Goal: Task Accomplishment & Management: Manage account settings

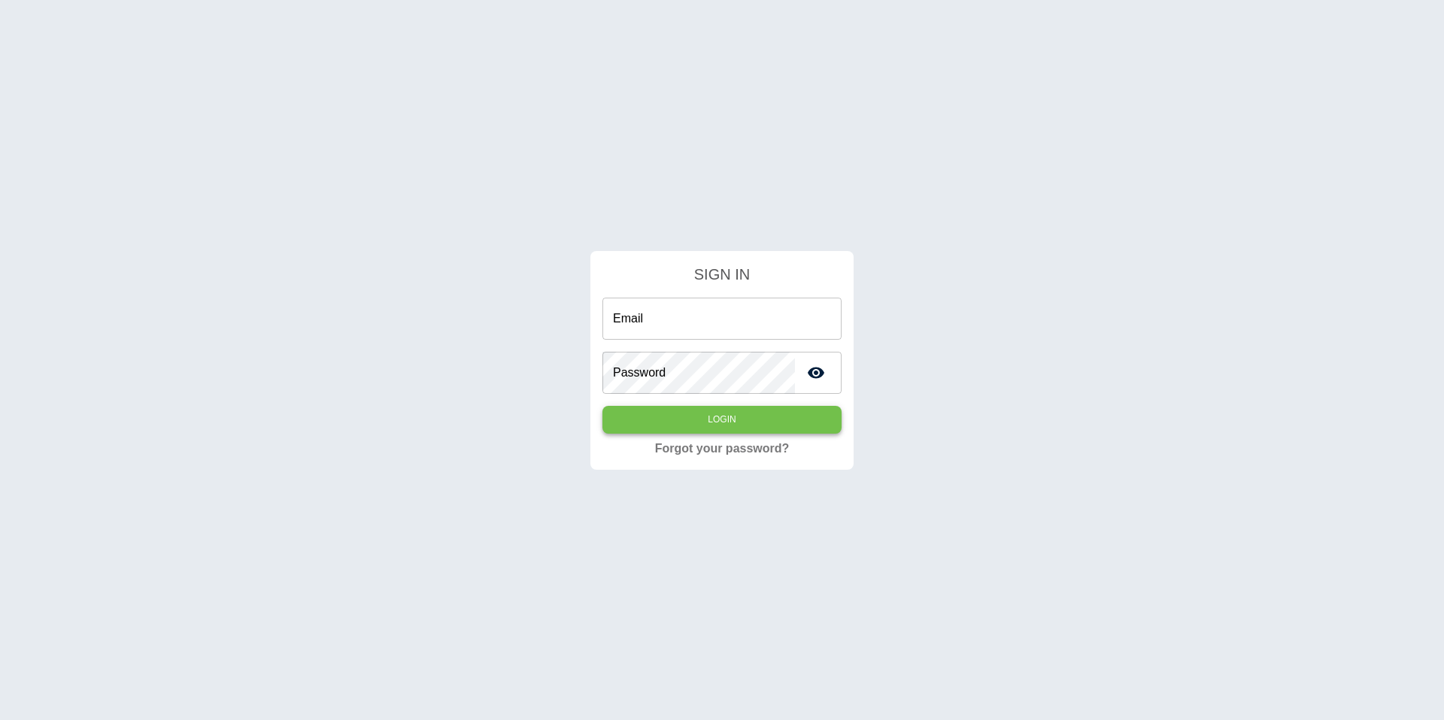
type input "**********"
click at [724, 425] on button "Login" at bounding box center [721, 420] width 239 height 28
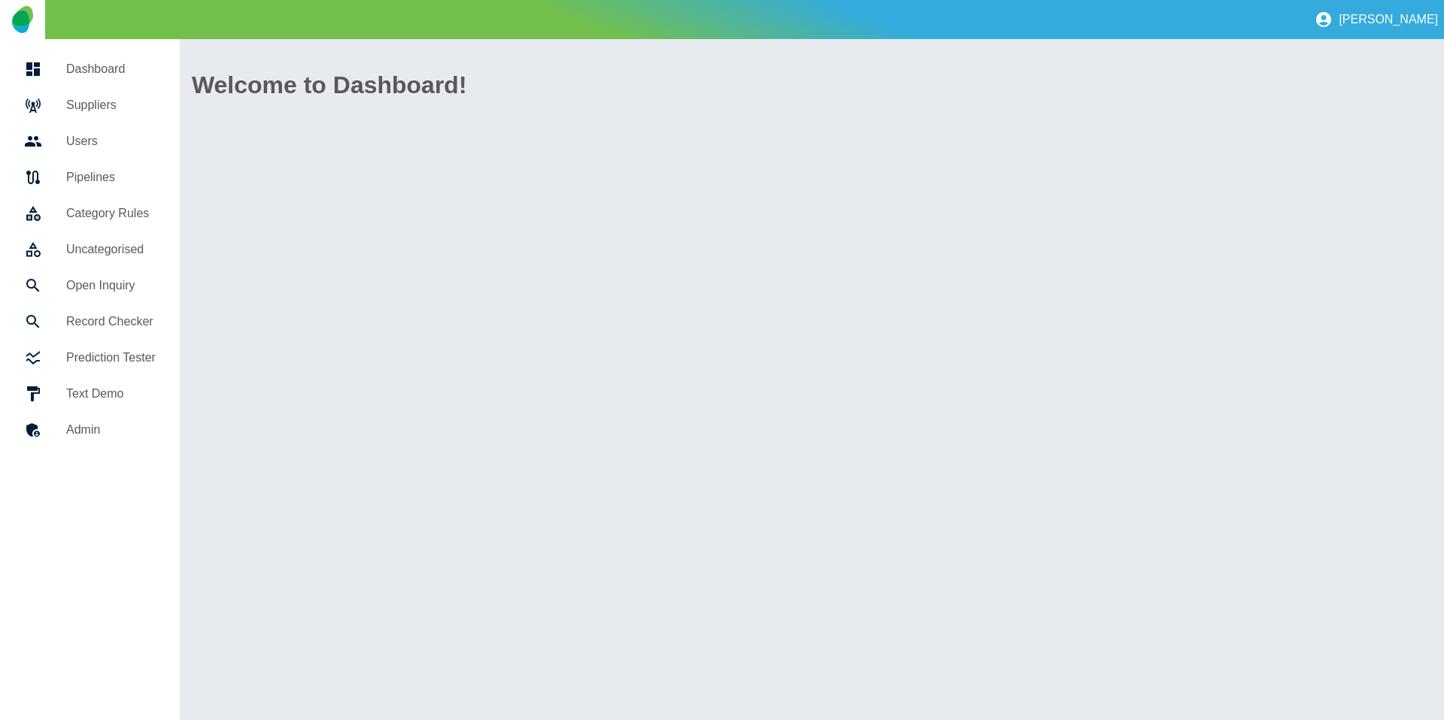
click at [56, 107] on div at bounding box center [45, 105] width 42 height 18
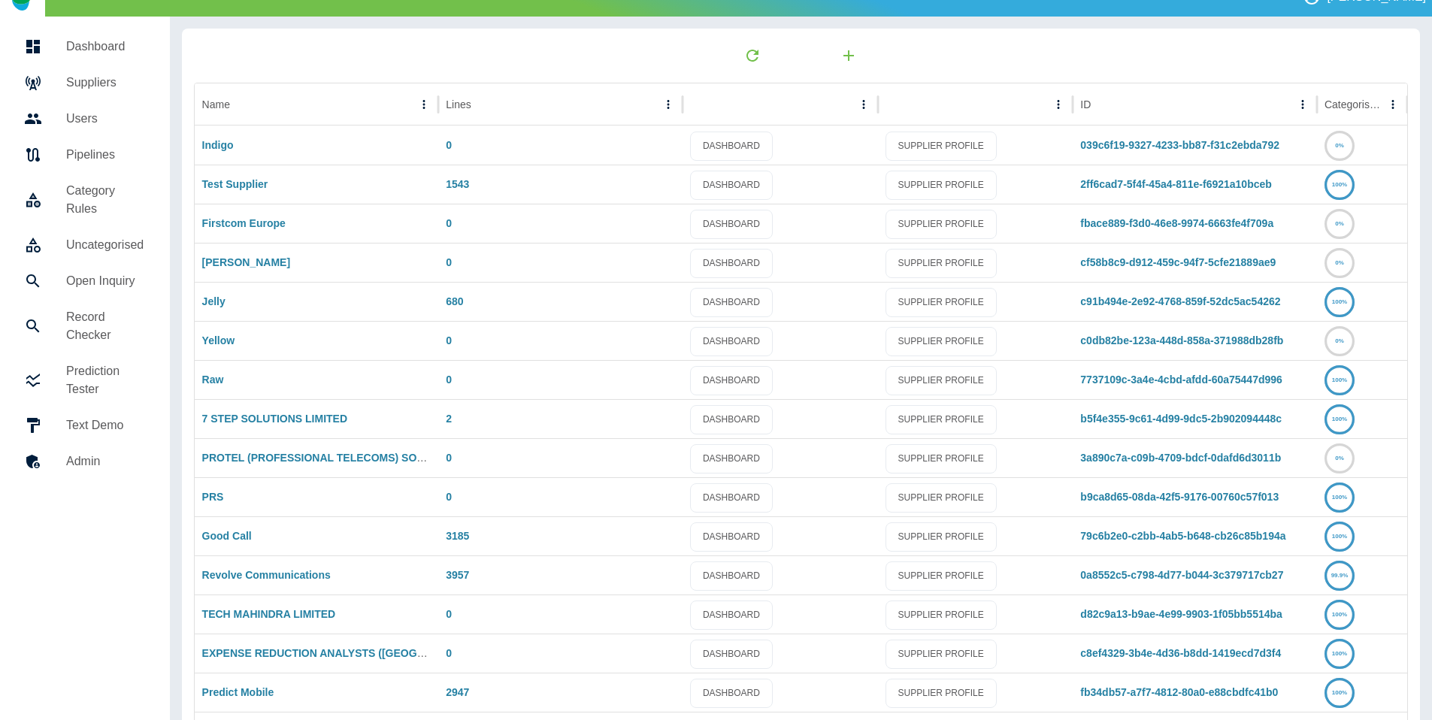
scroll to position [79, 0]
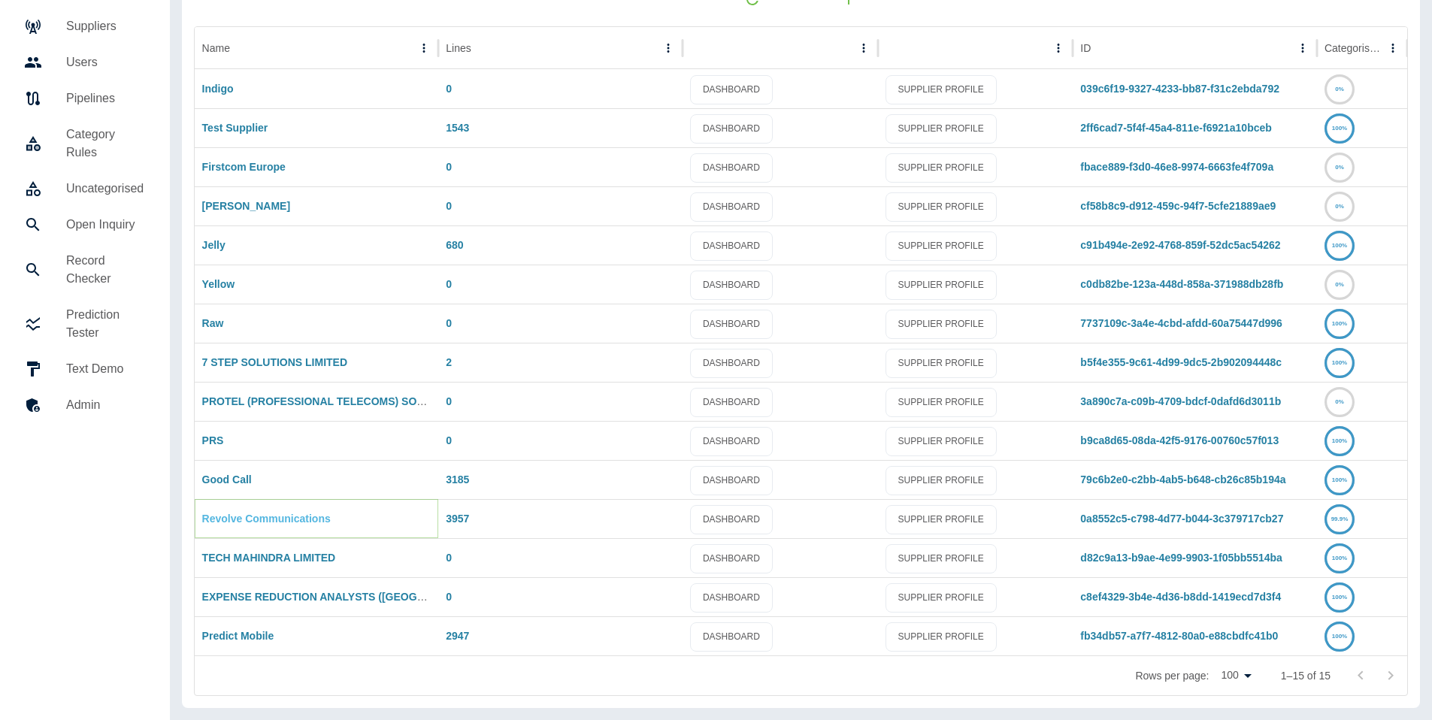
click at [248, 517] on link "Revolve Communications" at bounding box center [266, 519] width 129 height 12
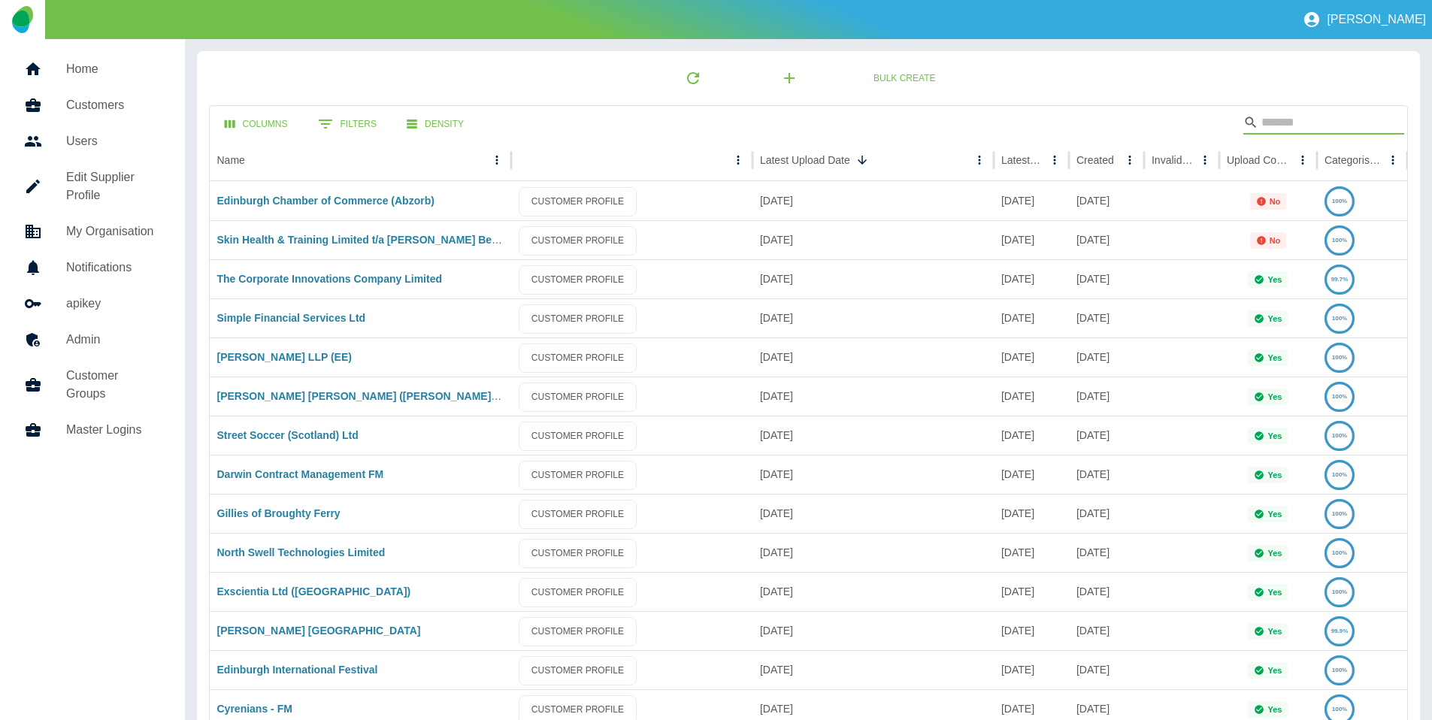
click at [1363, 120] on input "Search" at bounding box center [1322, 123] width 120 height 24
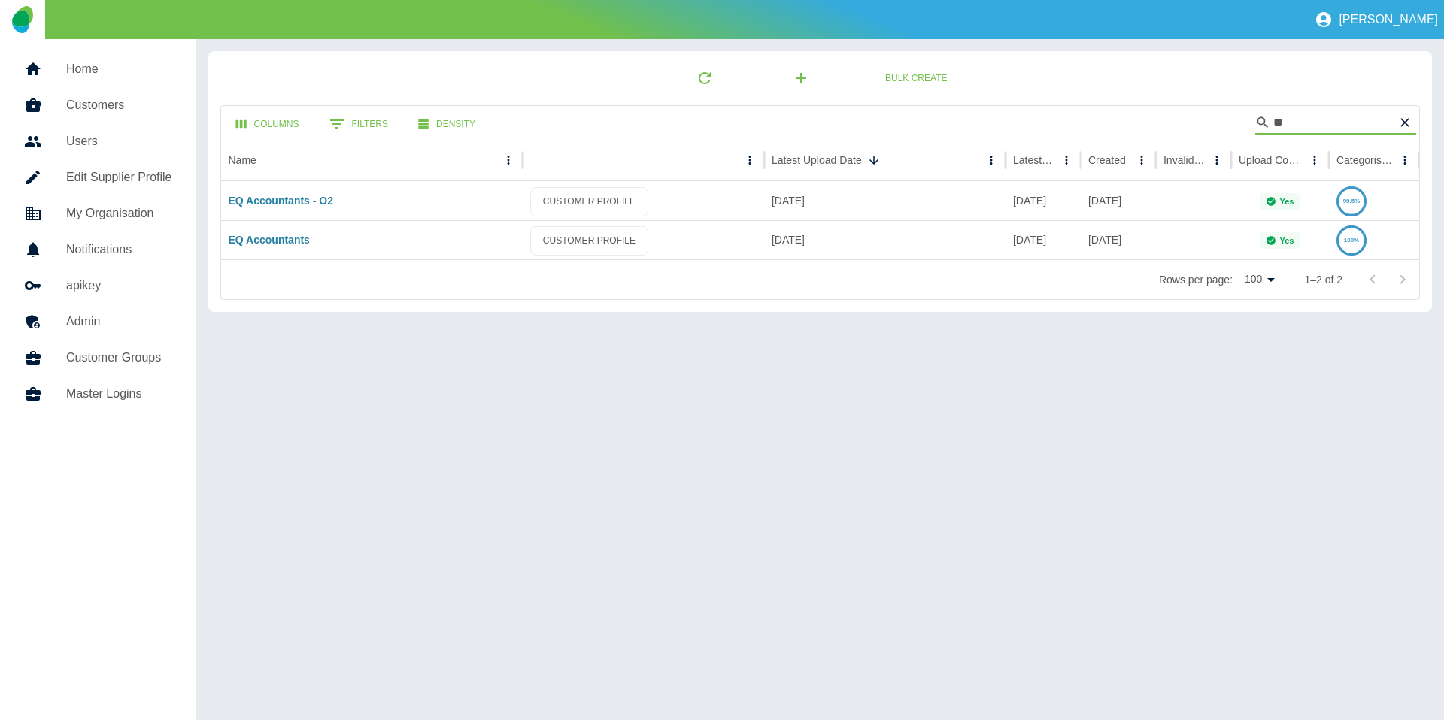
type input "**"
click at [268, 243] on link "EQ Accountants" at bounding box center [269, 240] width 81 height 12
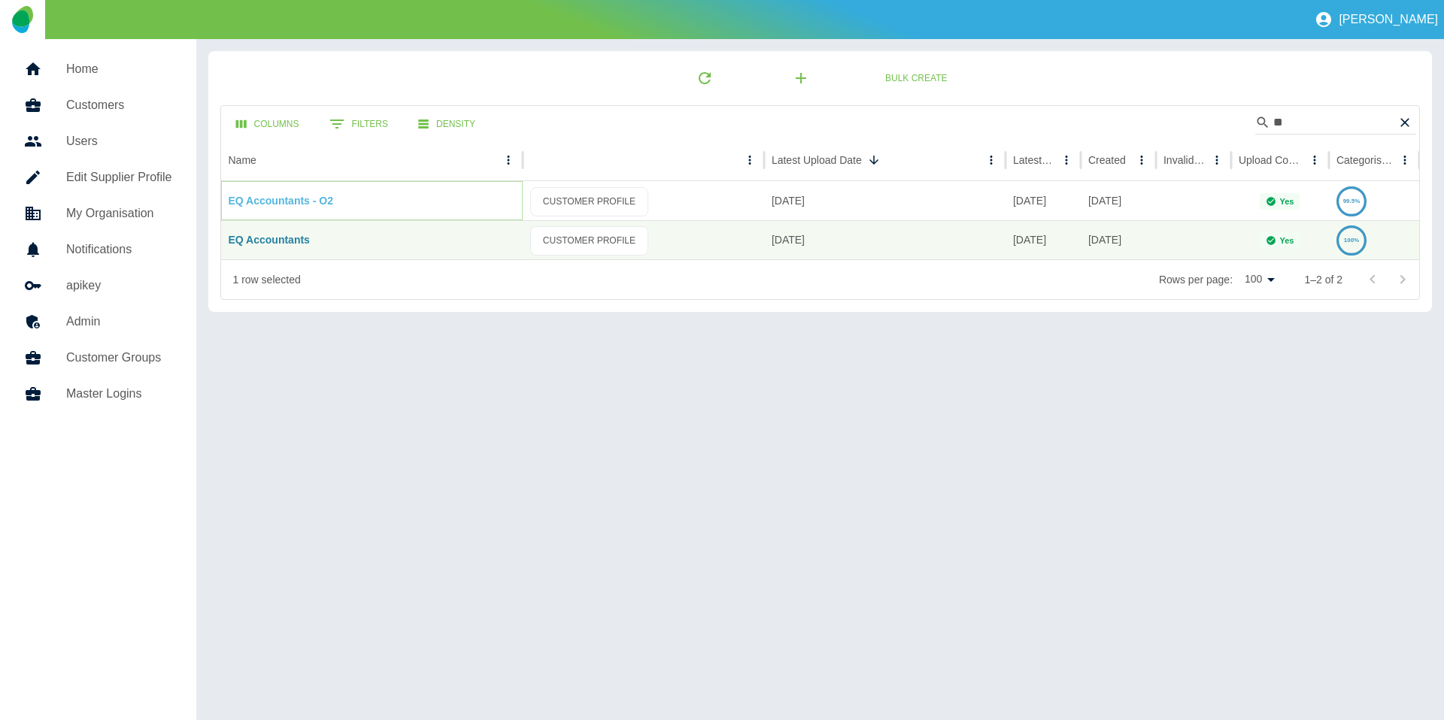
click at [277, 202] on link "EQ Accountants - O2" at bounding box center [281, 201] width 105 height 12
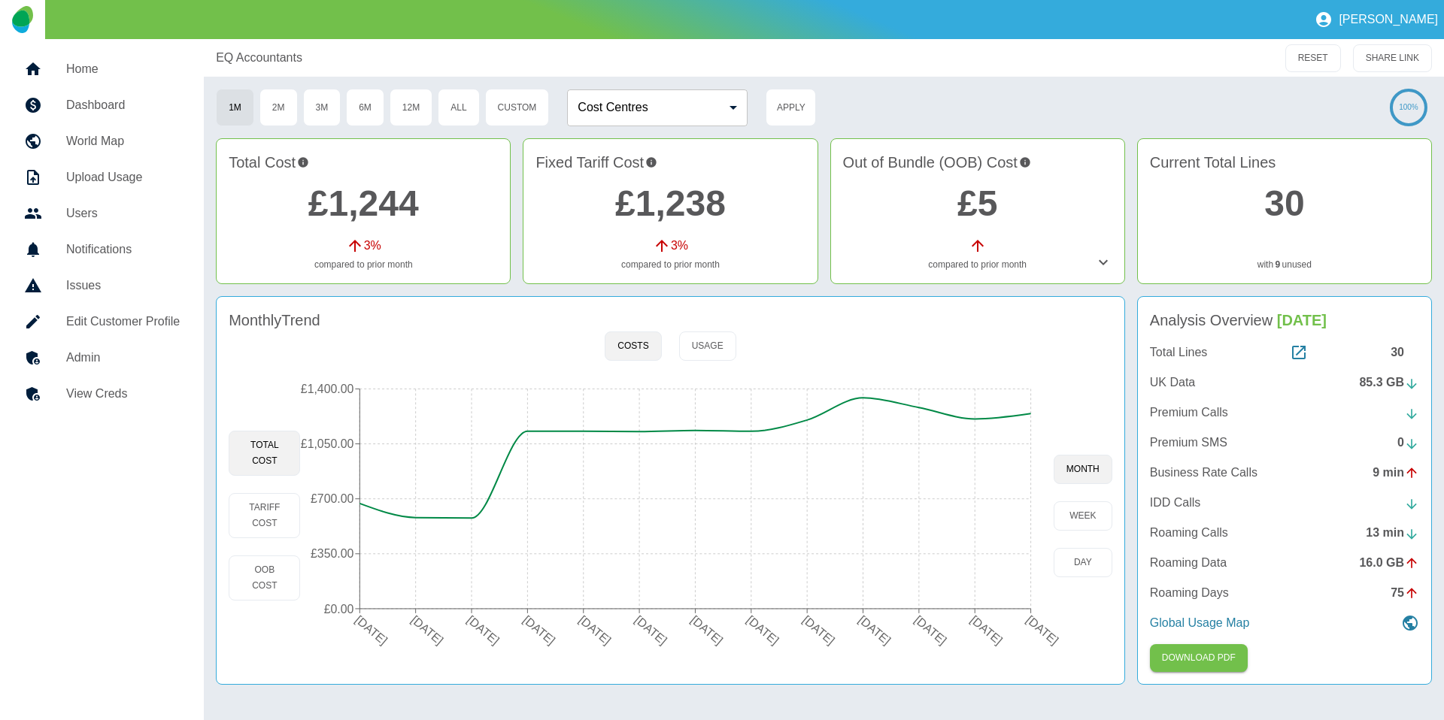
click at [153, 332] on link "Edit Customer Profile" at bounding box center [102, 322] width 180 height 36
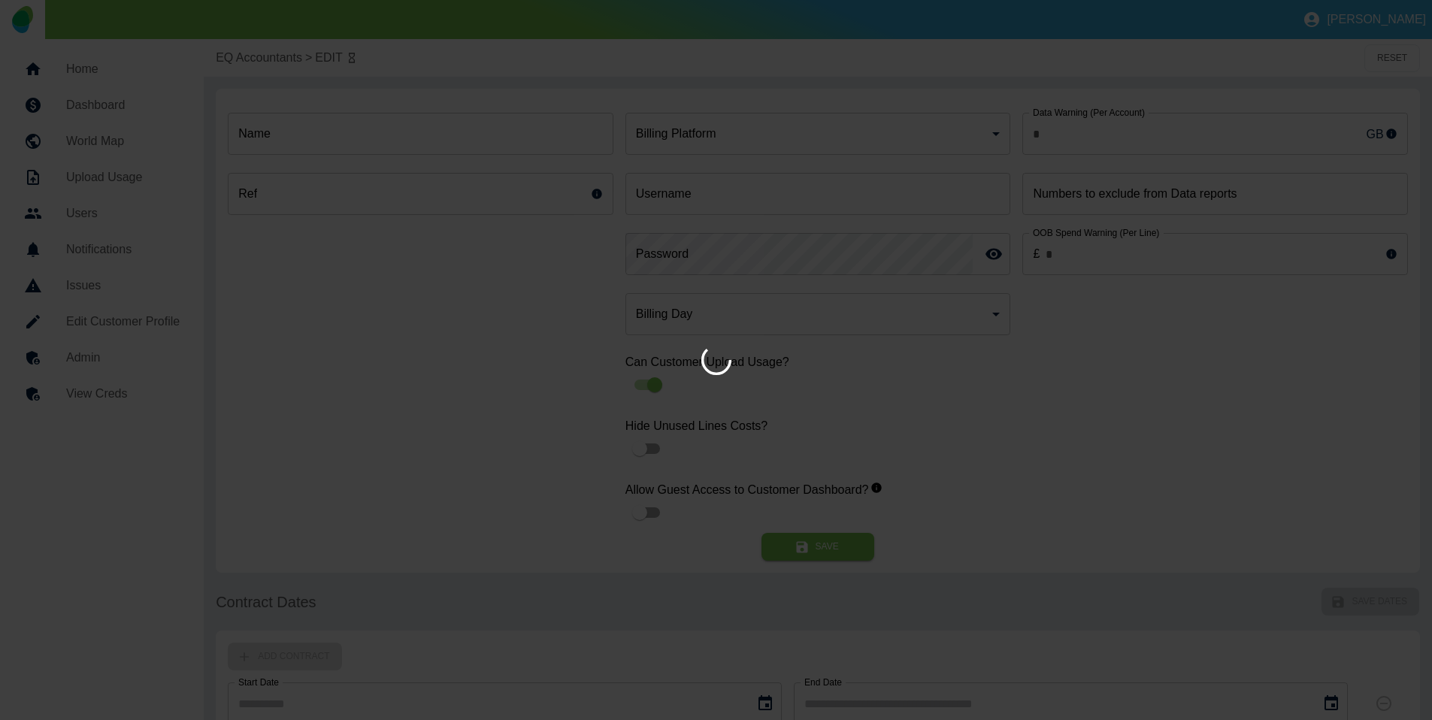
type input "**"
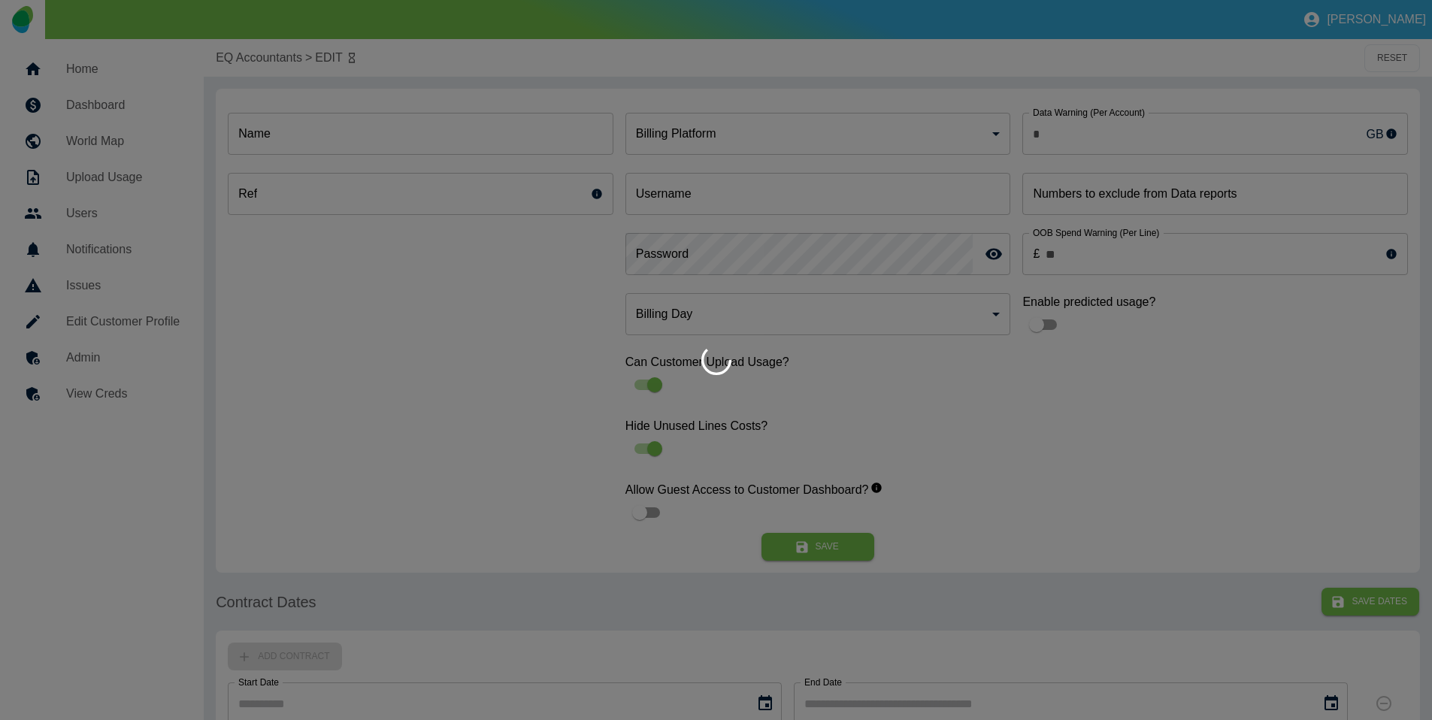
type input "**********"
type input "******"
type input "*"
type input "*********"
type input "**"
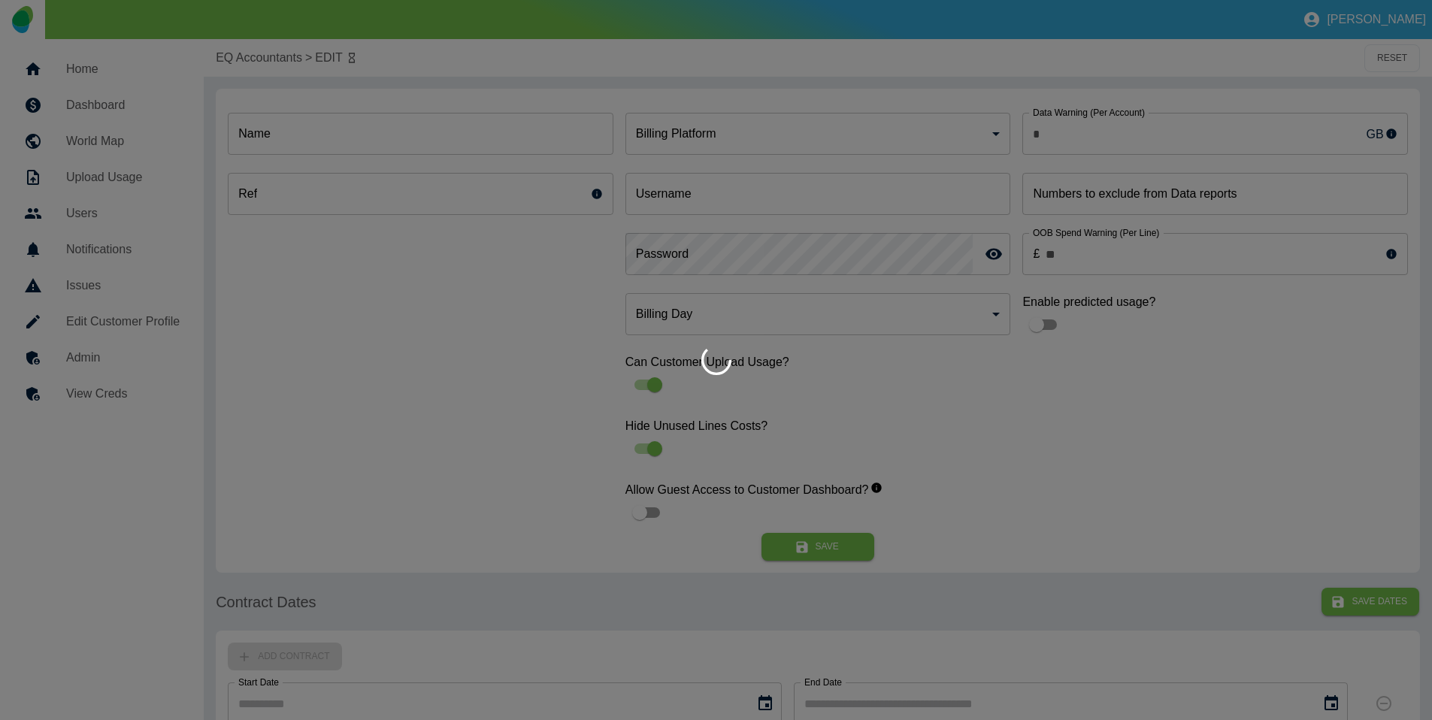
type input "***"
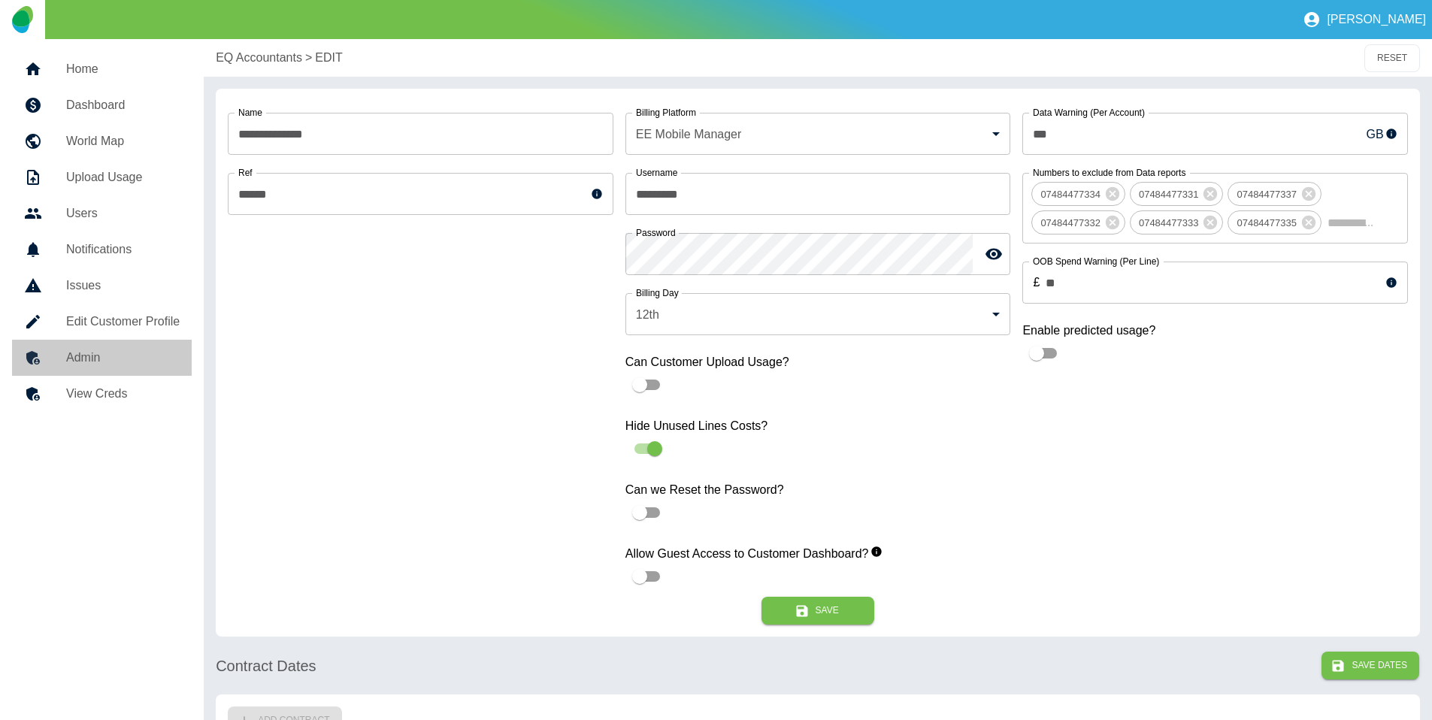
click at [111, 370] on link "Admin" at bounding box center [102, 358] width 180 height 36
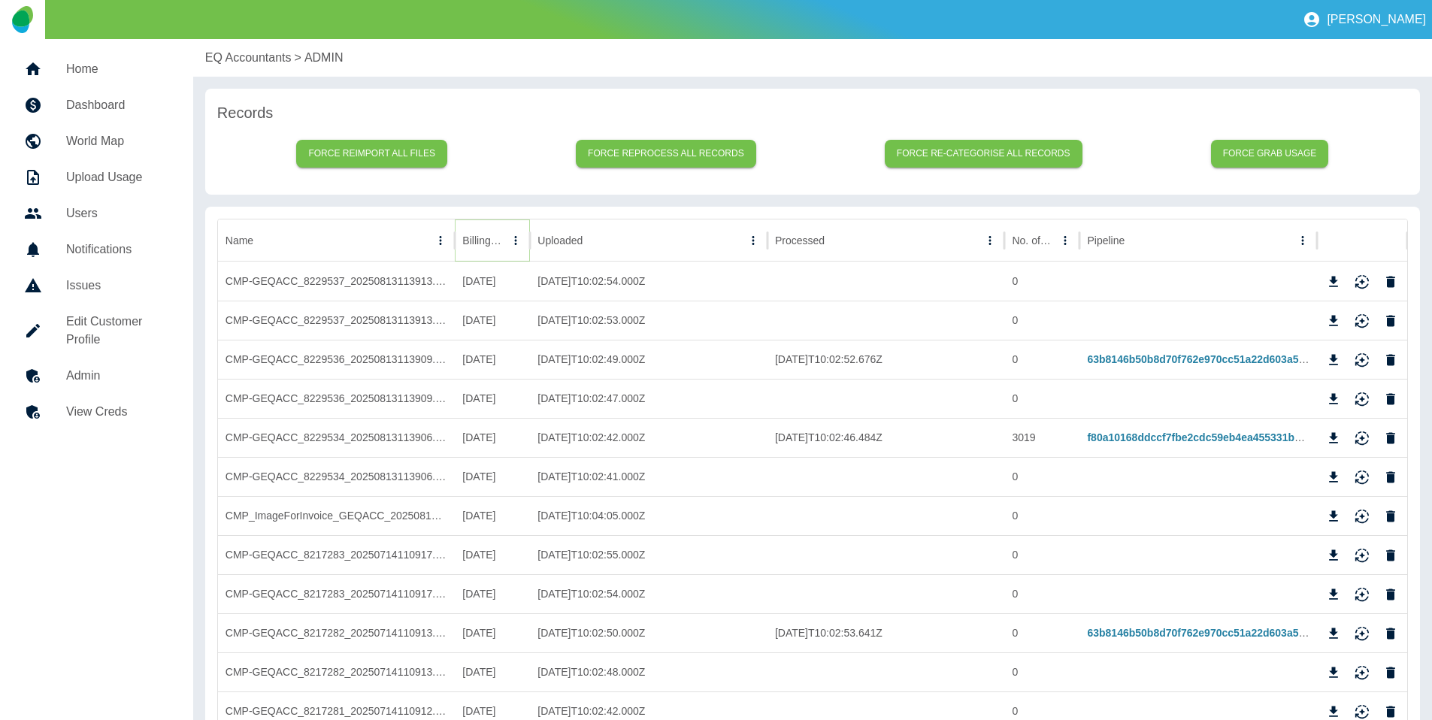
click at [509, 241] on icon "Sort" at bounding box center [516, 241] width 14 height 14
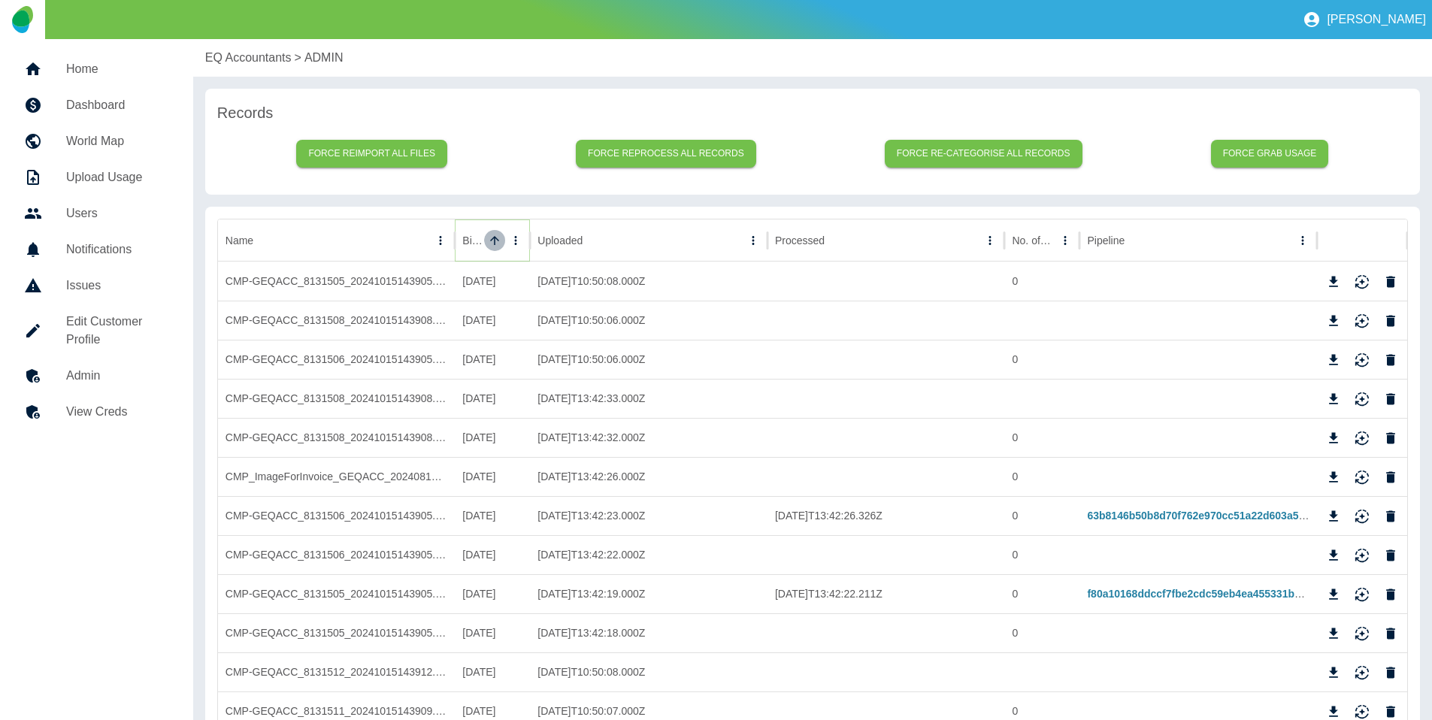
click at [492, 241] on icon "Sort" at bounding box center [495, 241] width 14 height 14
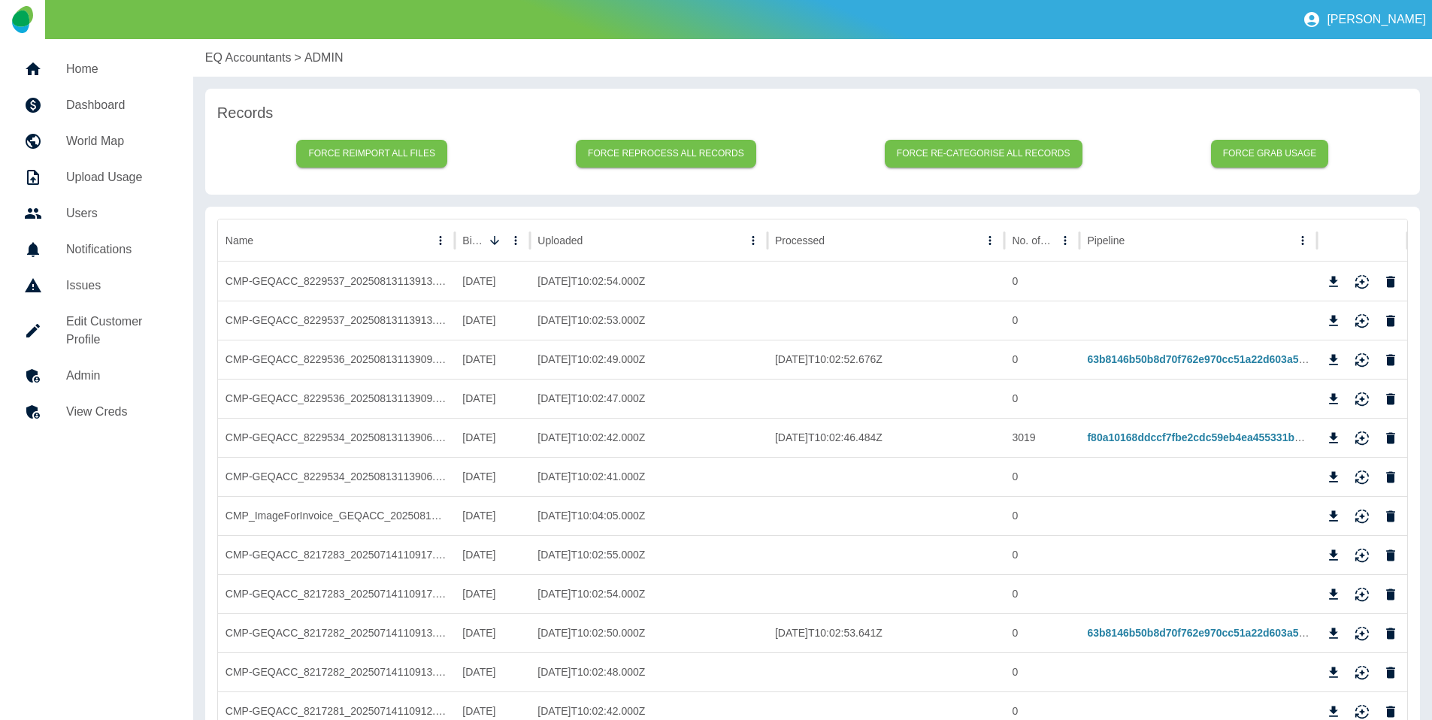
click at [117, 411] on h5 "View Creds" at bounding box center [117, 412] width 103 height 18
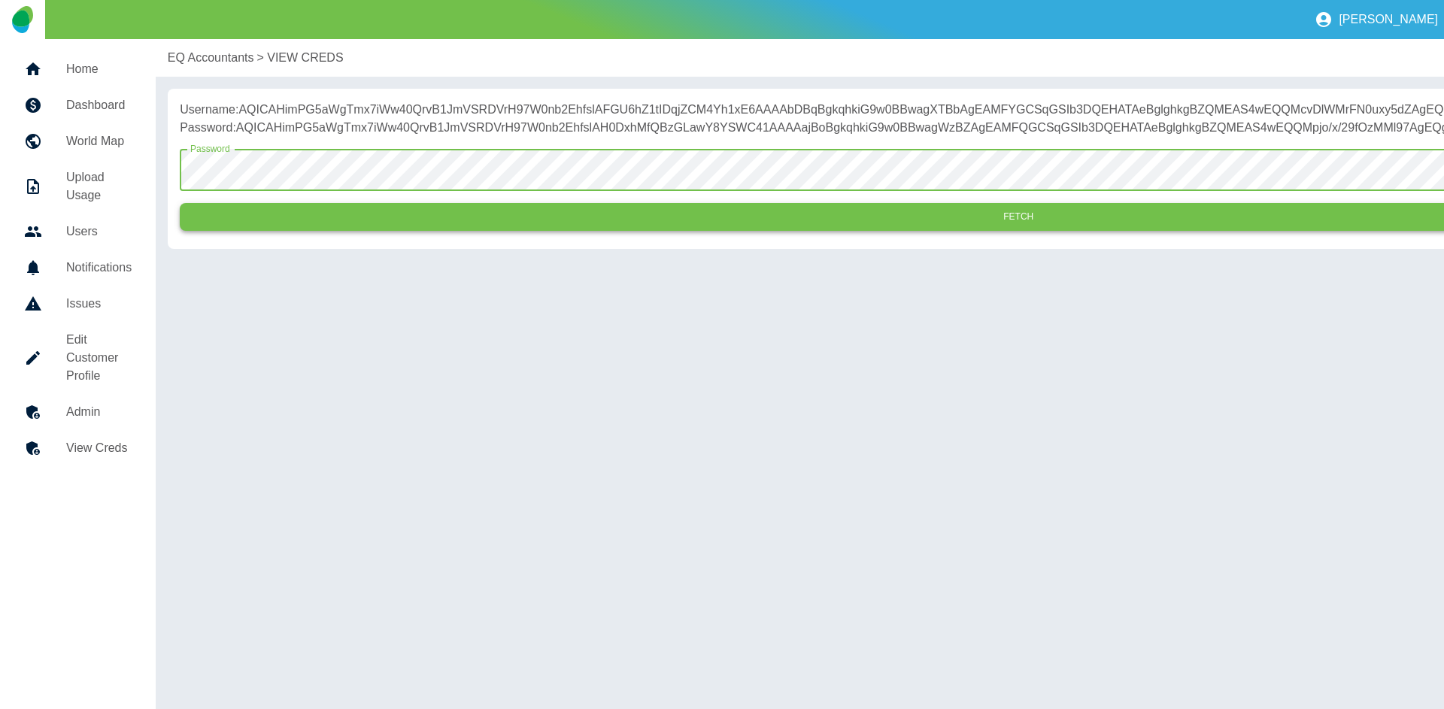
click at [394, 231] on button "Fetch" at bounding box center [1018, 217] width 1677 height 28
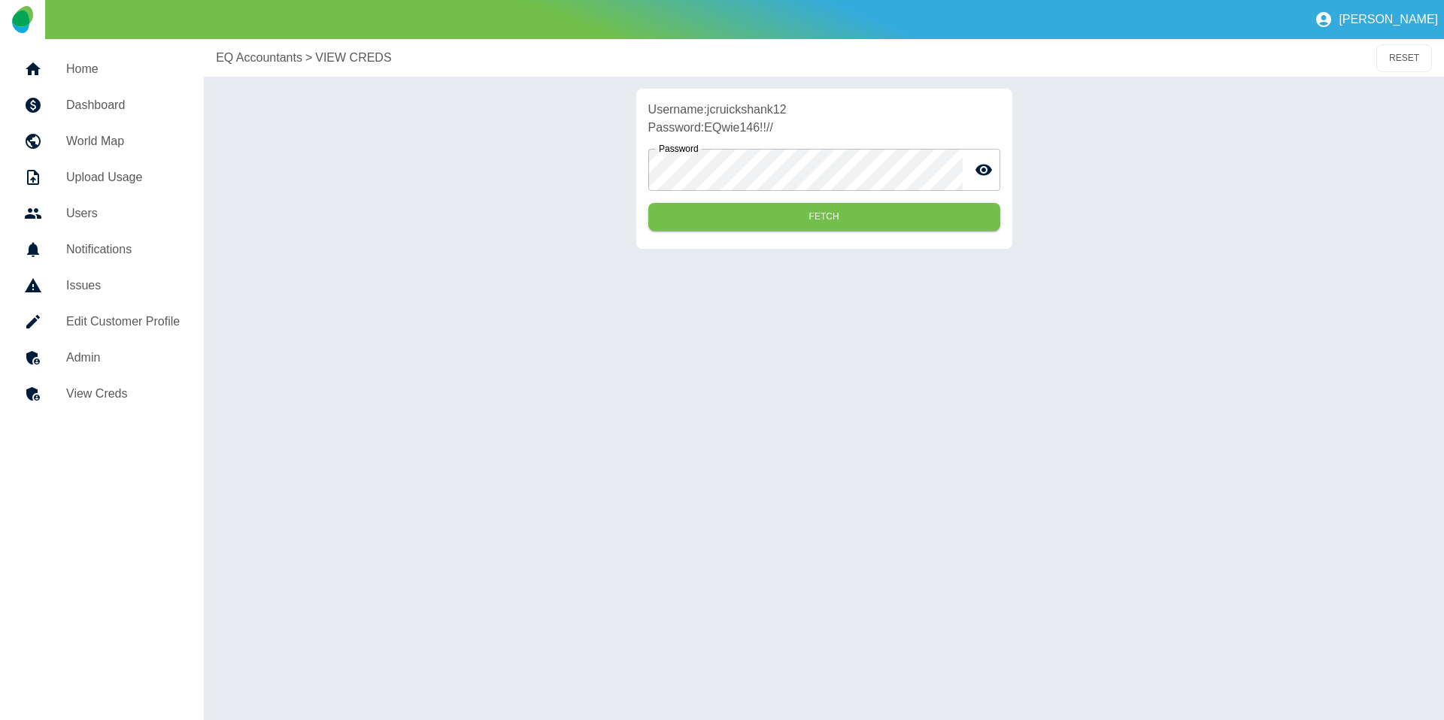
click at [742, 110] on p "Username: jcruickshank12" at bounding box center [824, 110] width 352 height 18
copy p "jcruickshank12"
click at [147, 347] on link "Admin" at bounding box center [102, 358] width 180 height 36
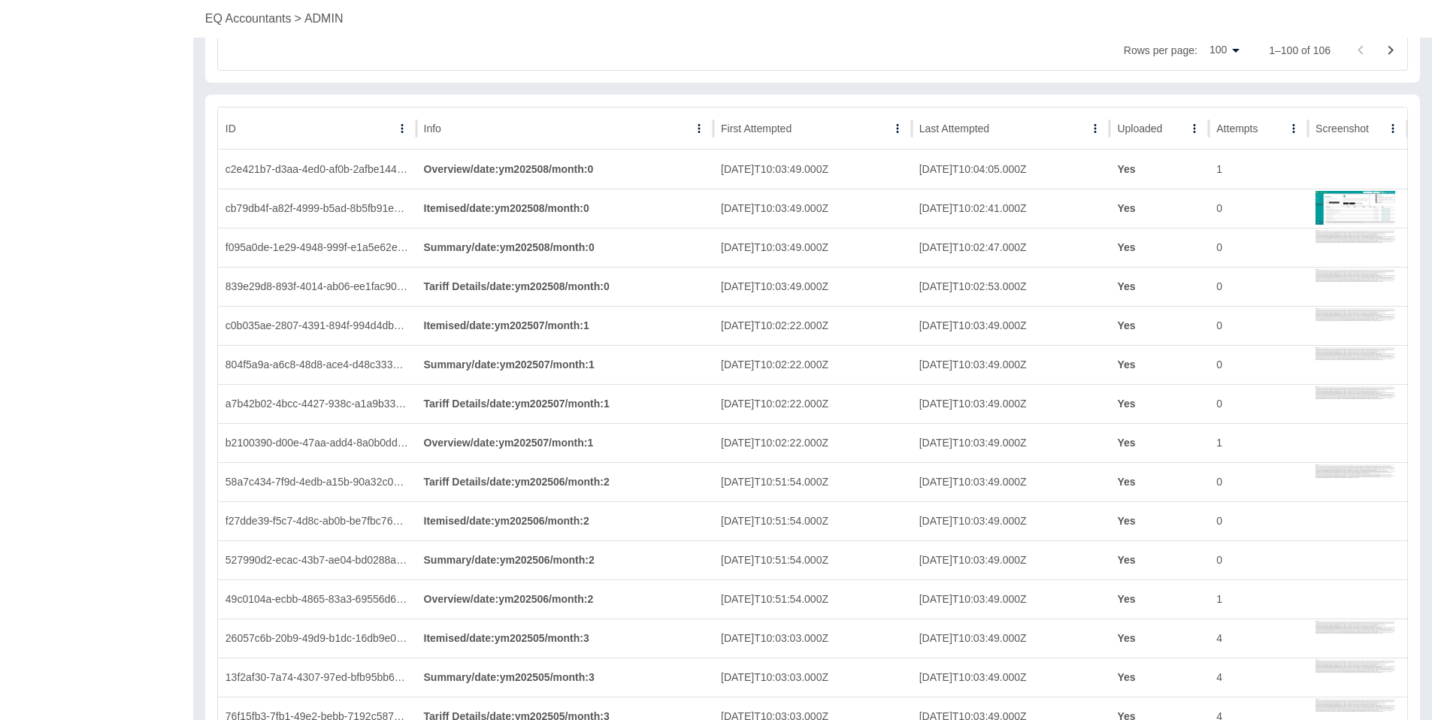
scroll to position [4160, 0]
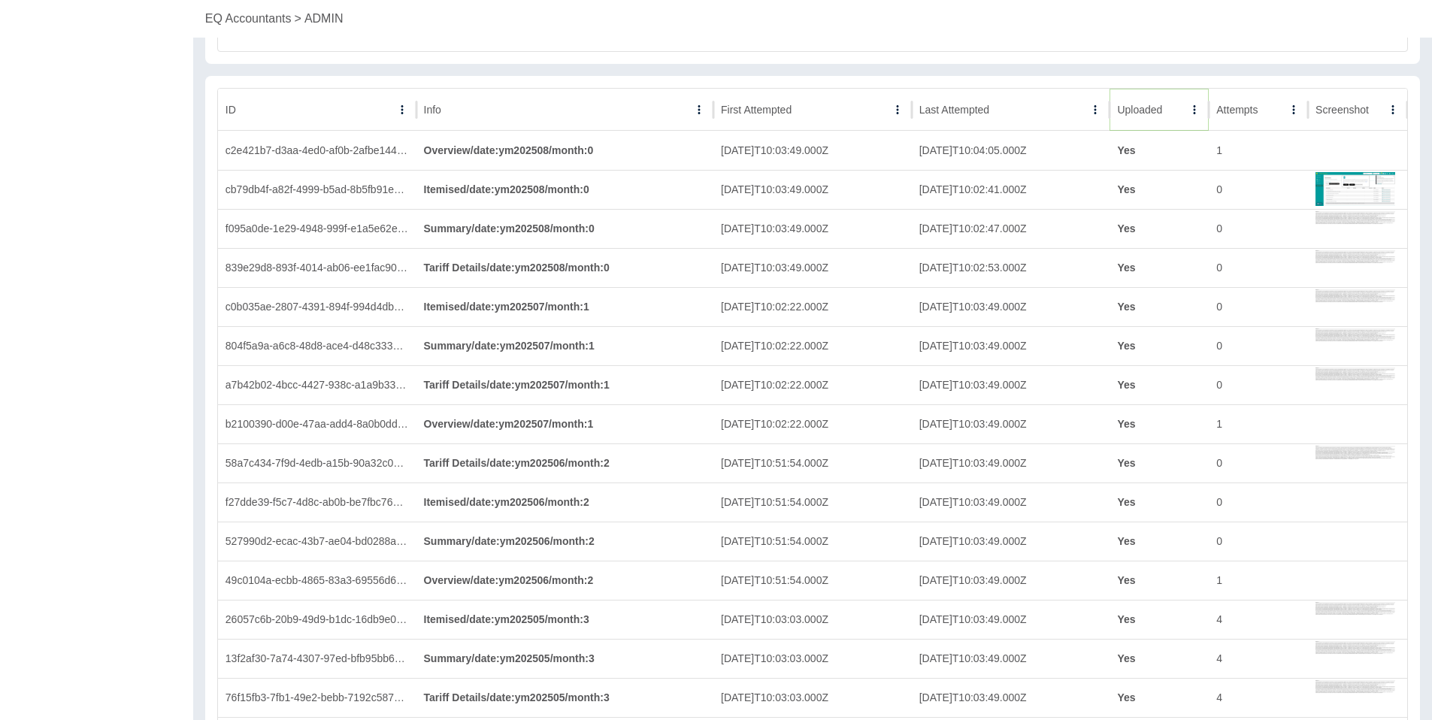
click at [1170, 119] on button "Sort" at bounding box center [1174, 109] width 21 height 21
click at [1168, 117] on button "Sort" at bounding box center [1173, 109] width 21 height 21
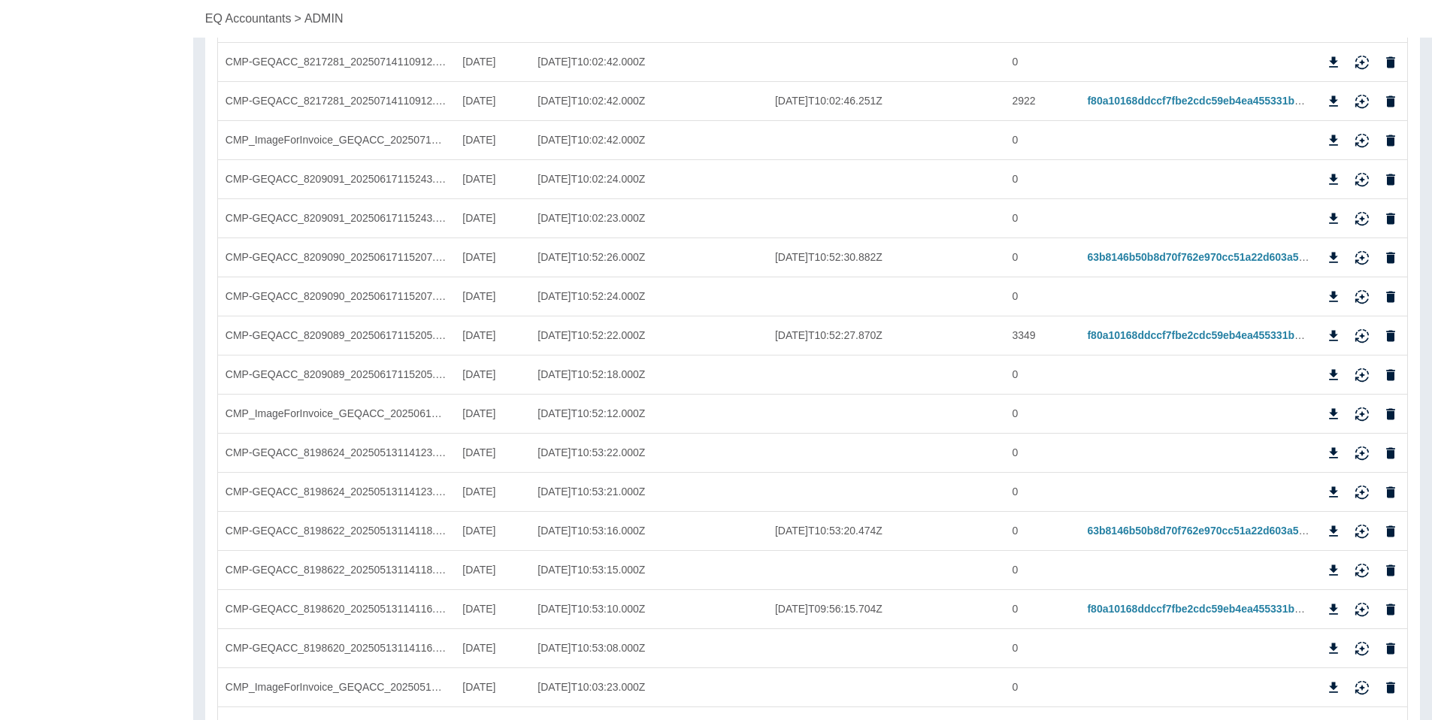
scroll to position [0, 0]
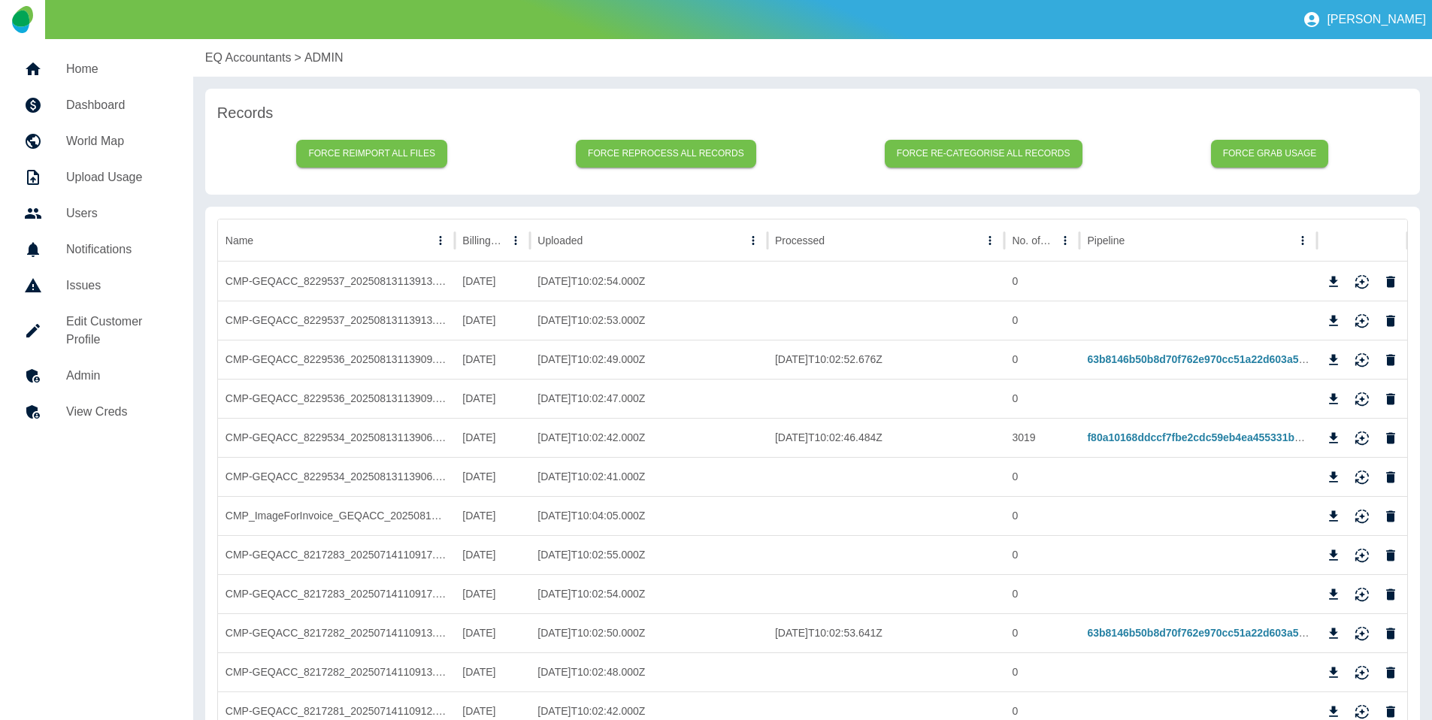
click at [110, 417] on h5 "View Creds" at bounding box center [117, 412] width 103 height 18
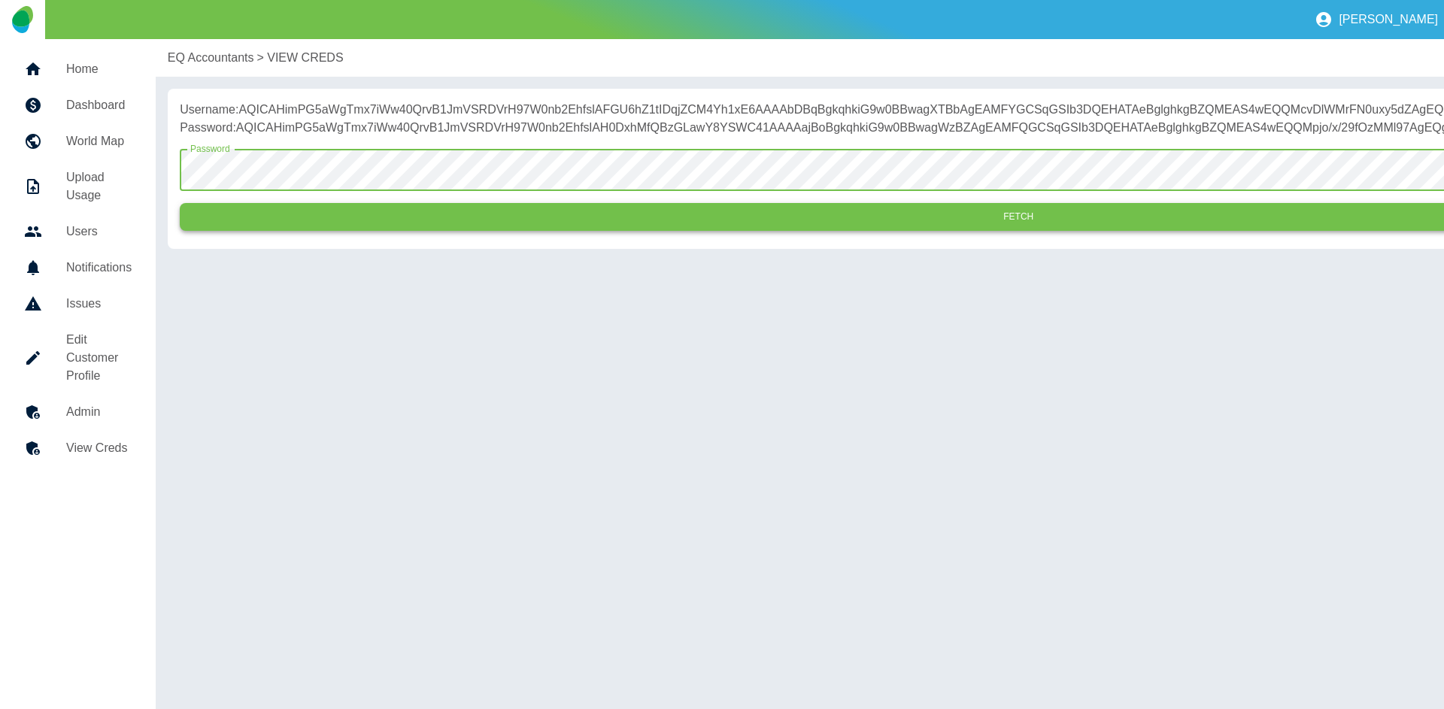
click at [379, 231] on button "Fetch" at bounding box center [1018, 217] width 1677 height 28
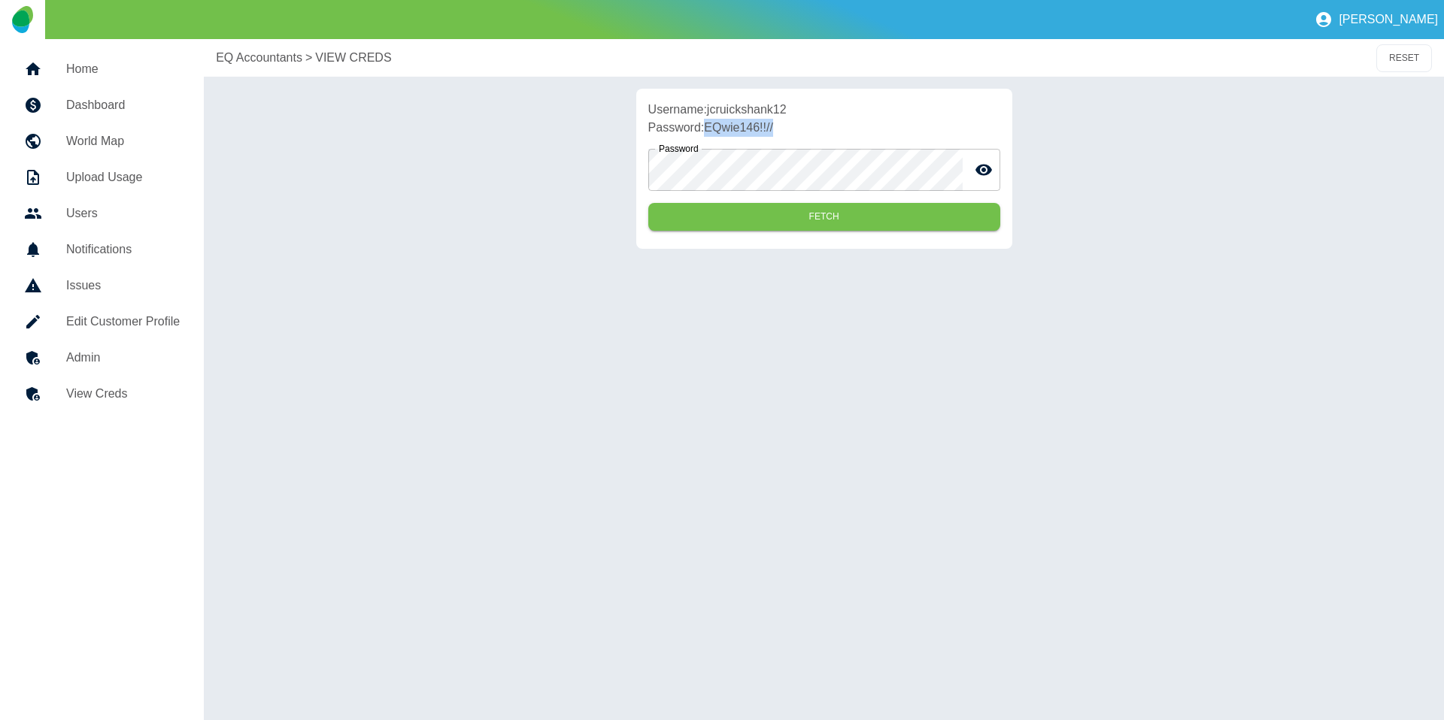
drag, startPoint x: 785, startPoint y: 128, endPoint x: 705, endPoint y: 132, distance: 79.8
click at [705, 132] on p "Password: EQwie146!!//" at bounding box center [824, 128] width 352 height 18
copy p "EQwie146!!//"
click at [156, 349] on h5 "Admin" at bounding box center [123, 358] width 114 height 18
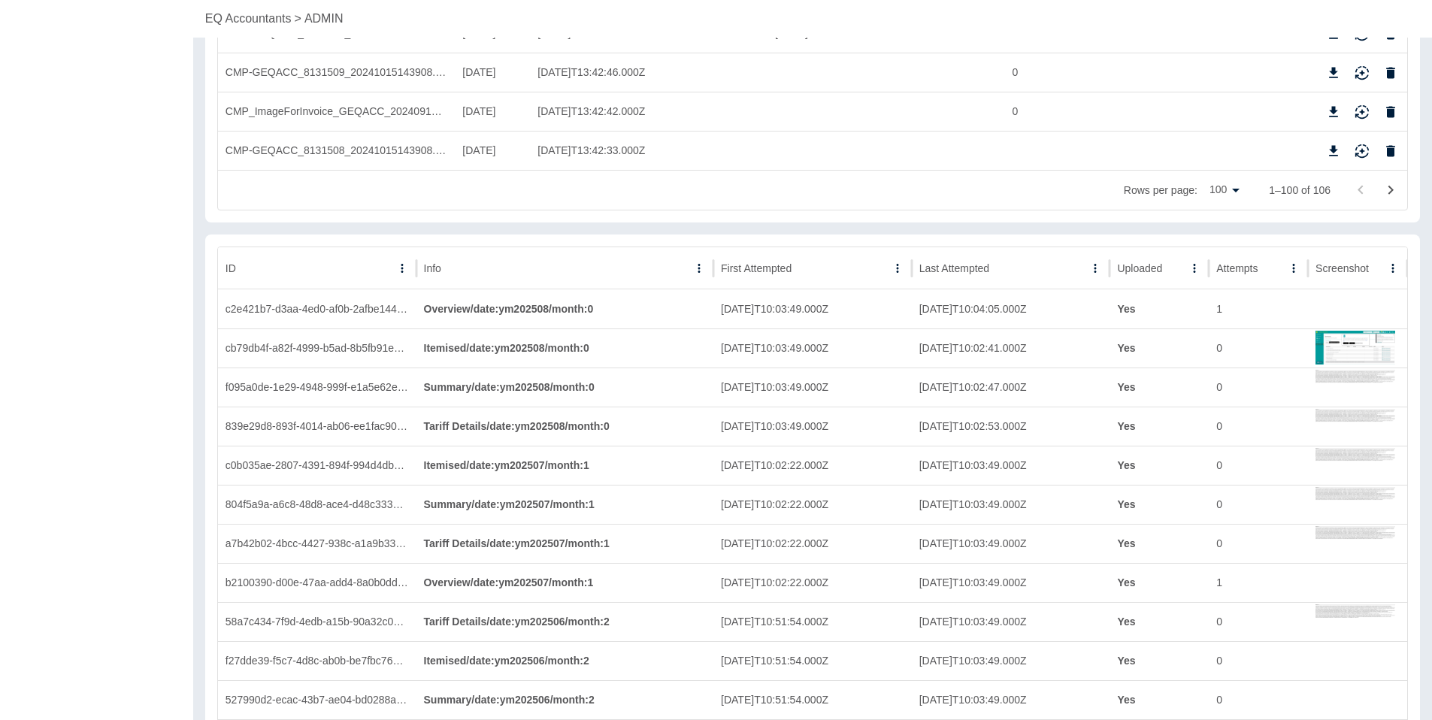
scroll to position [4040, 0]
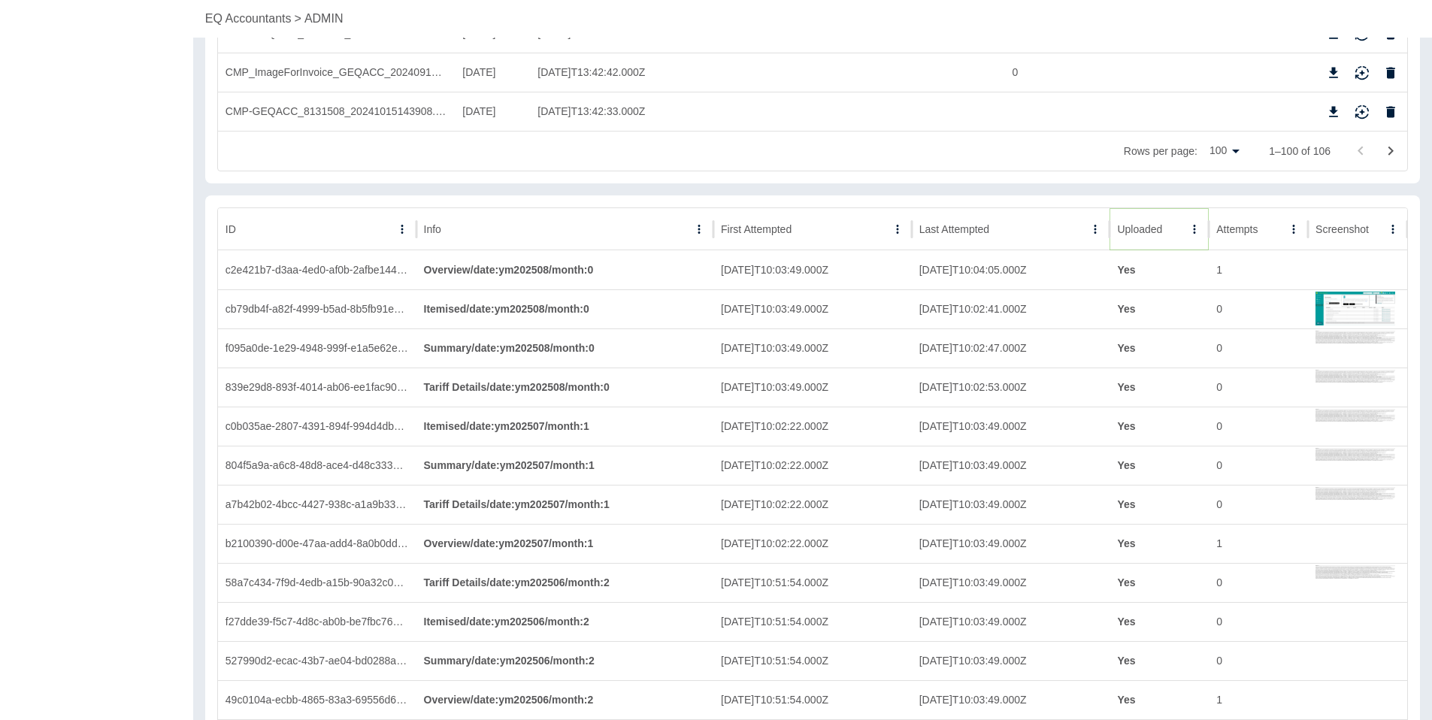
click at [1169, 228] on icon "Sort" at bounding box center [1175, 230] width 14 height 14
click at [1169, 228] on icon "Sort" at bounding box center [1174, 230] width 14 height 14
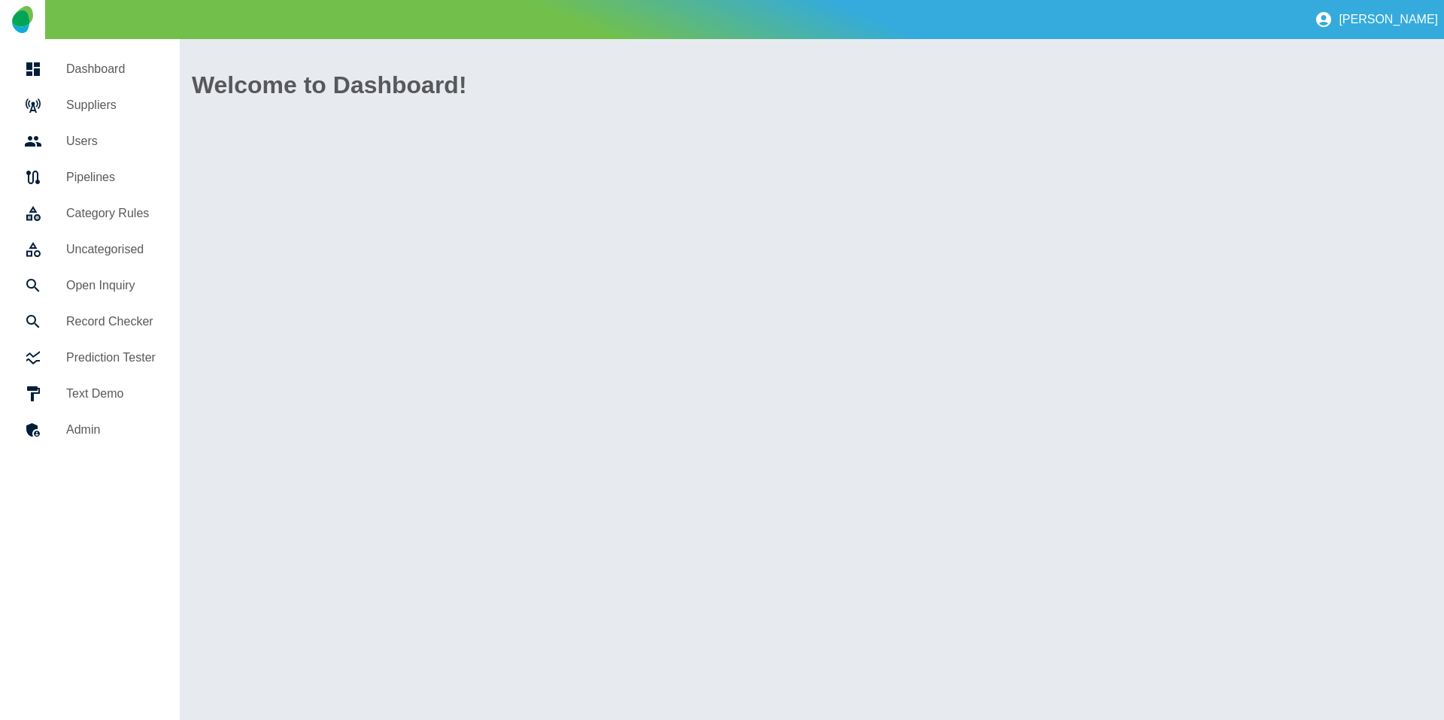
click at [65, 89] on link "Suppliers" at bounding box center [90, 105] width 156 height 36
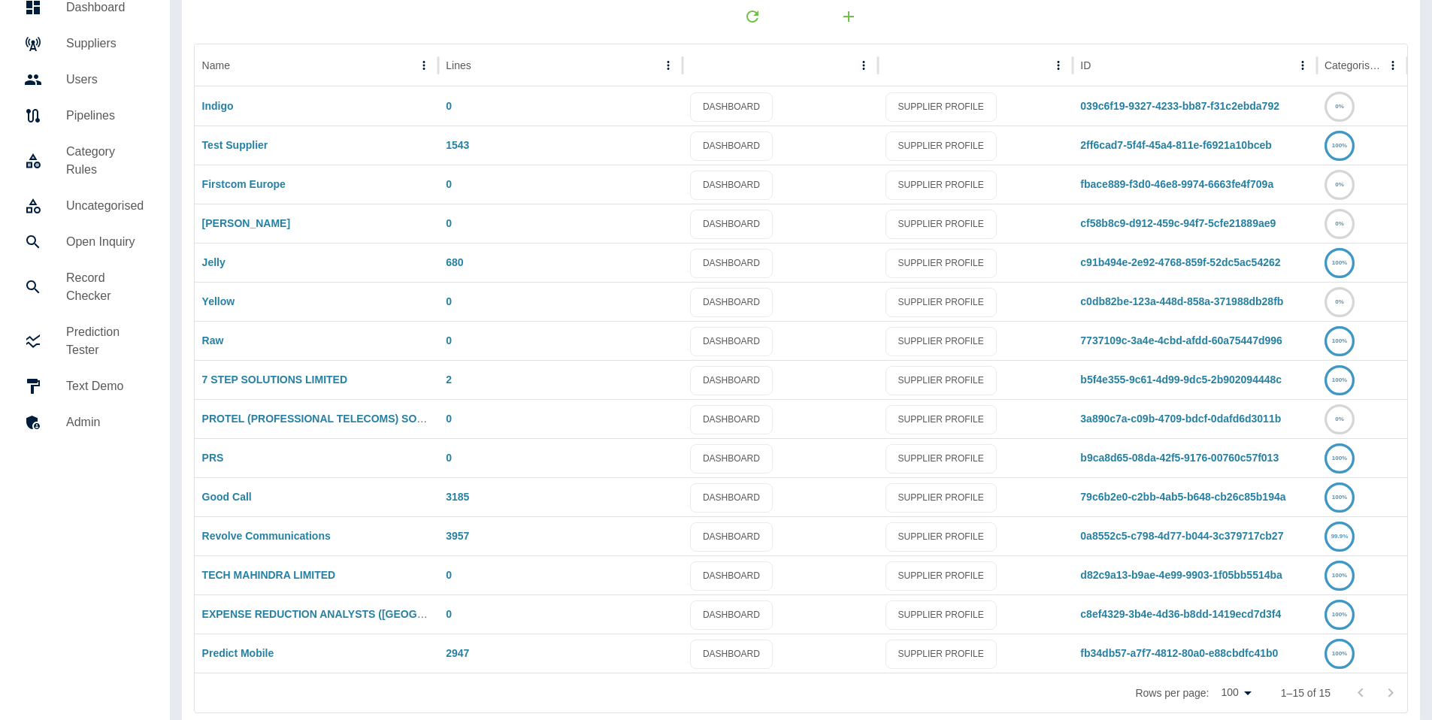
scroll to position [67, 0]
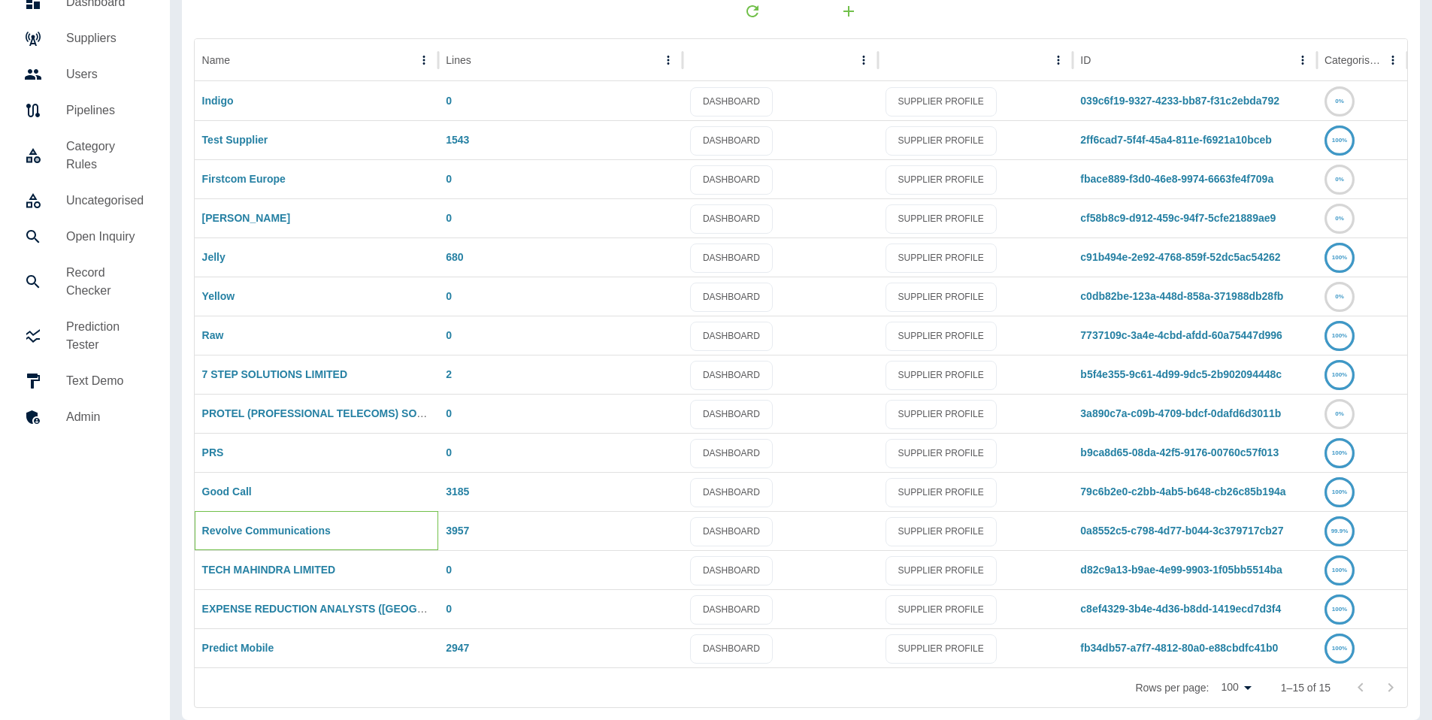
click at [235, 538] on div "Revolve Communications" at bounding box center [317, 530] width 244 height 39
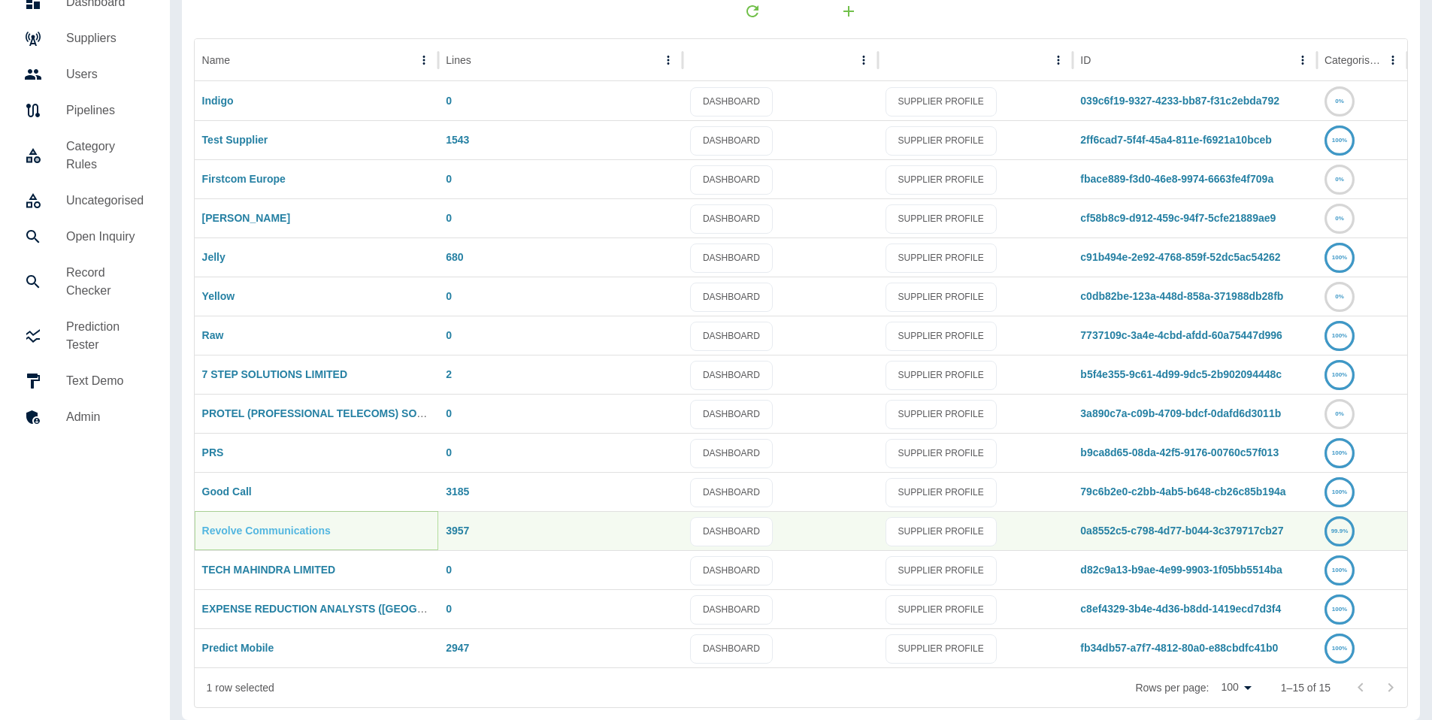
click at [244, 535] on link "Revolve Communications" at bounding box center [266, 531] width 129 height 12
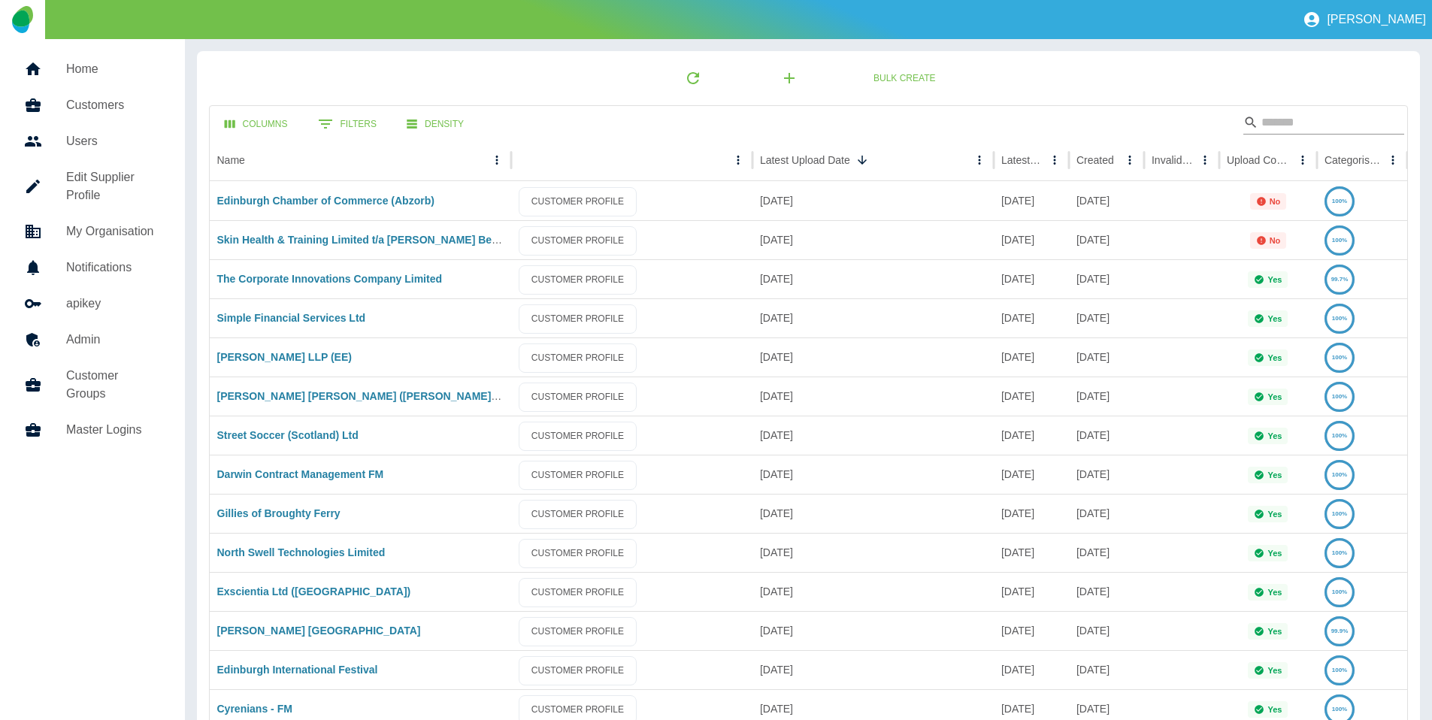
click at [1290, 128] on input "Search" at bounding box center [1322, 123] width 120 height 24
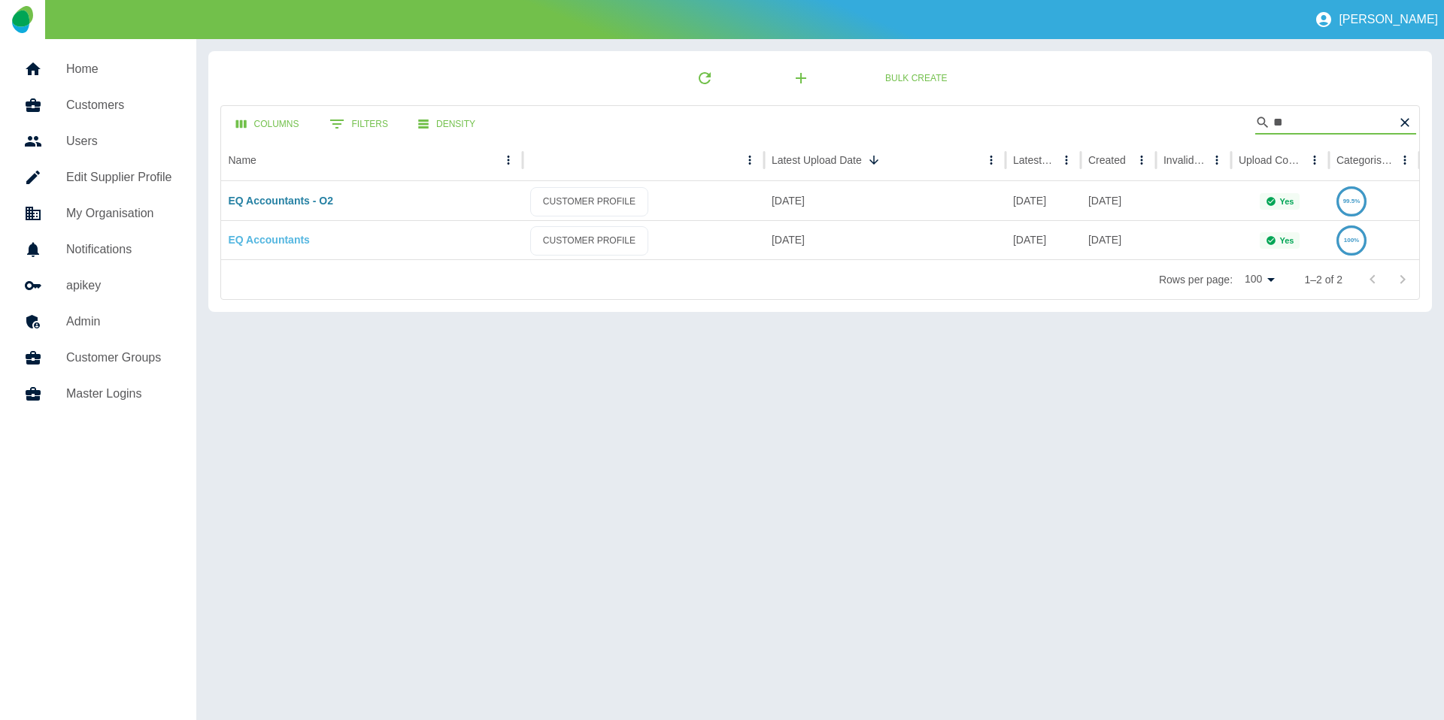
type input "**"
click at [247, 244] on link "EQ Accountants" at bounding box center [269, 240] width 81 height 12
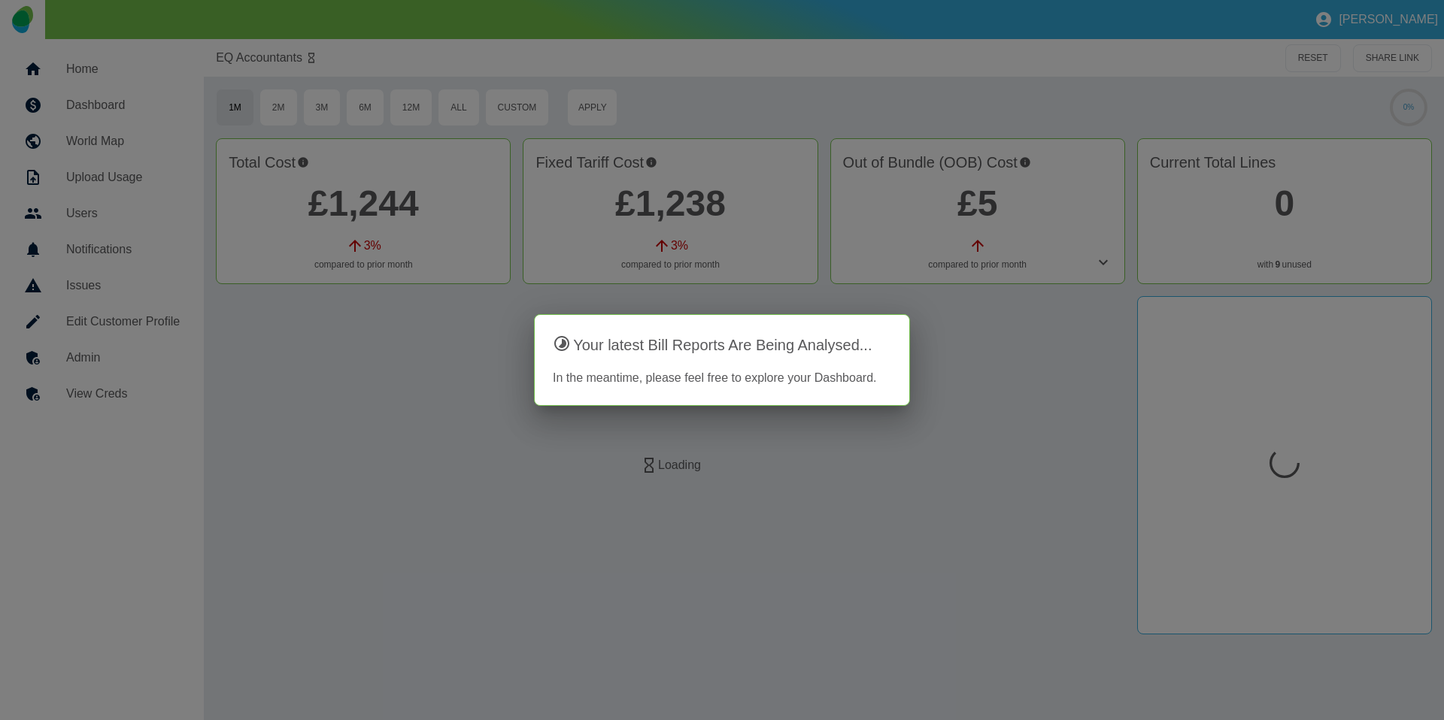
click at [108, 364] on div at bounding box center [722, 360] width 1444 height 720
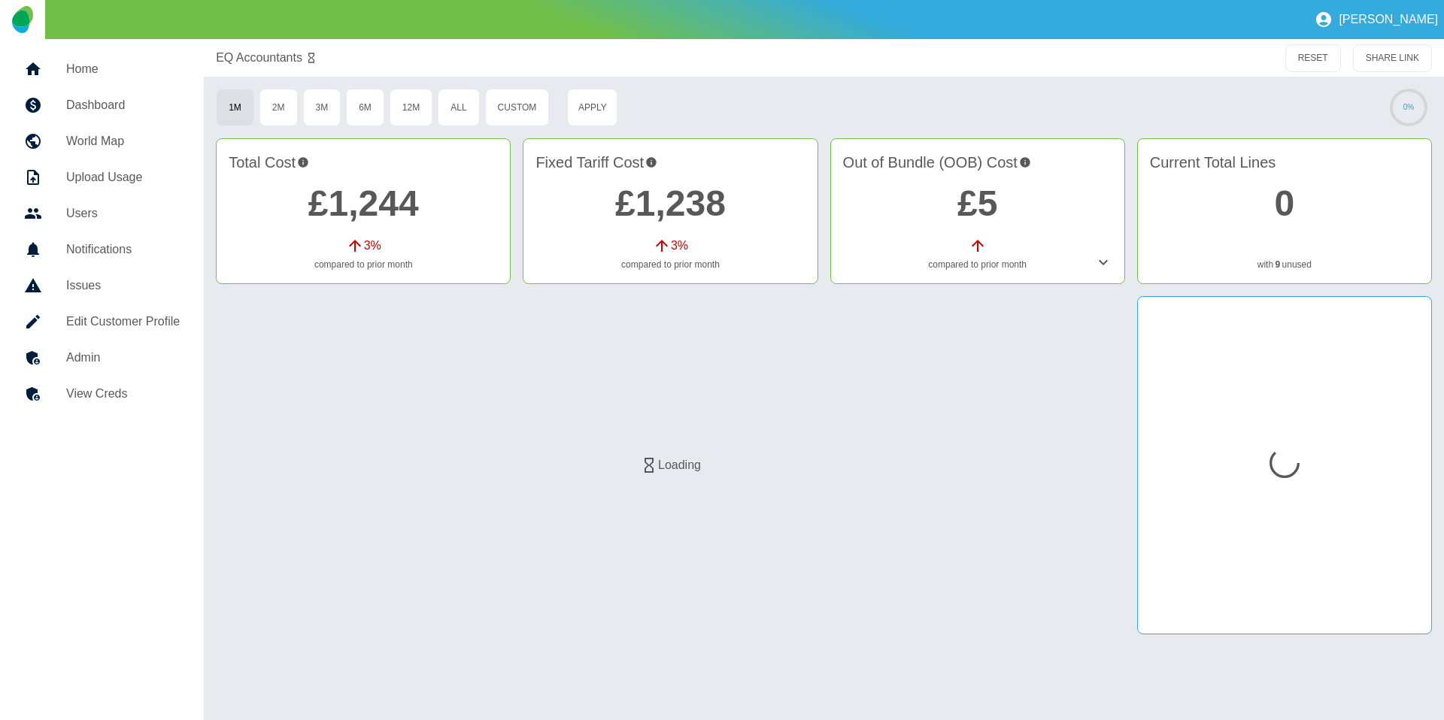
click at [101, 365] on h5 "Admin" at bounding box center [123, 358] width 114 height 18
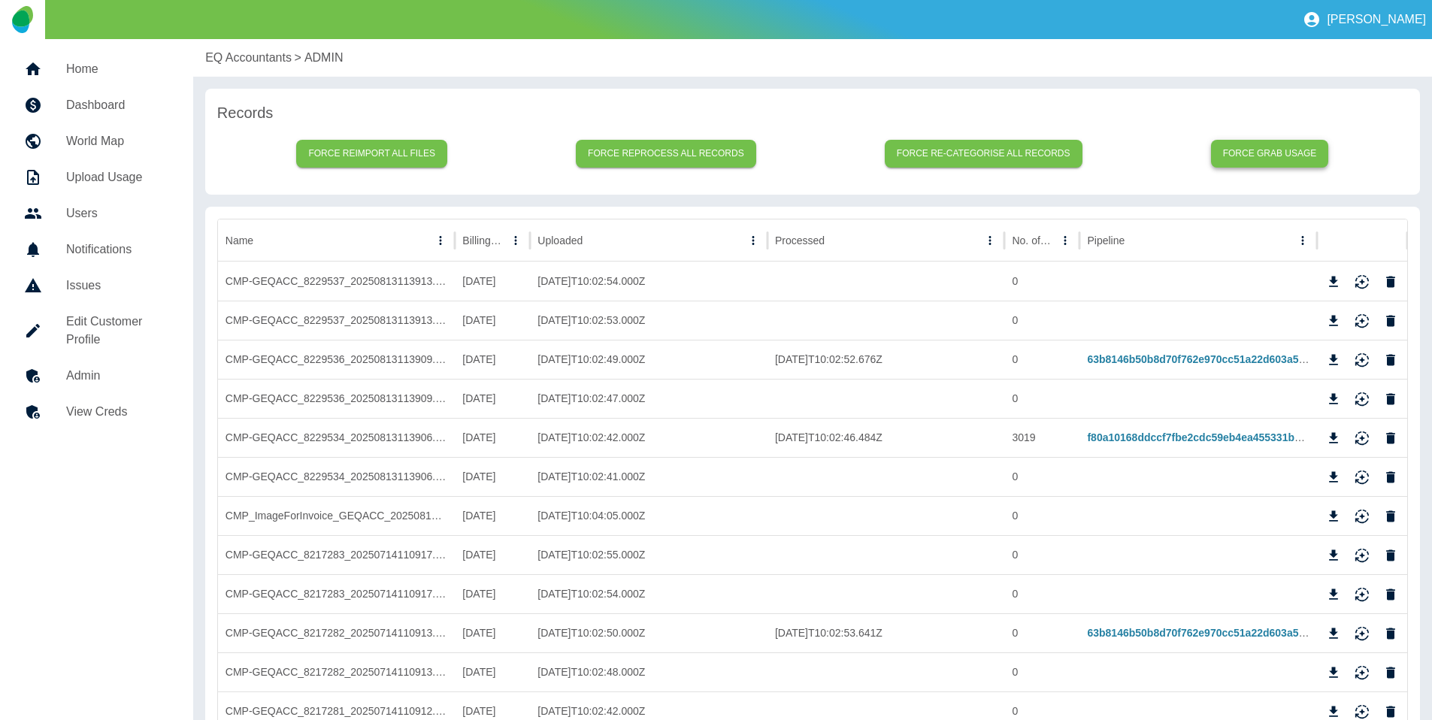
click at [1246, 151] on button "Force grab usage" at bounding box center [1270, 154] width 118 height 28
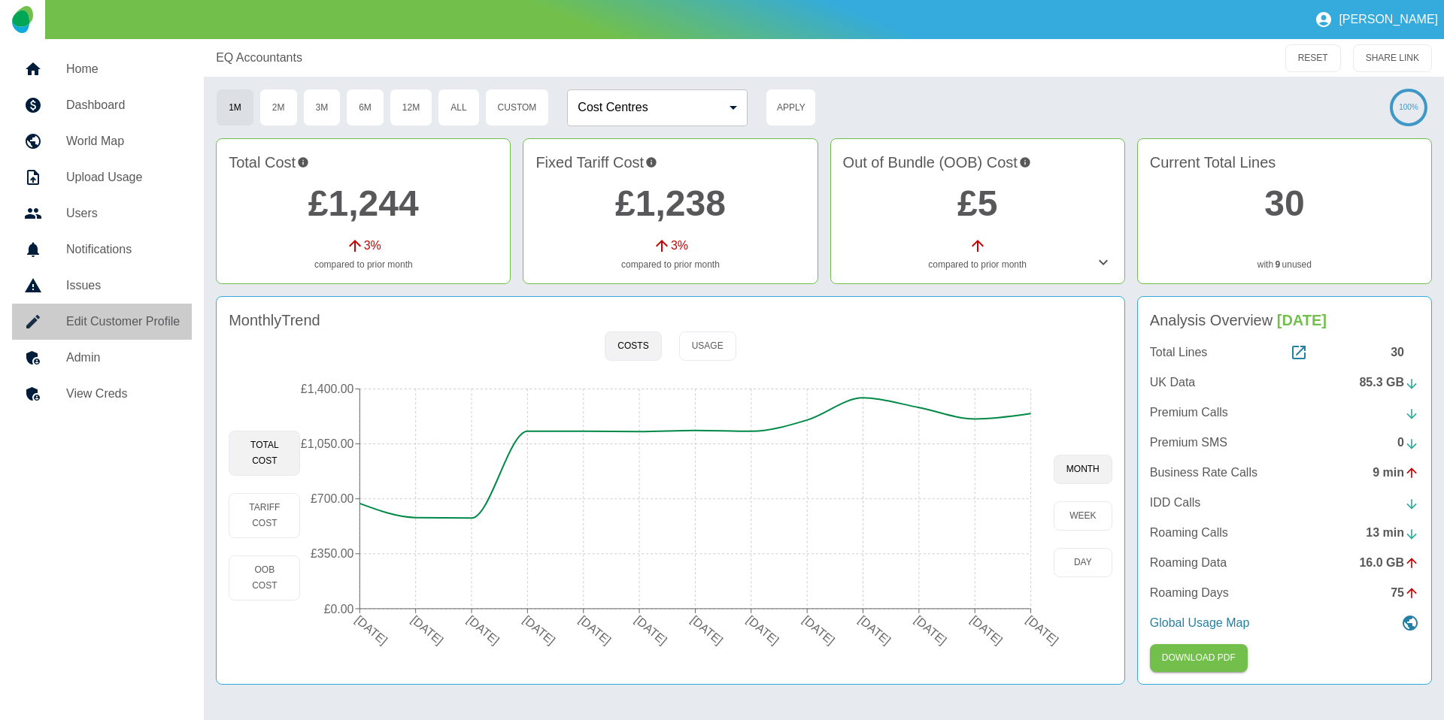
click at [62, 338] on link "Edit Customer Profile" at bounding box center [102, 322] width 180 height 36
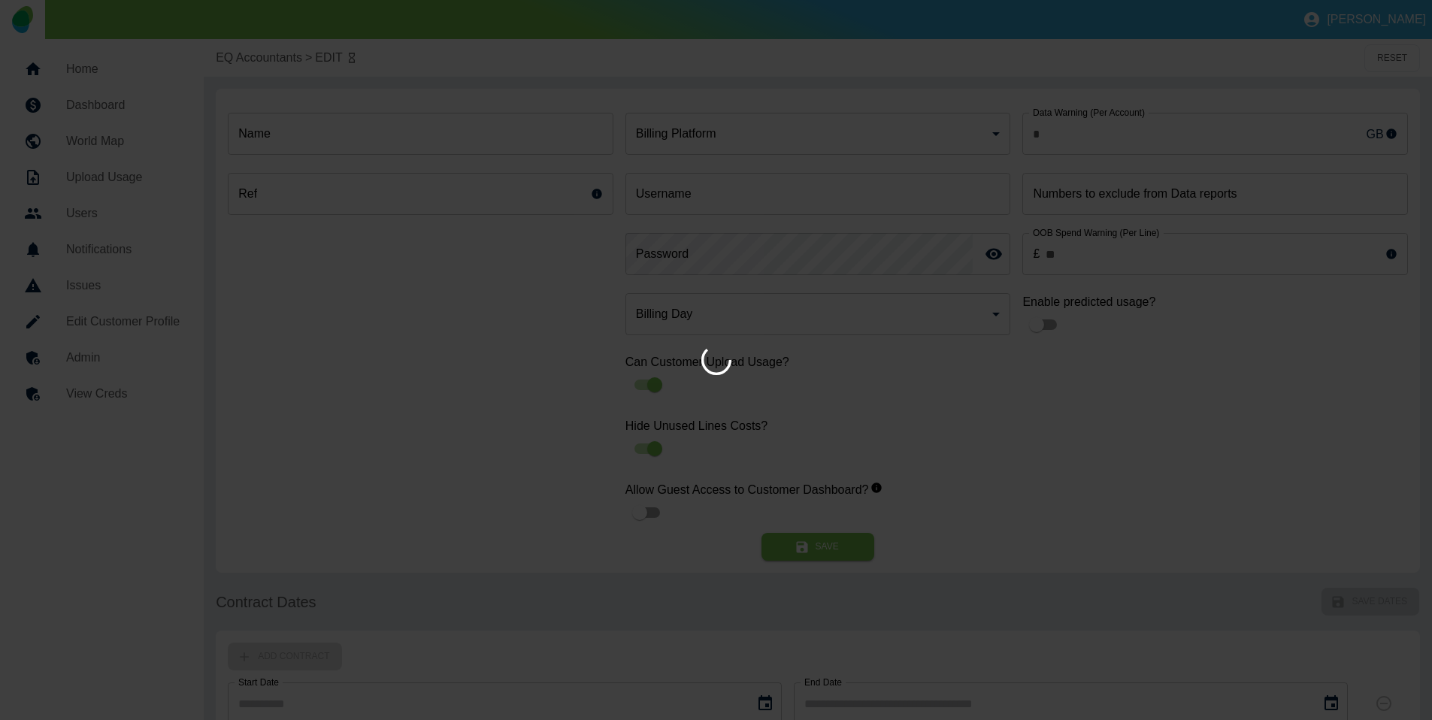
type input "**********"
type input "******"
type input "*"
type input "*********"
type input "**"
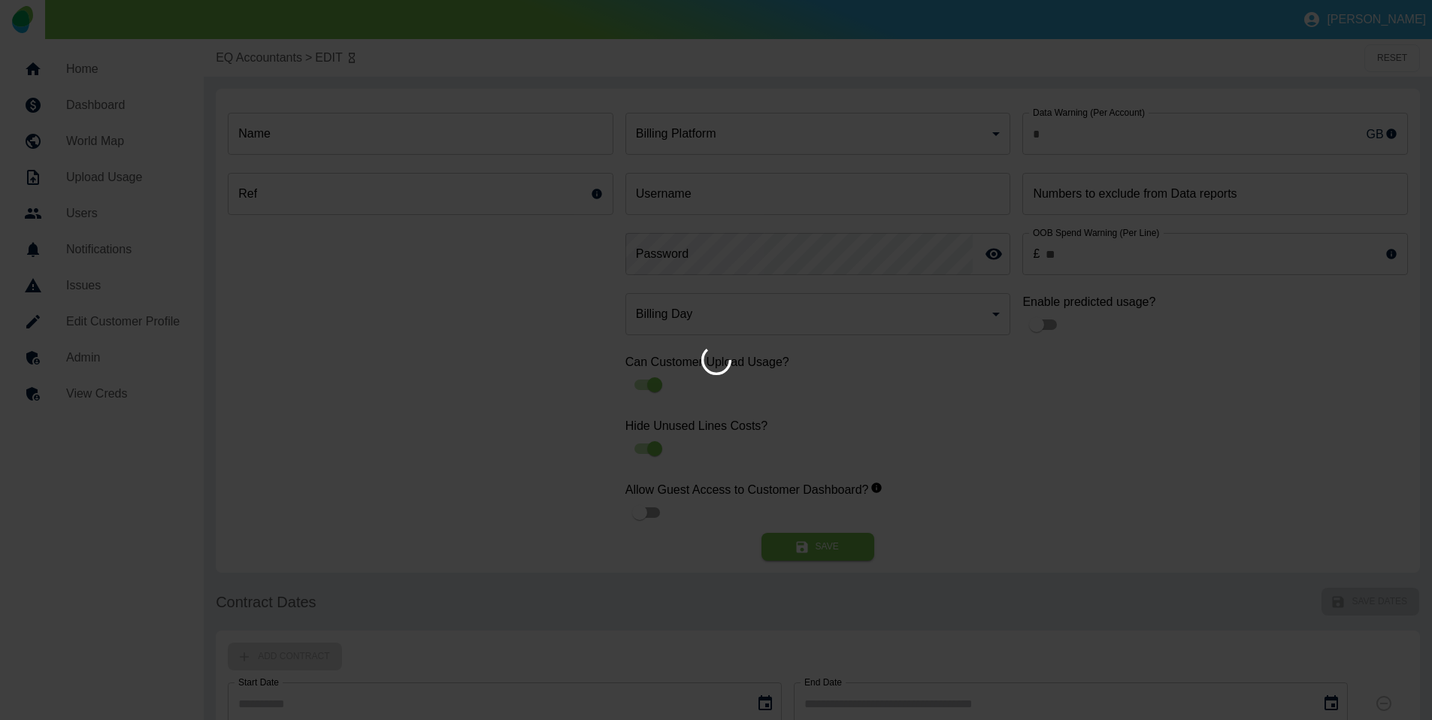
type input "***"
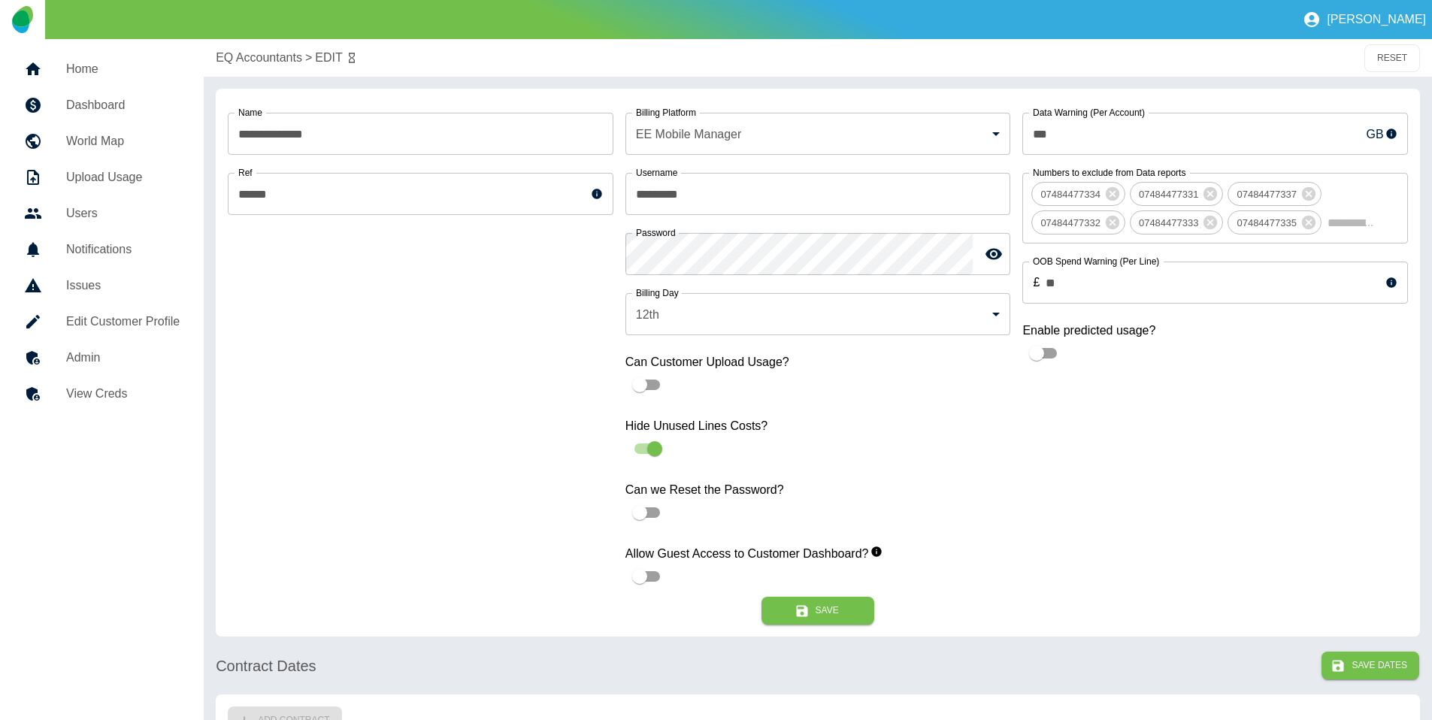
click at [63, 343] on div at bounding box center [716, 360] width 1432 height 720
click at [63, 359] on div at bounding box center [45, 358] width 42 height 18
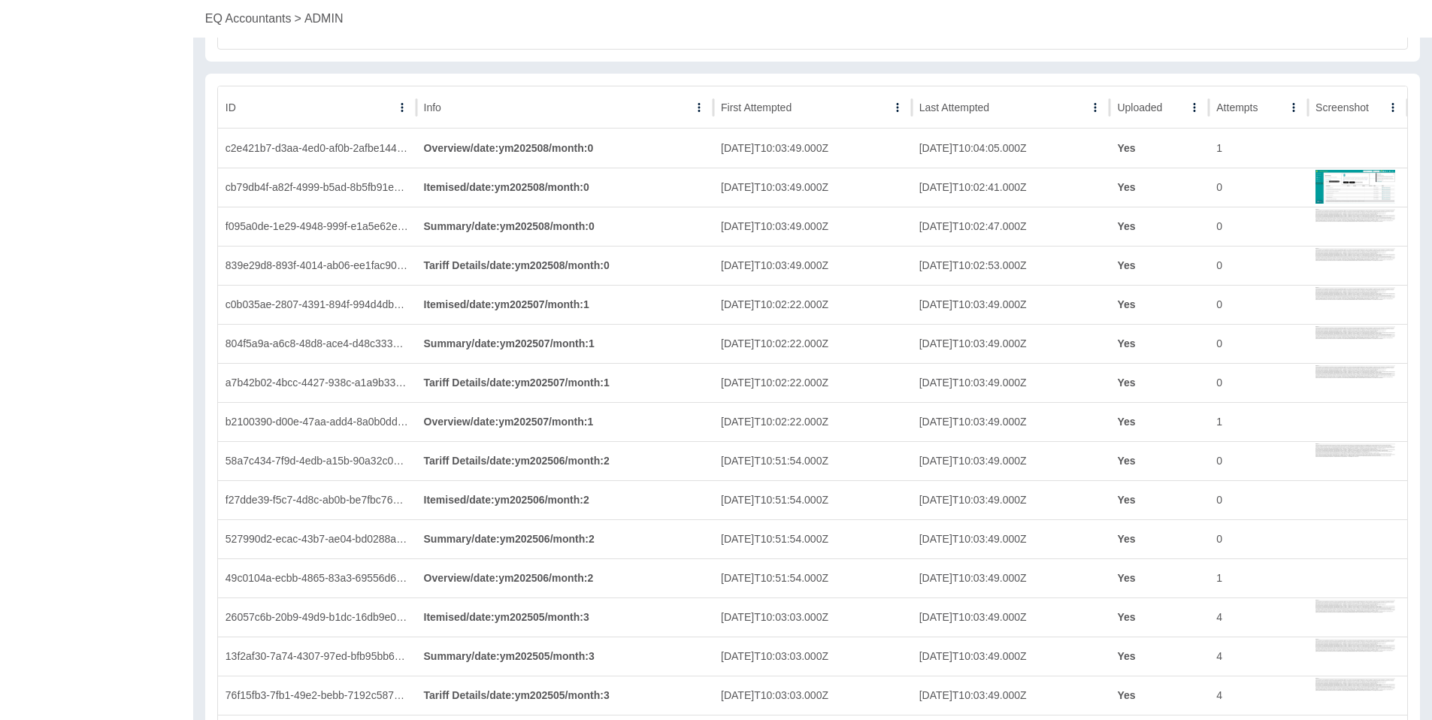
scroll to position [4159, 0]
click at [1162, 120] on div "Uploaded" at bounding box center [1150, 109] width 67 height 41
click at [1163, 119] on div at bounding box center [1173, 110] width 21 height 21
click at [1164, 112] on button "Sort" at bounding box center [1173, 110] width 21 height 21
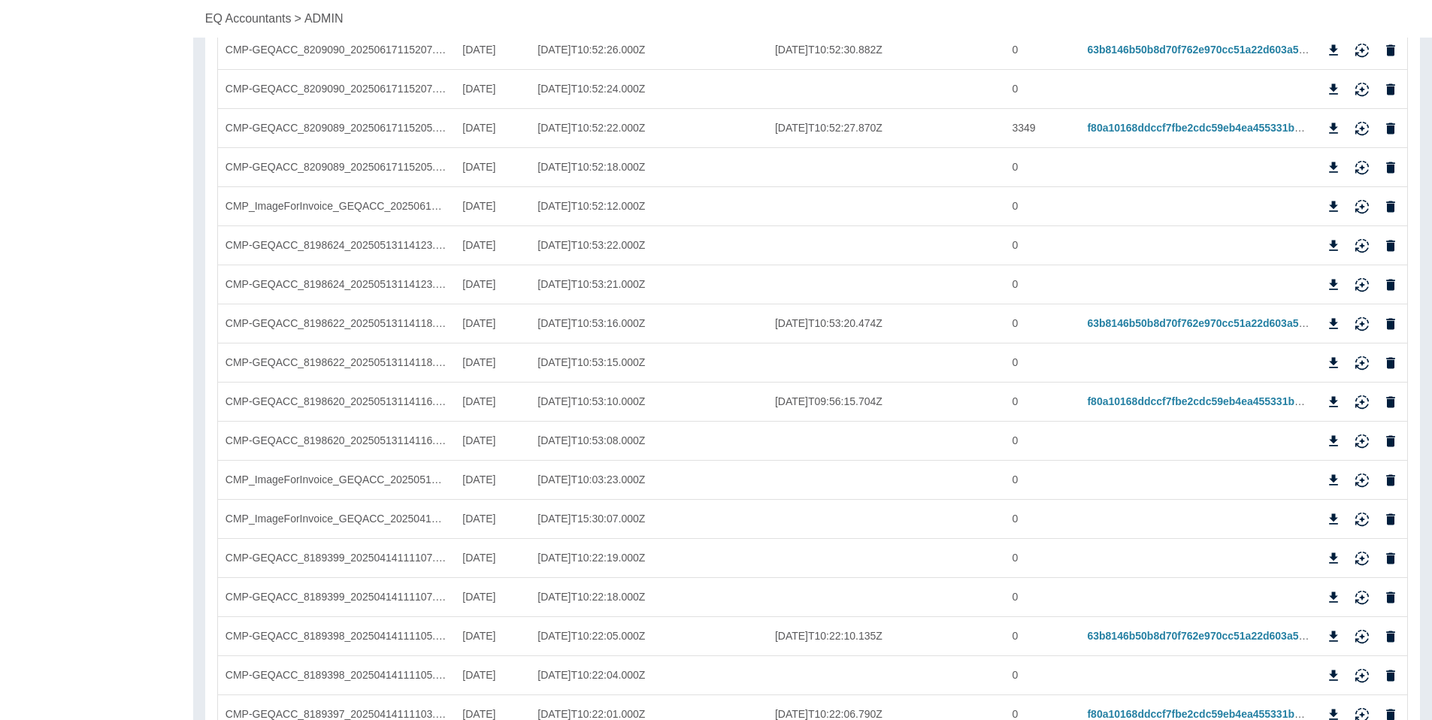
scroll to position [0, 0]
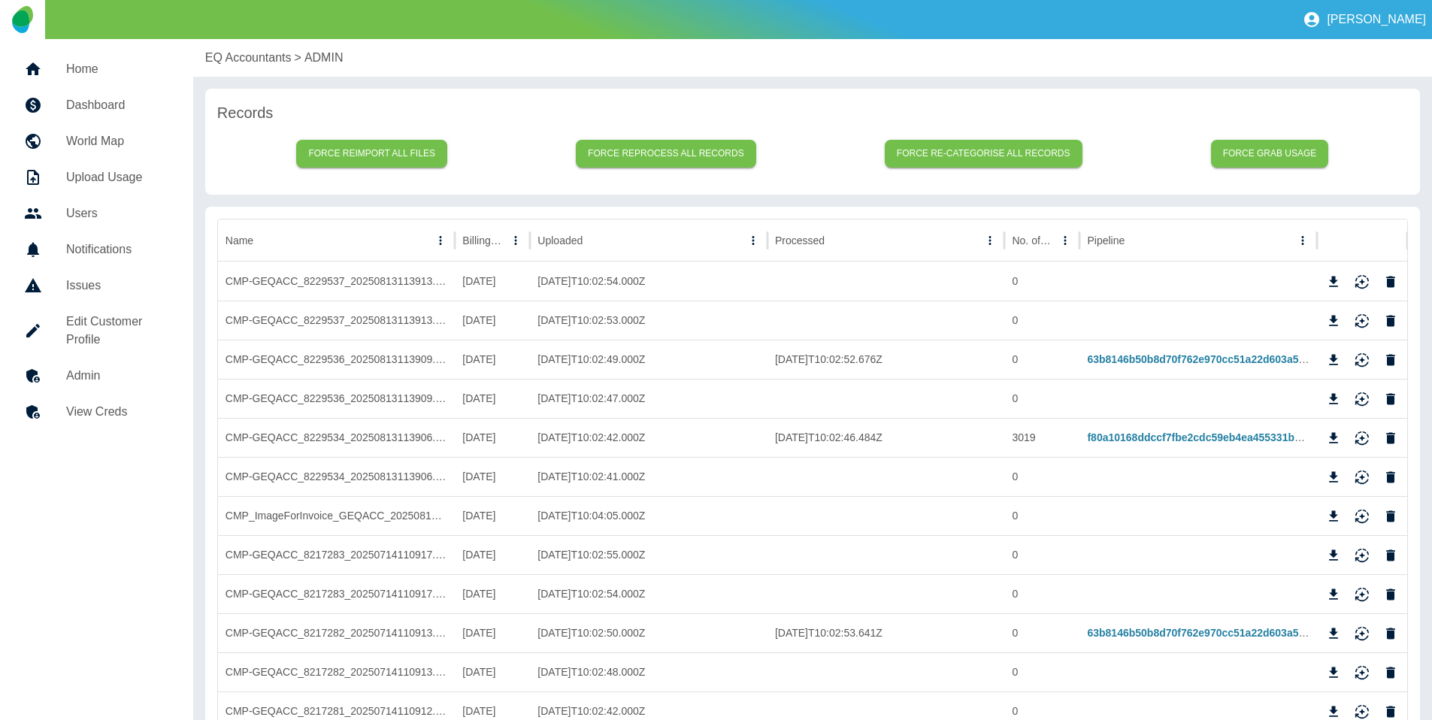
click at [105, 65] on h5 "Home" at bounding box center [117, 69] width 103 height 18
click at [1238, 159] on button "Force grab usage" at bounding box center [1270, 154] width 118 height 28
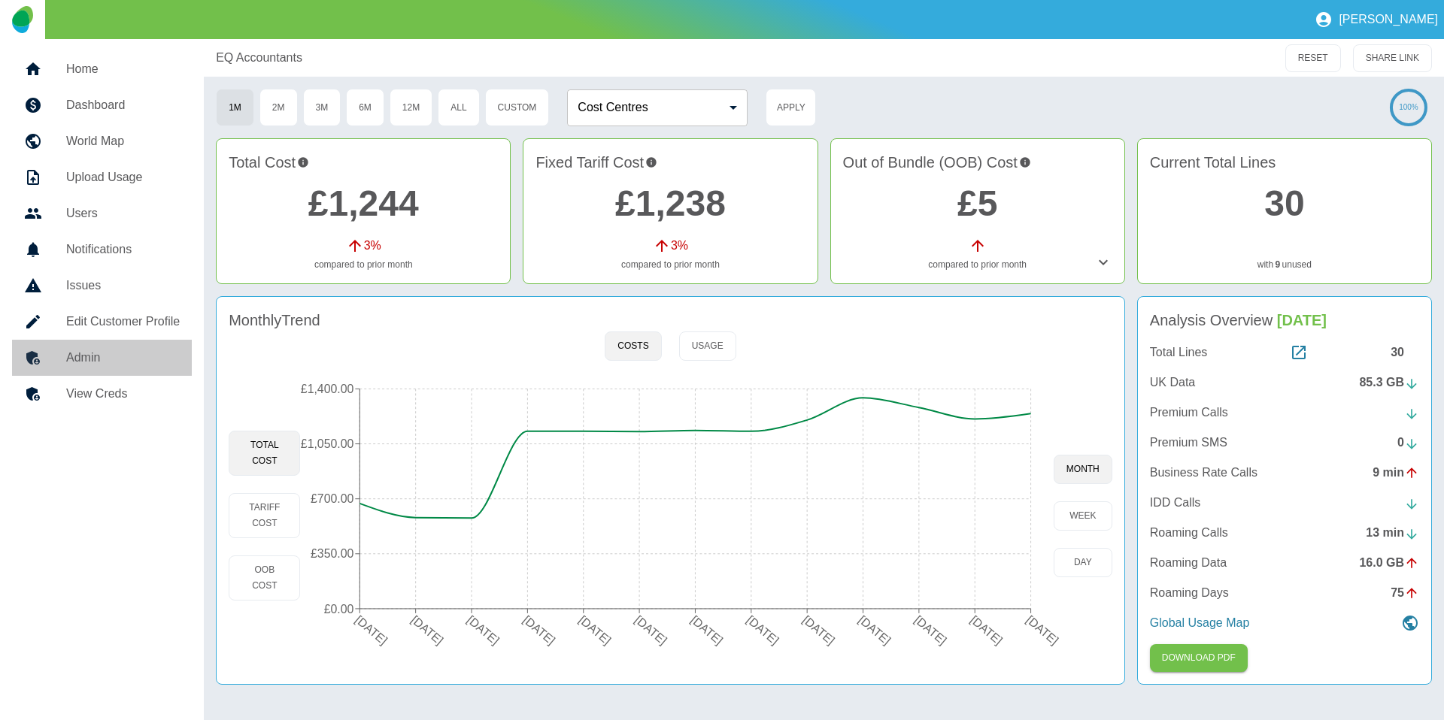
click at [80, 365] on h5 "Admin" at bounding box center [123, 358] width 114 height 18
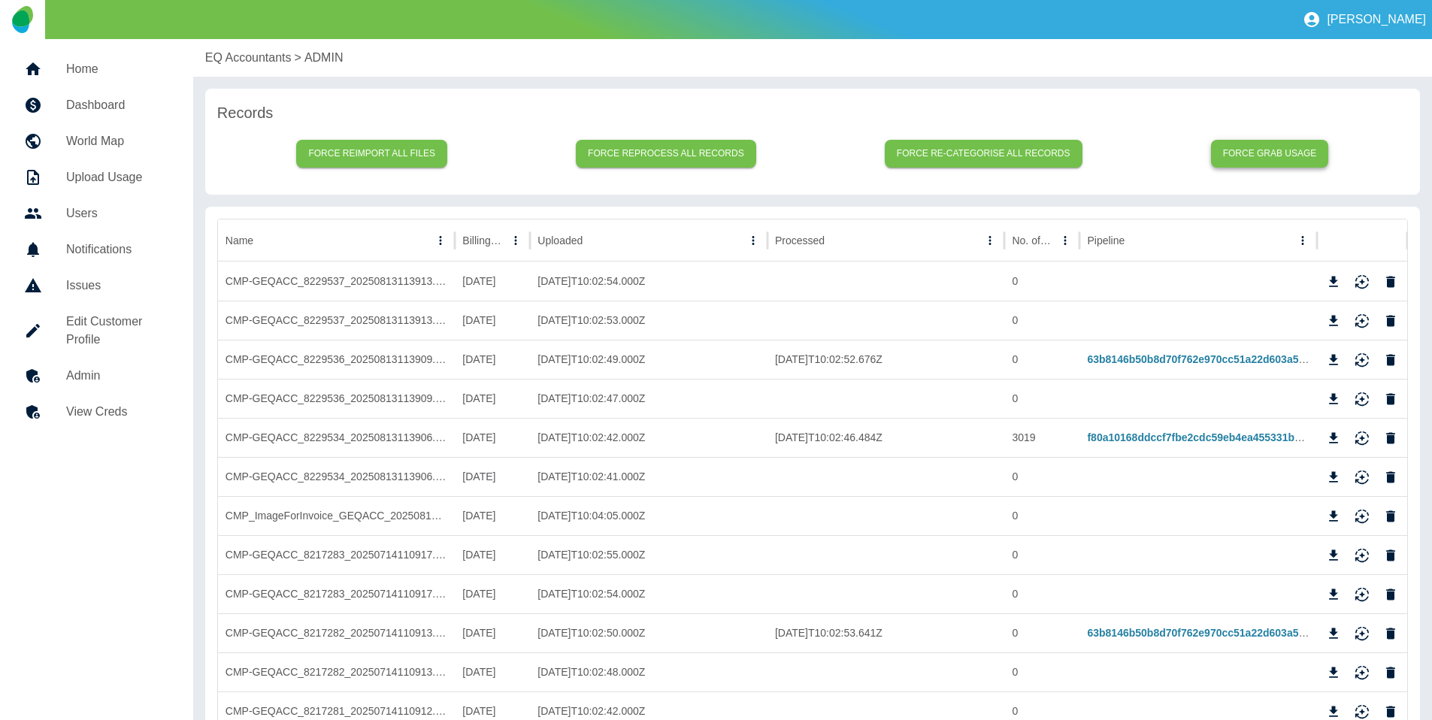
click at [1297, 153] on button "Force grab usage" at bounding box center [1270, 154] width 118 height 28
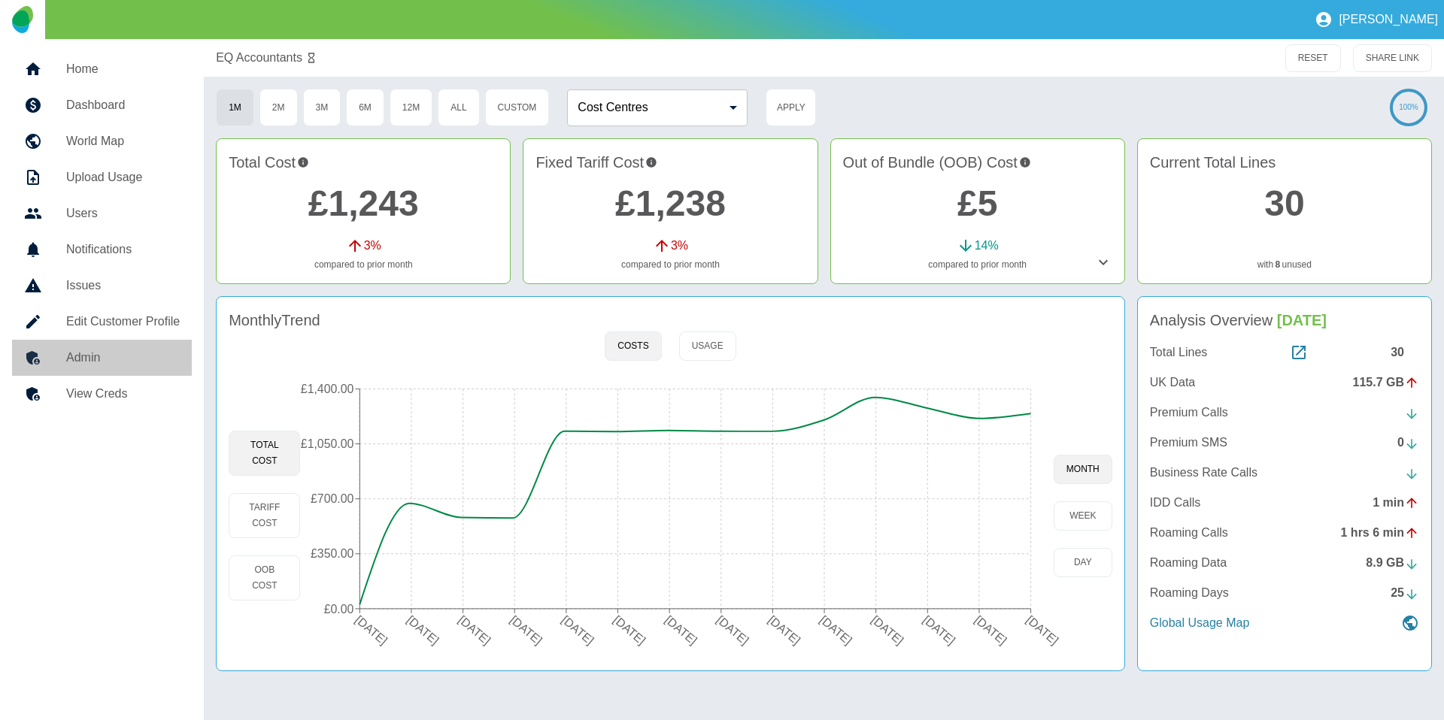
click at [117, 356] on h5 "Admin" at bounding box center [123, 358] width 114 height 18
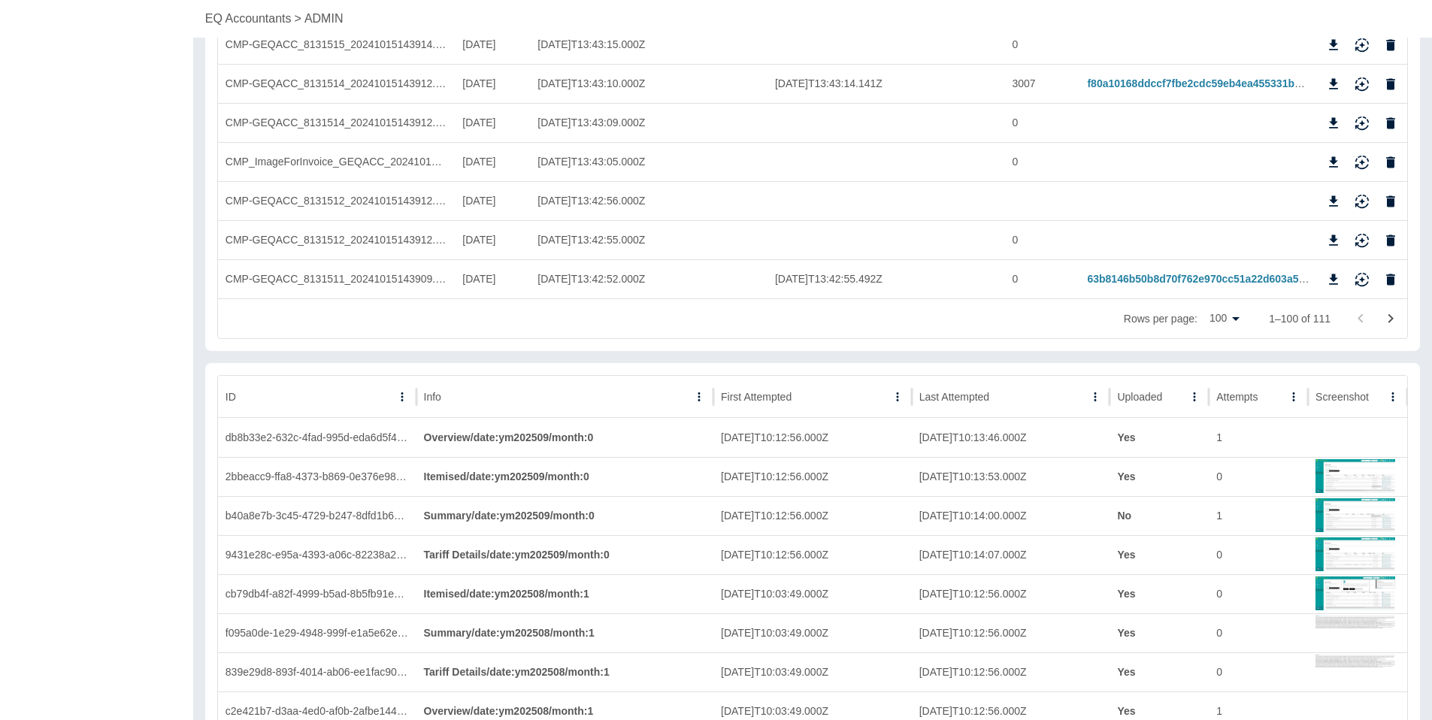
scroll to position [3876, 0]
click at [1150, 388] on div "Uploaded" at bounding box center [1139, 394] width 45 height 12
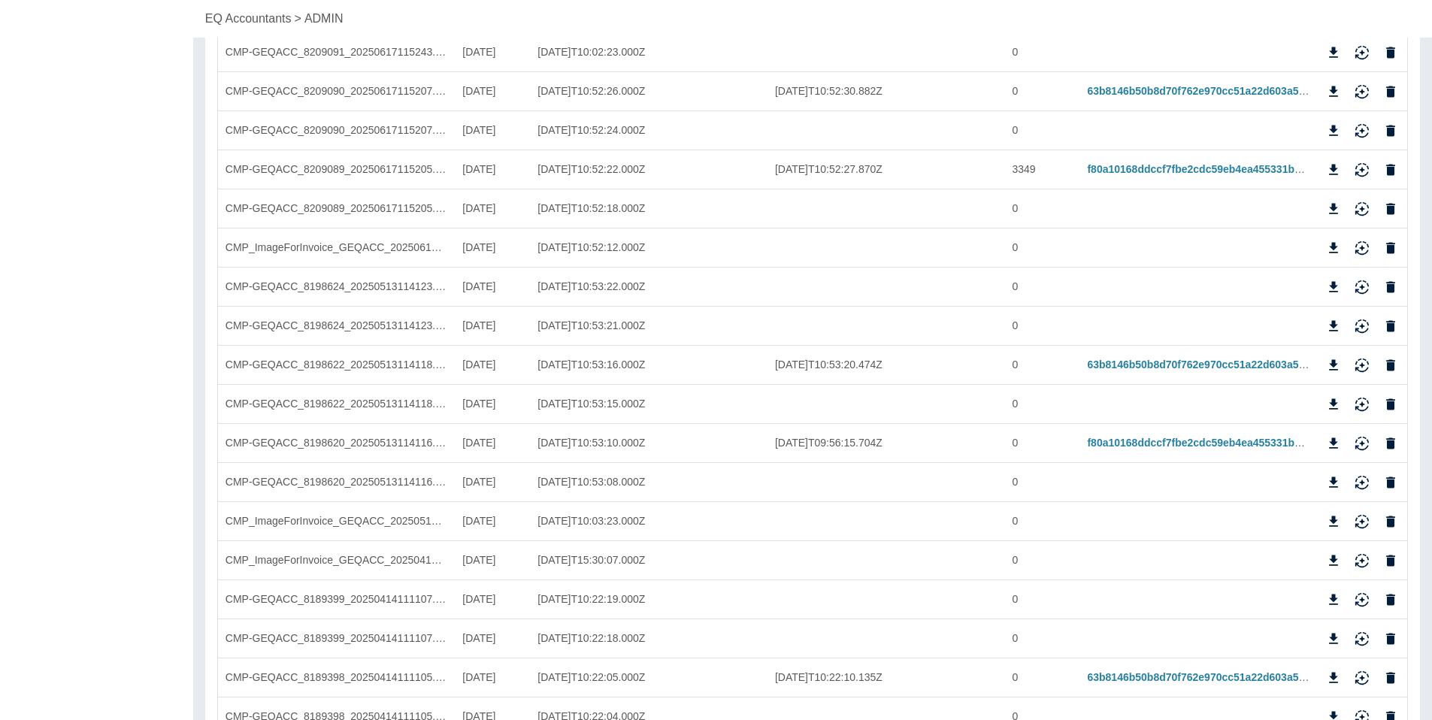
scroll to position [0, 0]
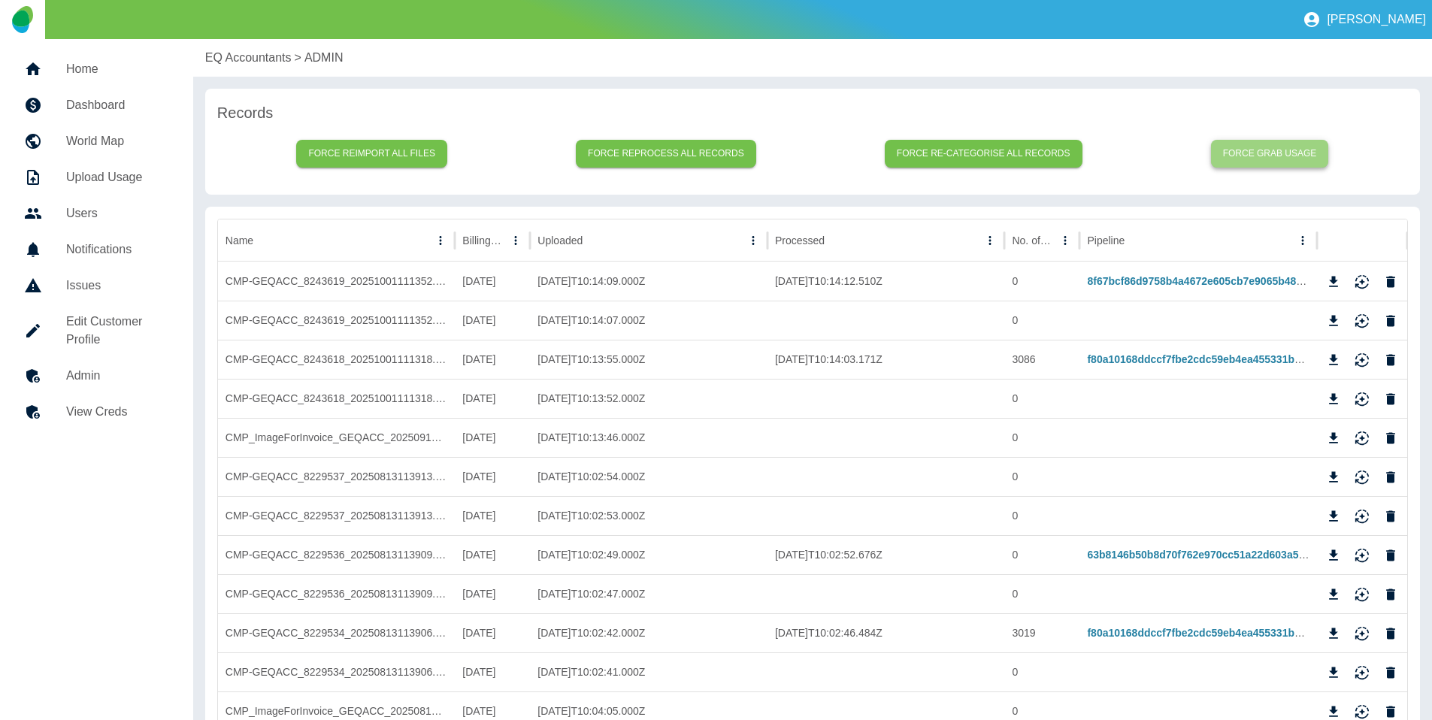
click at [1279, 144] on button "Force grab usage" at bounding box center [1270, 154] width 118 height 28
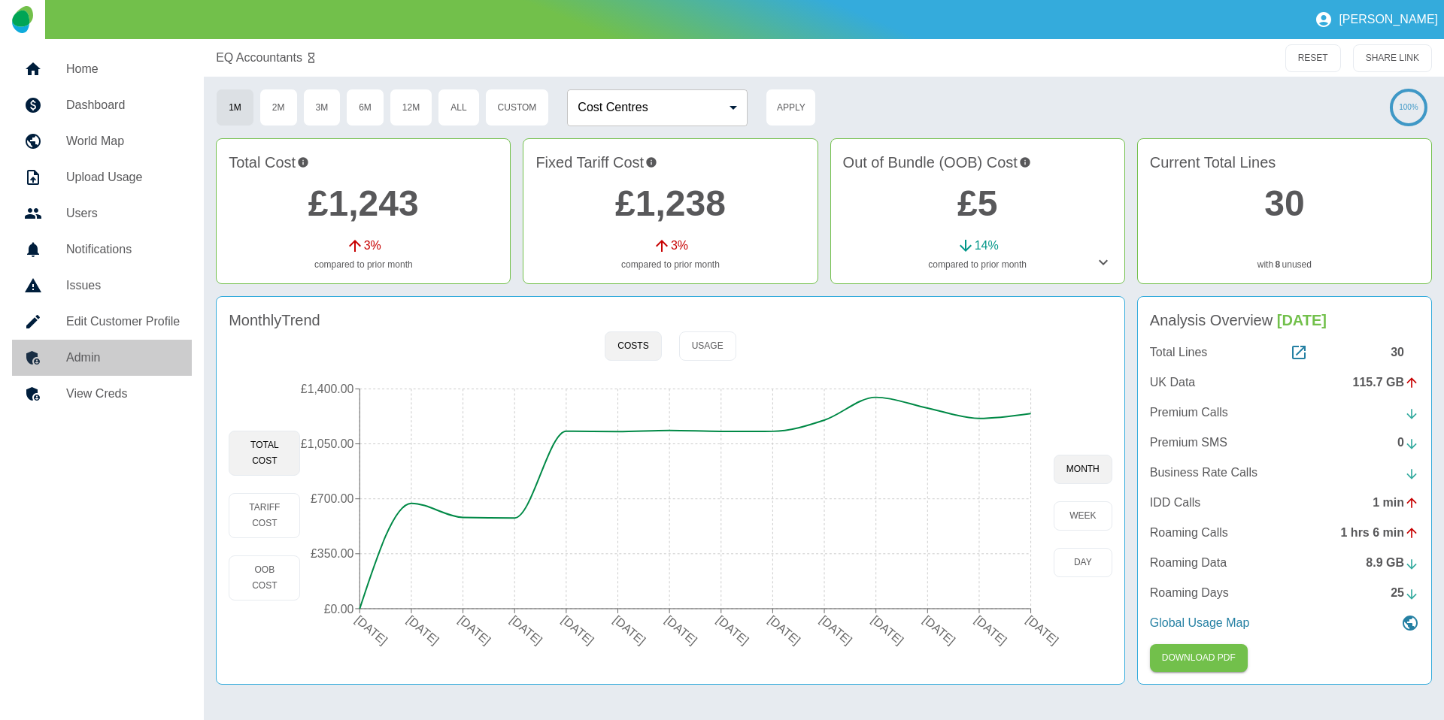
click at [92, 349] on h5 "Admin" at bounding box center [123, 358] width 114 height 18
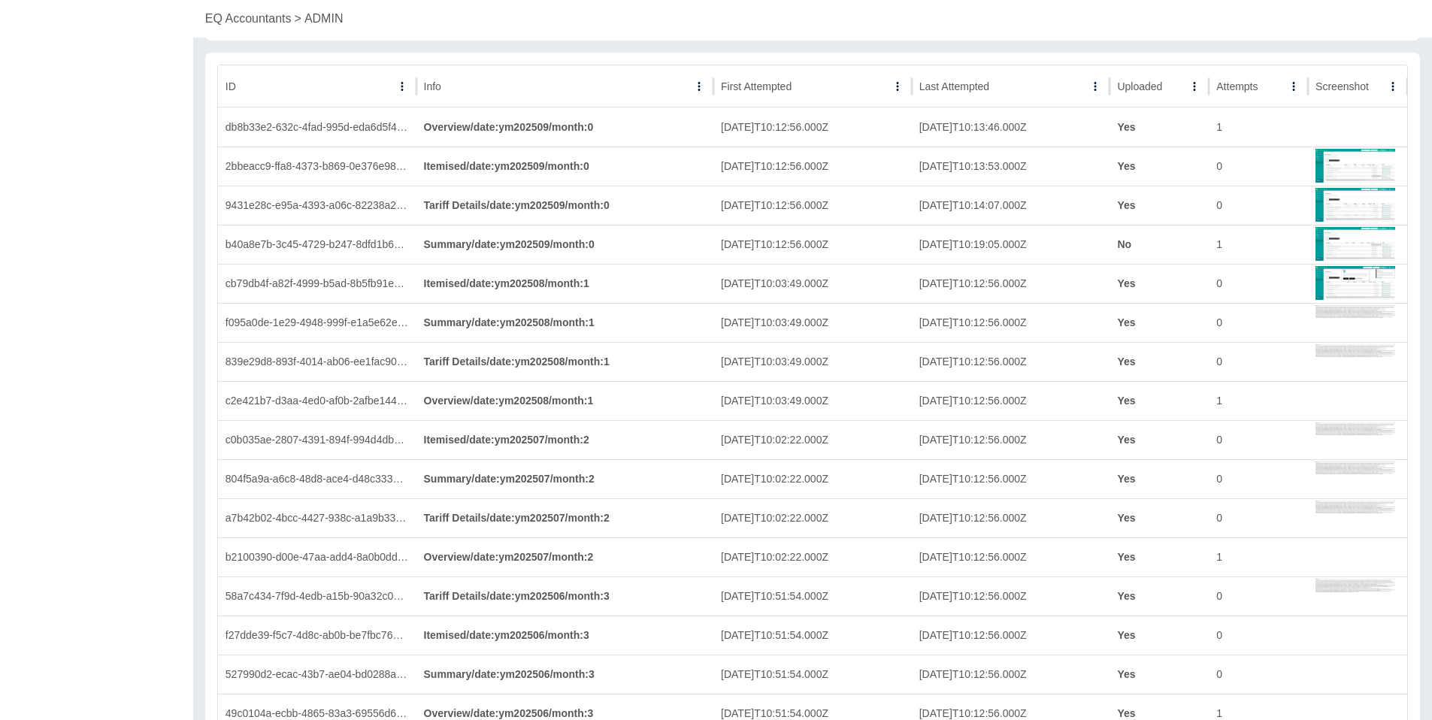
scroll to position [4149, 0]
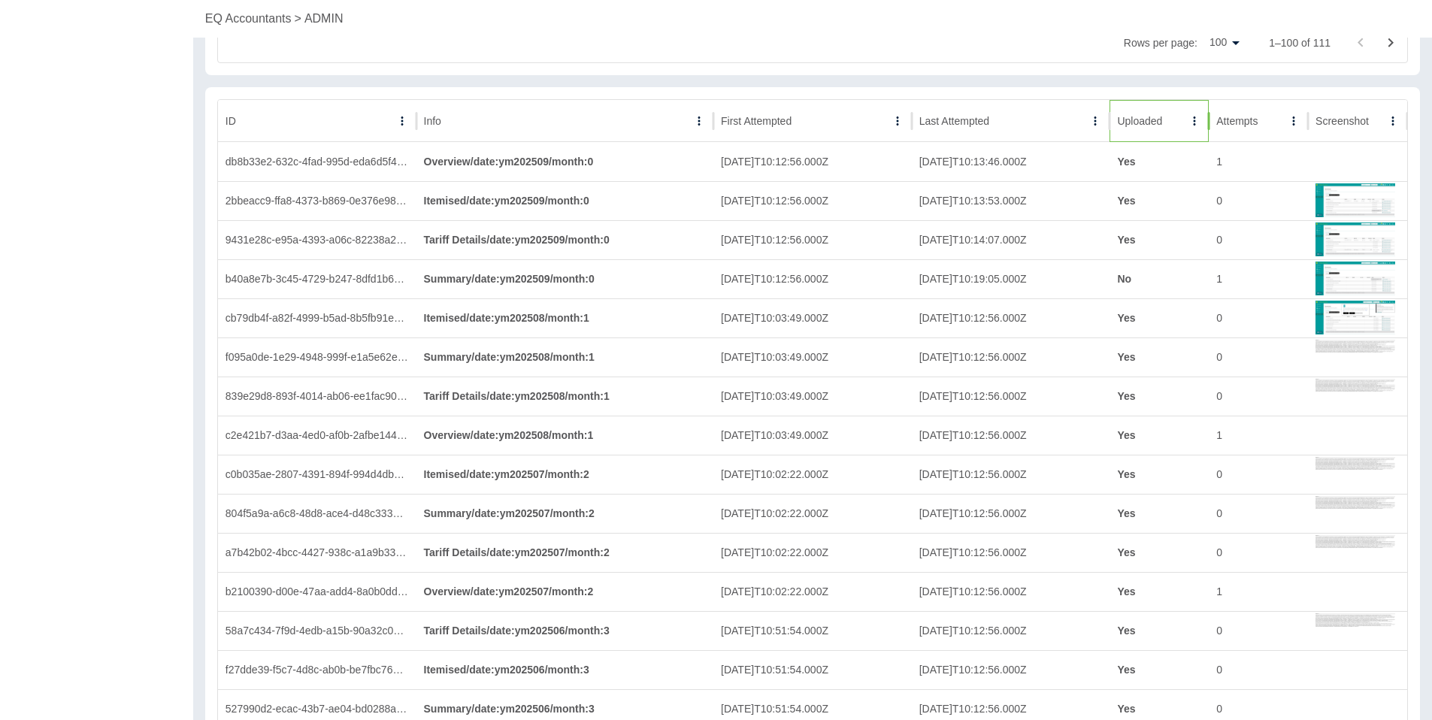
click at [1153, 125] on div "Uploaded" at bounding box center [1139, 121] width 45 height 12
click at [1160, 123] on div "Uploaded" at bounding box center [1139, 121] width 44 height 12
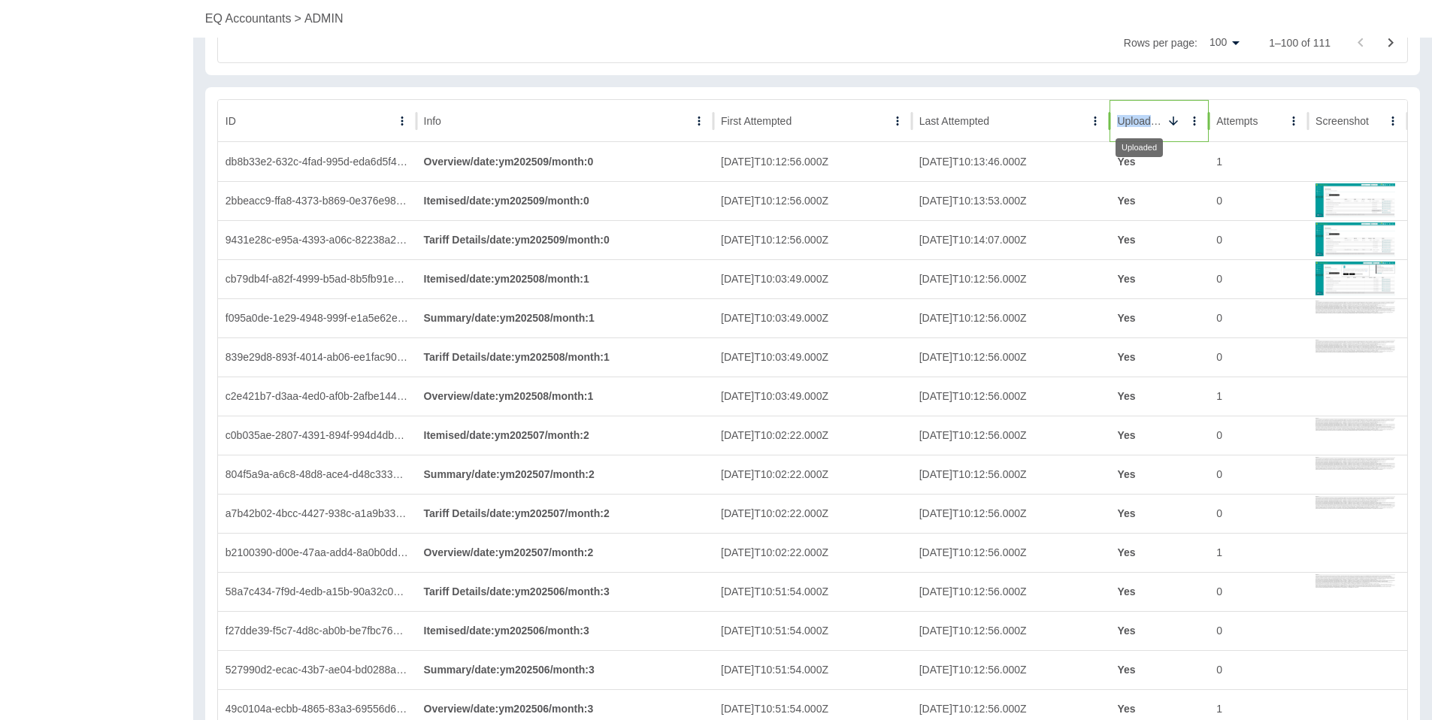
click at [1160, 123] on div "Uploaded" at bounding box center [1139, 121] width 44 height 12
click at [1160, 123] on div "Uploaded" at bounding box center [1139, 121] width 45 height 12
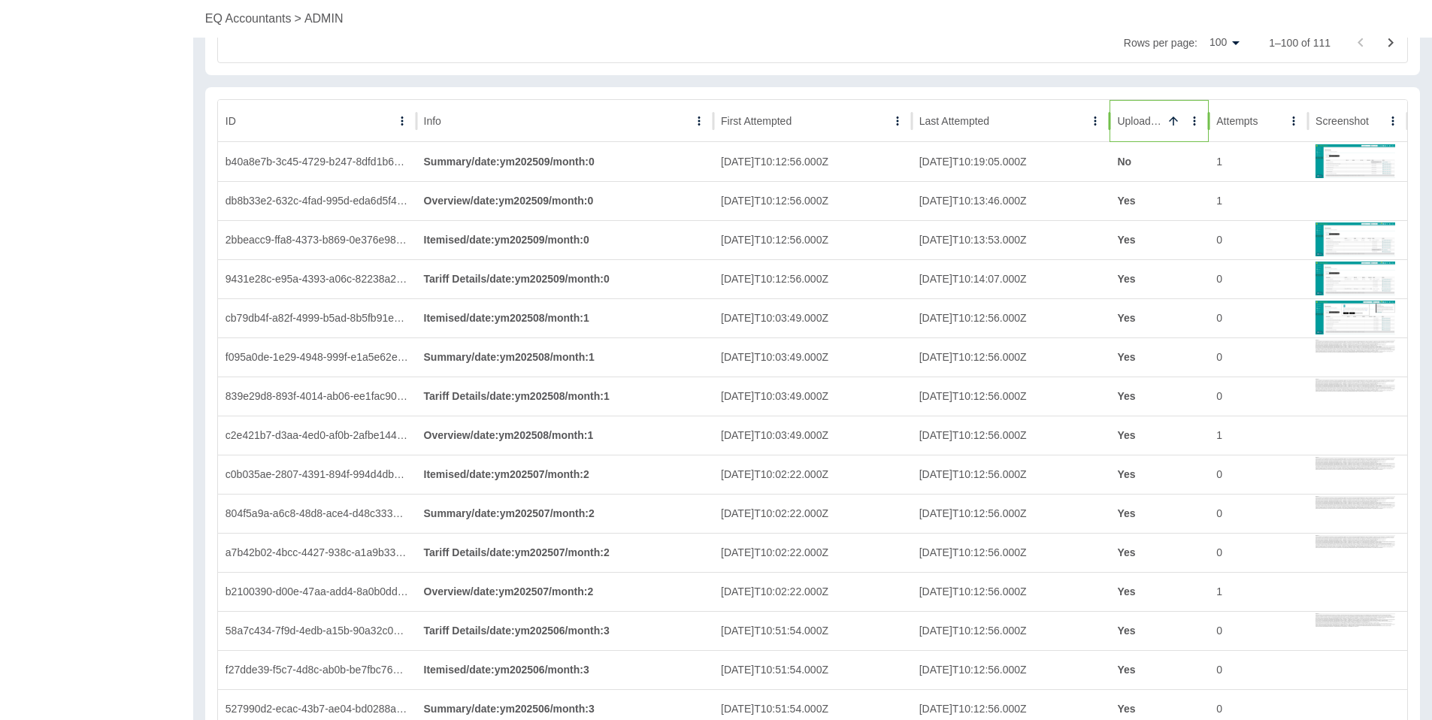
scroll to position [4136, 0]
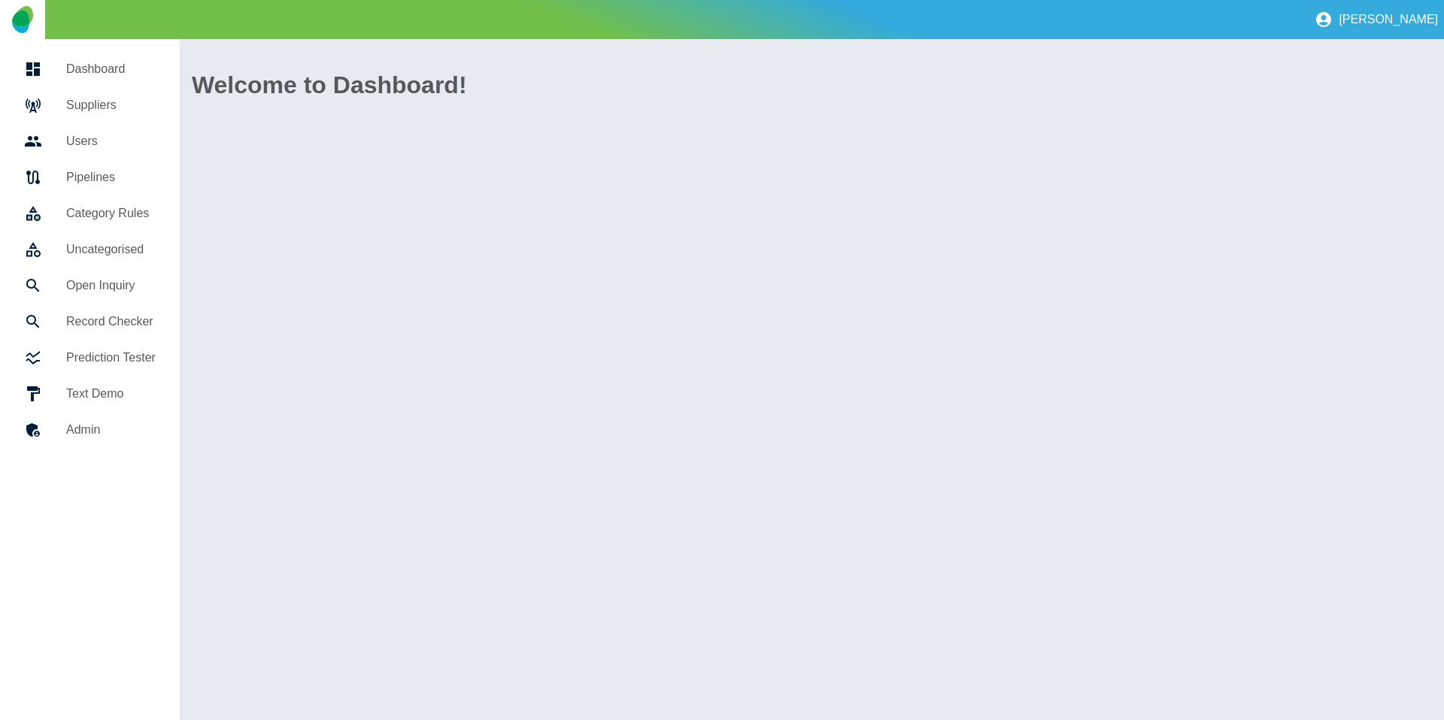
click at [108, 111] on h5 "Suppliers" at bounding box center [110, 105] width 89 height 18
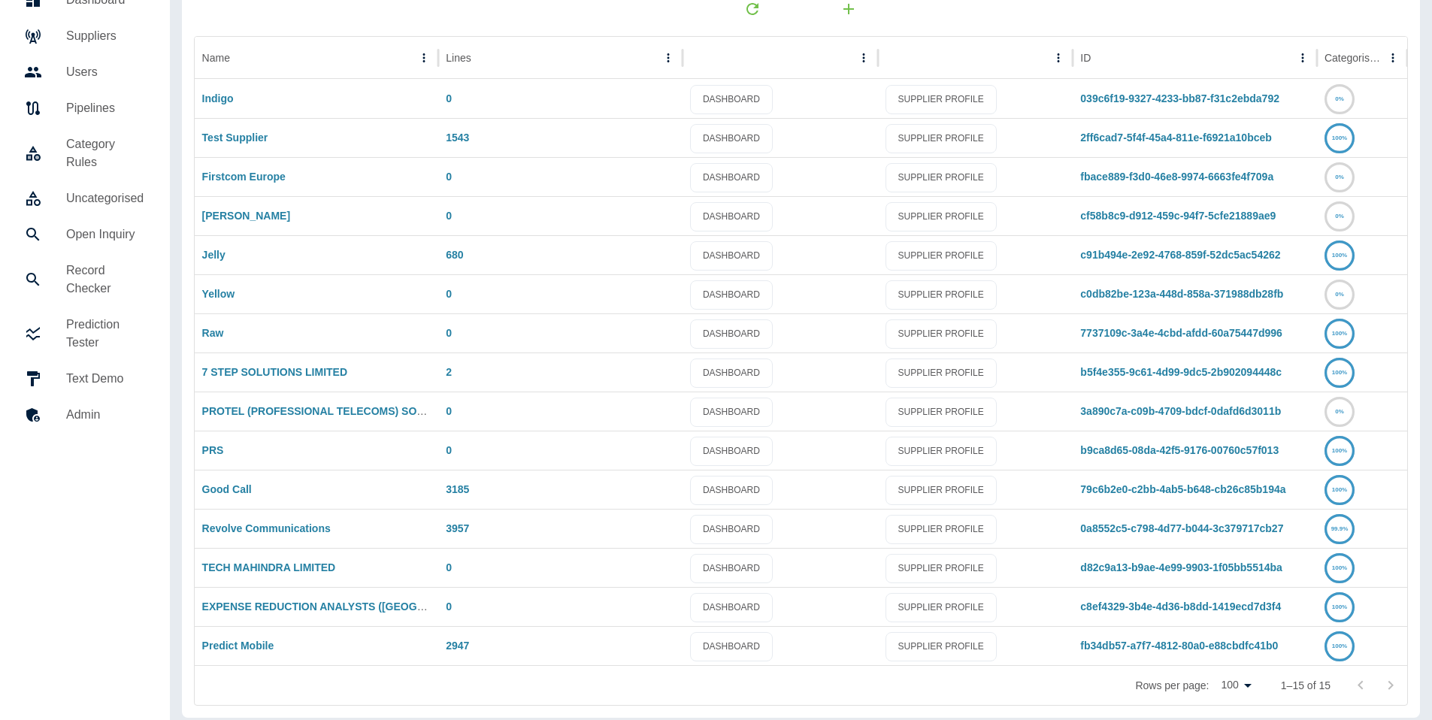
scroll to position [79, 0]
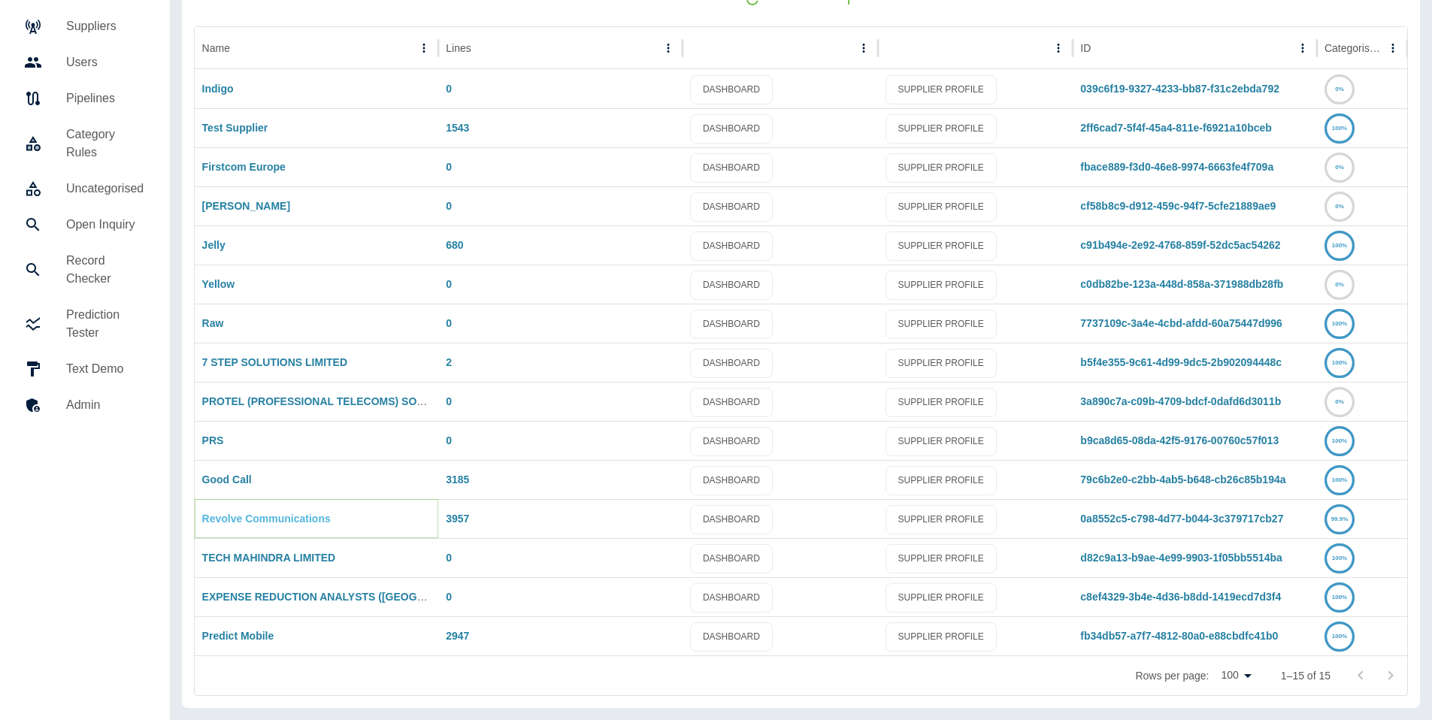
click at [241, 513] on div "Revolve Communications" at bounding box center [317, 518] width 244 height 39
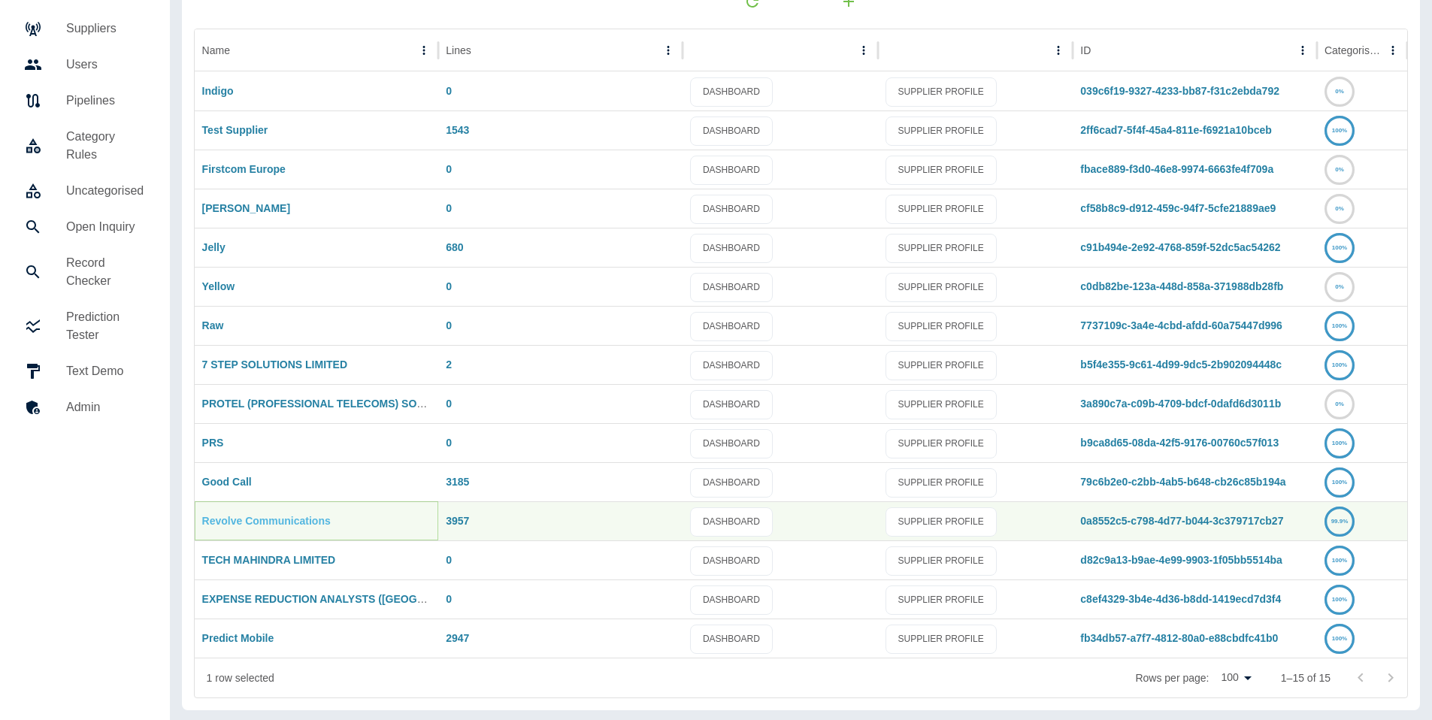
click at [236, 516] on link "Revolve Communications" at bounding box center [266, 521] width 129 height 12
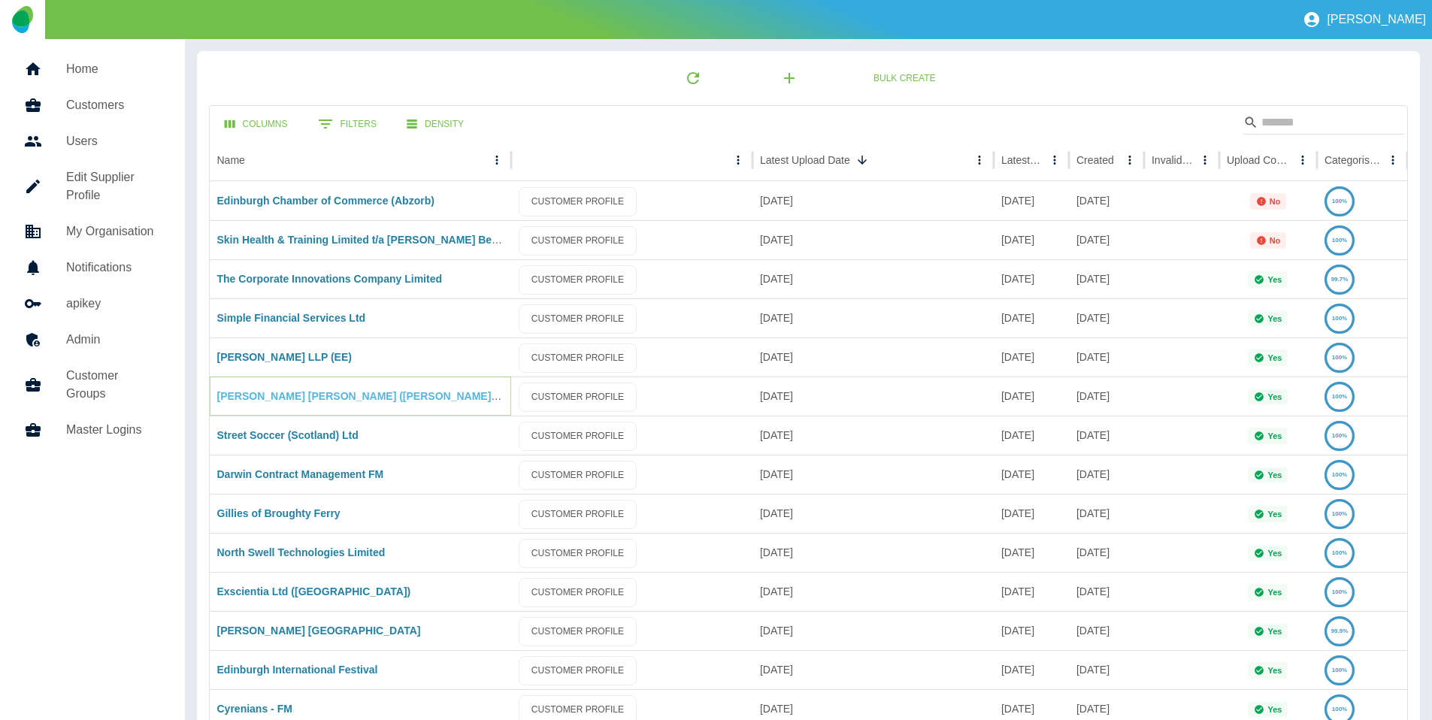
click at [268, 394] on link "[PERSON_NAME] [PERSON_NAME] ([PERSON_NAME]) Ltd (EE)" at bounding box center [377, 396] width 321 height 12
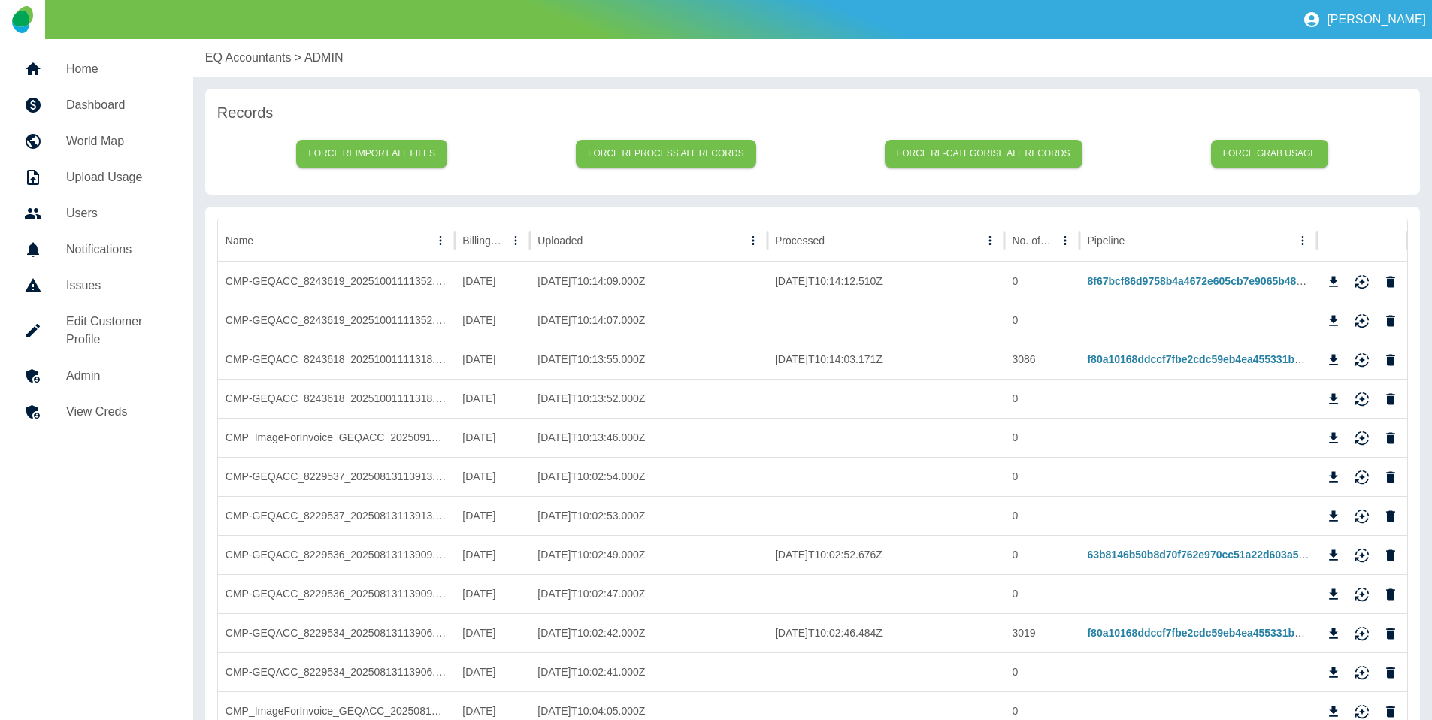
click at [215, 56] on p "EQ Accountants" at bounding box center [248, 58] width 86 height 18
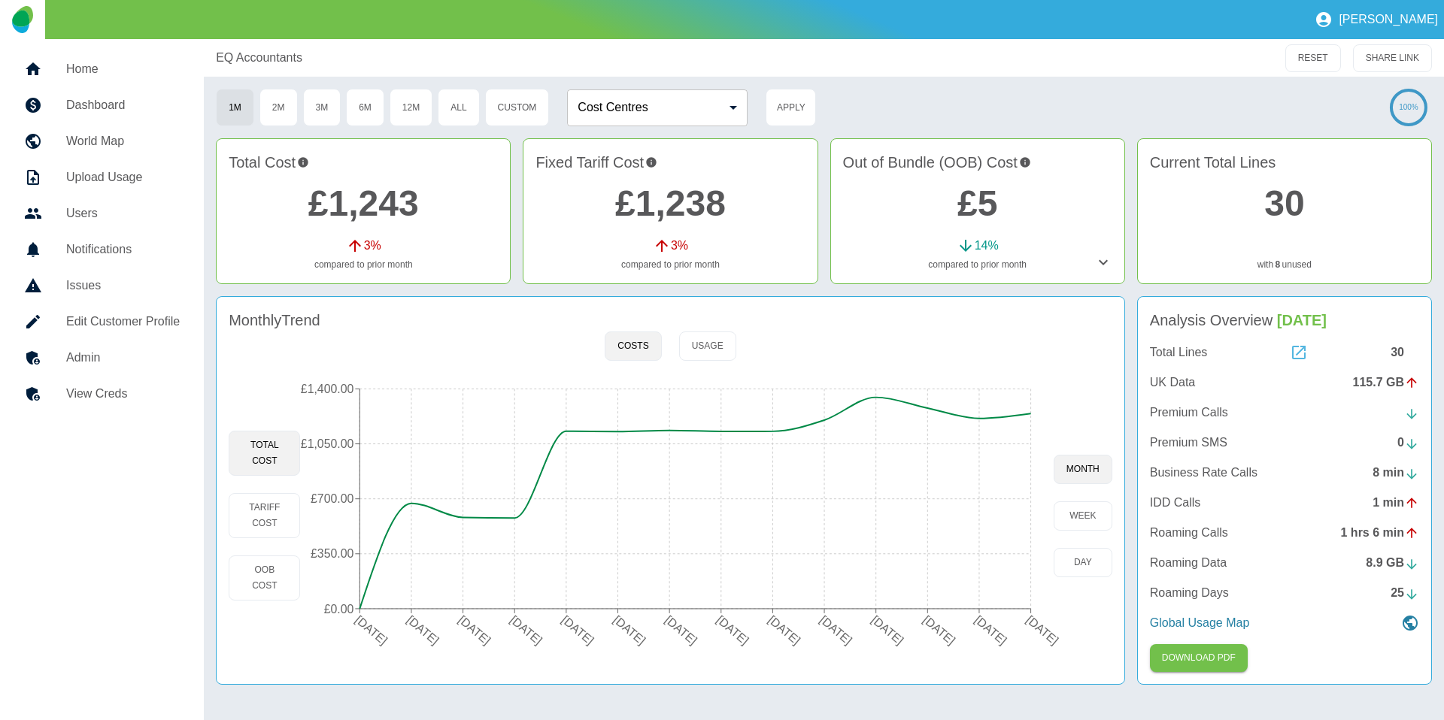
click at [1303, 356] on icon at bounding box center [1298, 353] width 18 height 18
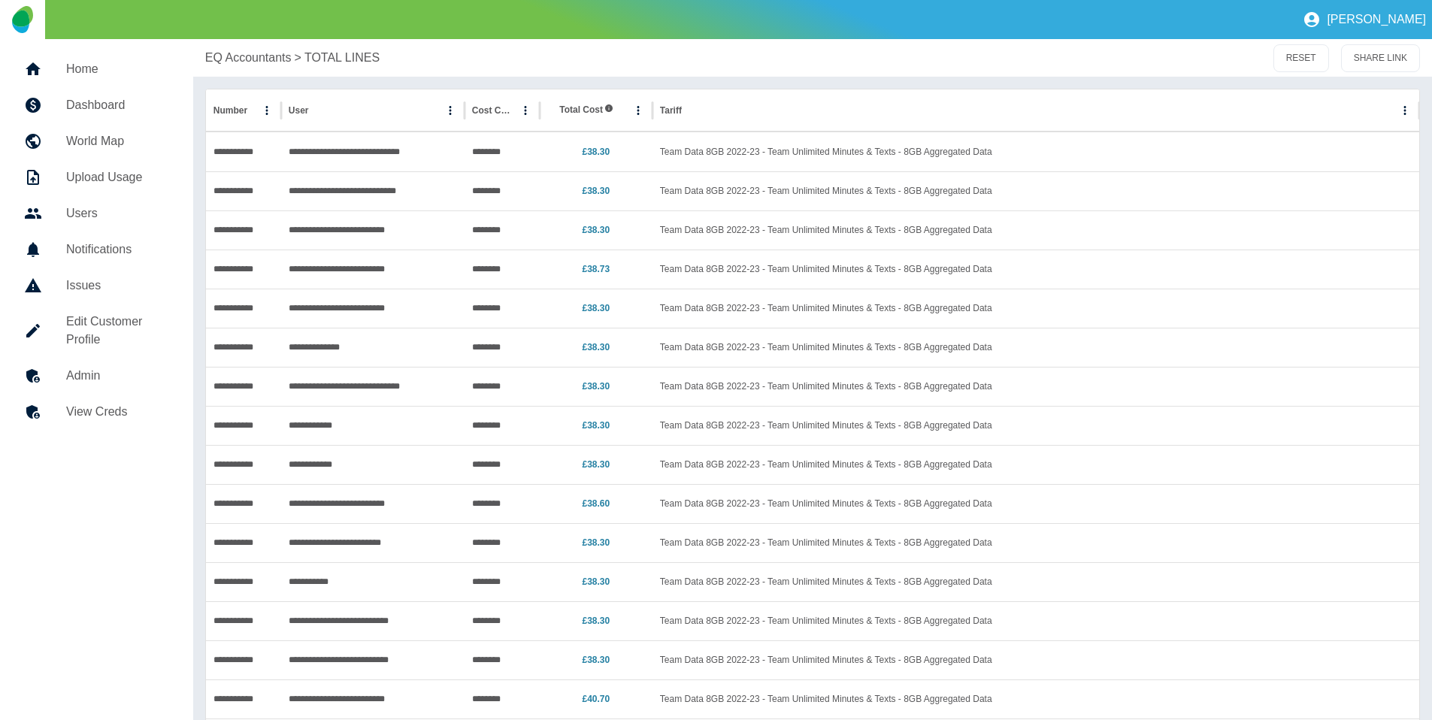
scroll to position [638, 0]
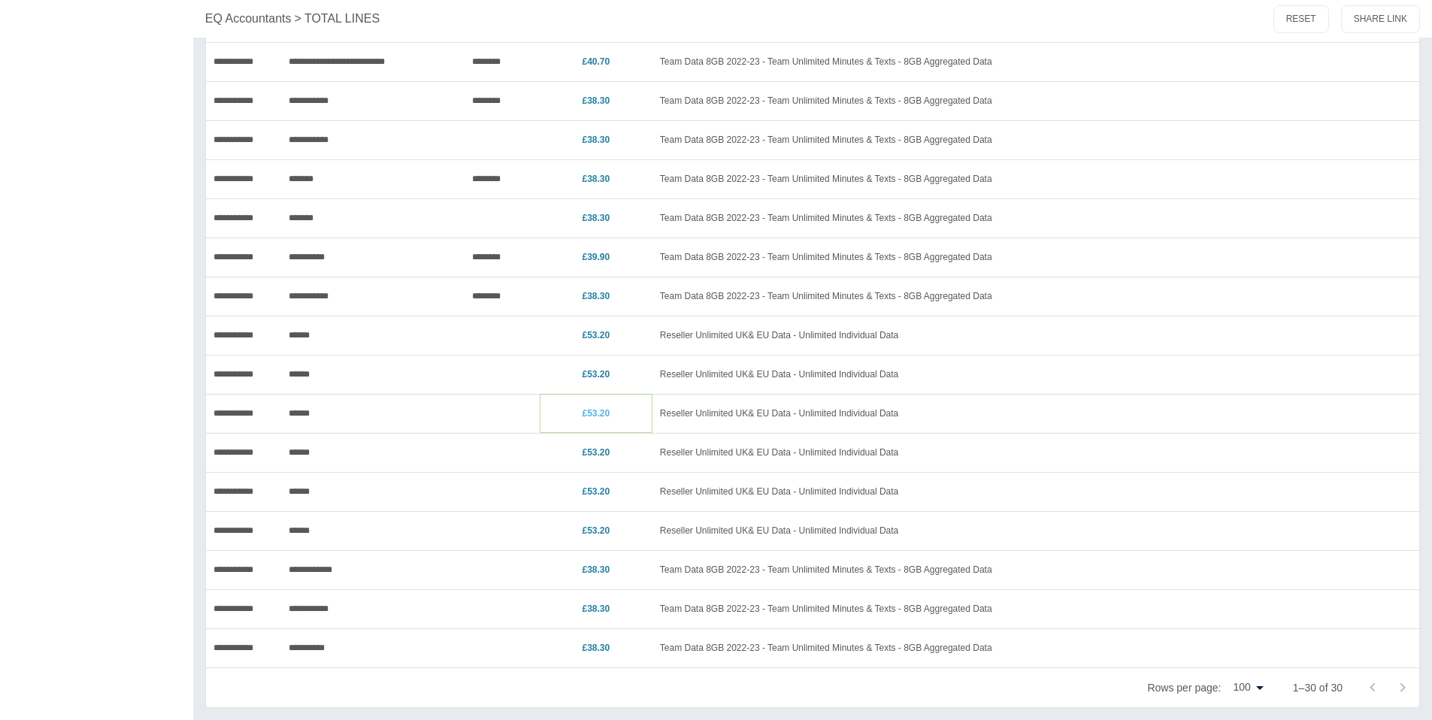
click at [599, 416] on link "£53.20" at bounding box center [596, 413] width 28 height 11
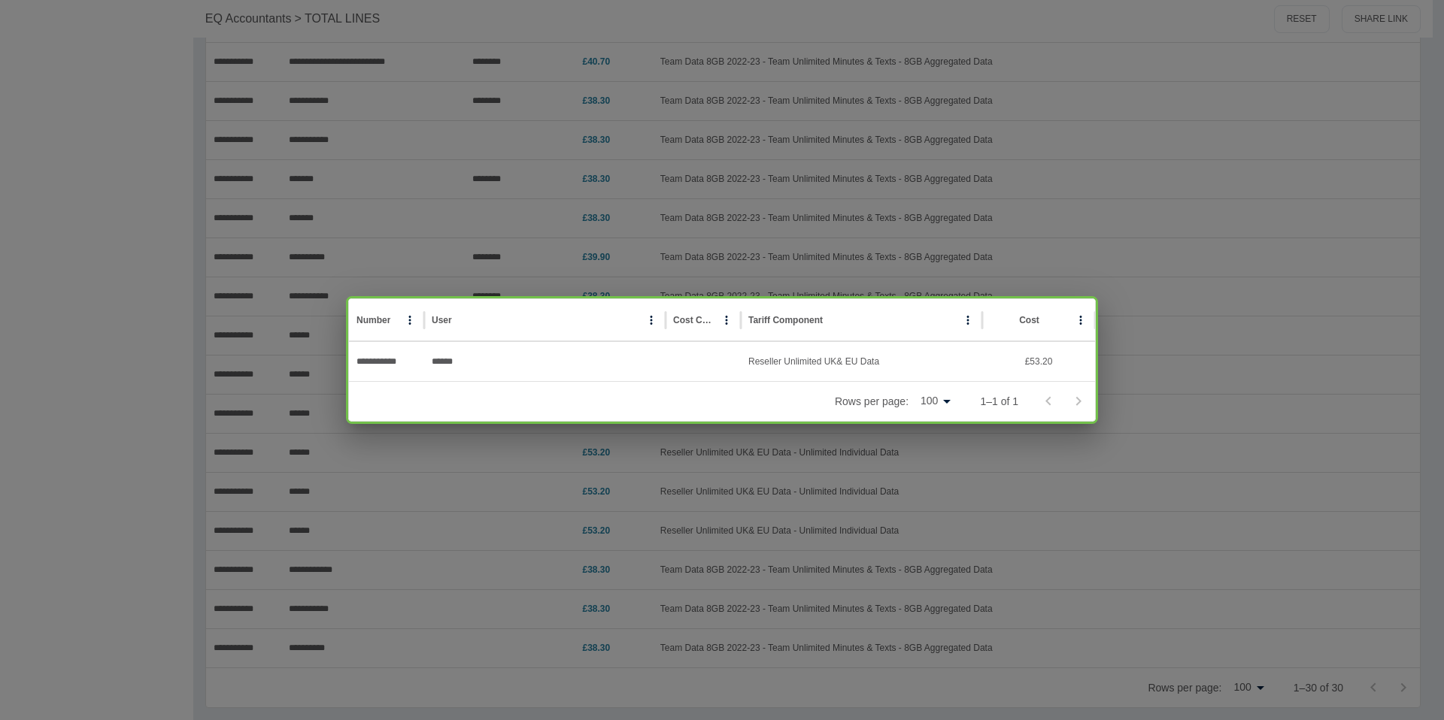
click at [739, 507] on div "**********" at bounding box center [722, 360] width 1444 height 720
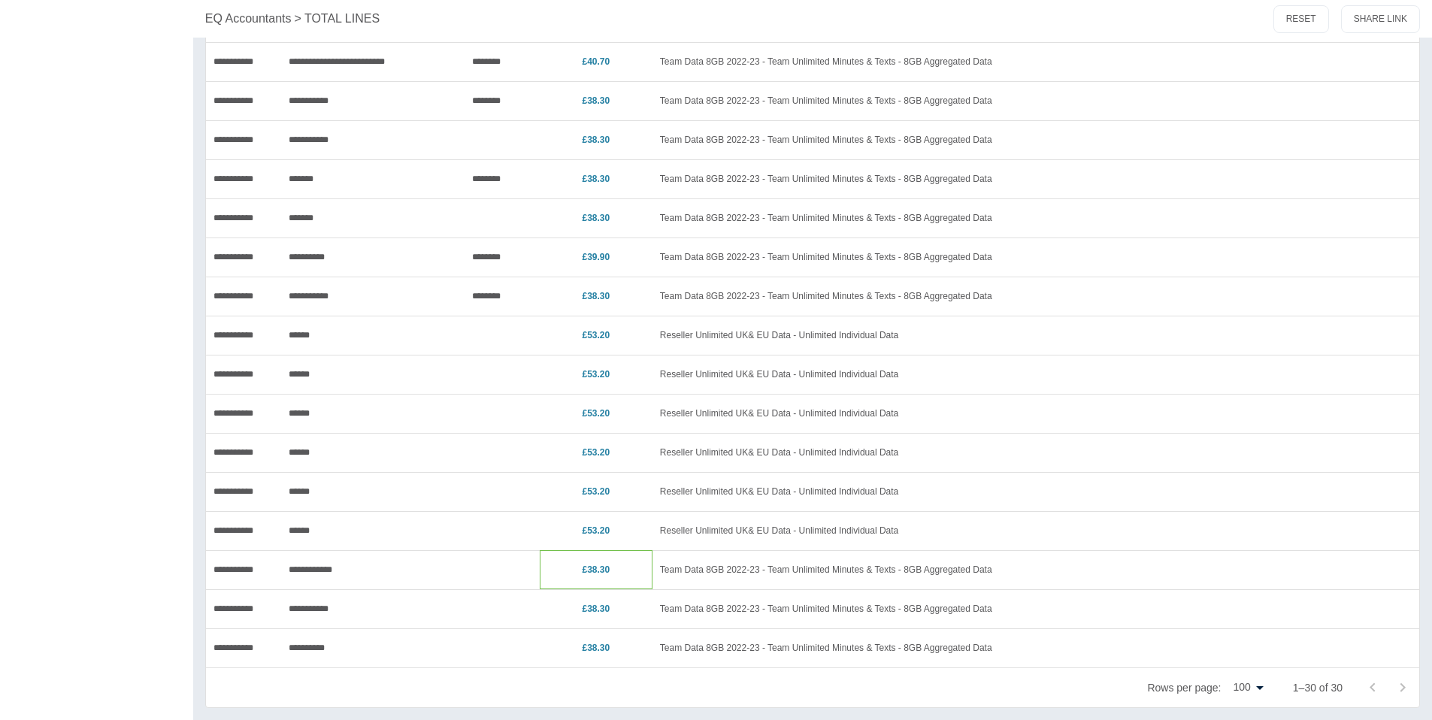
click at [612, 574] on p "£38.30" at bounding box center [596, 570] width 98 height 38
click at [598, 572] on link "£38.30" at bounding box center [596, 570] width 28 height 11
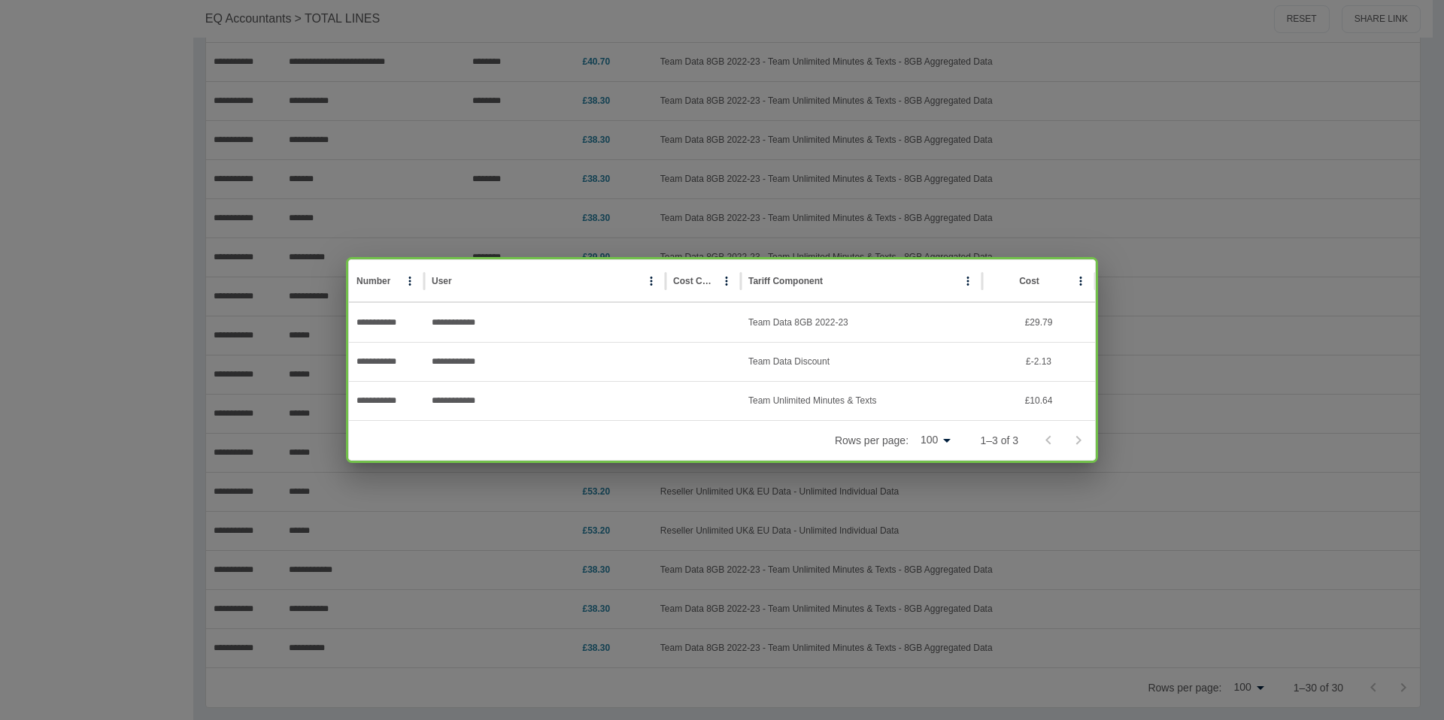
click at [574, 562] on div "**********" at bounding box center [722, 360] width 1444 height 720
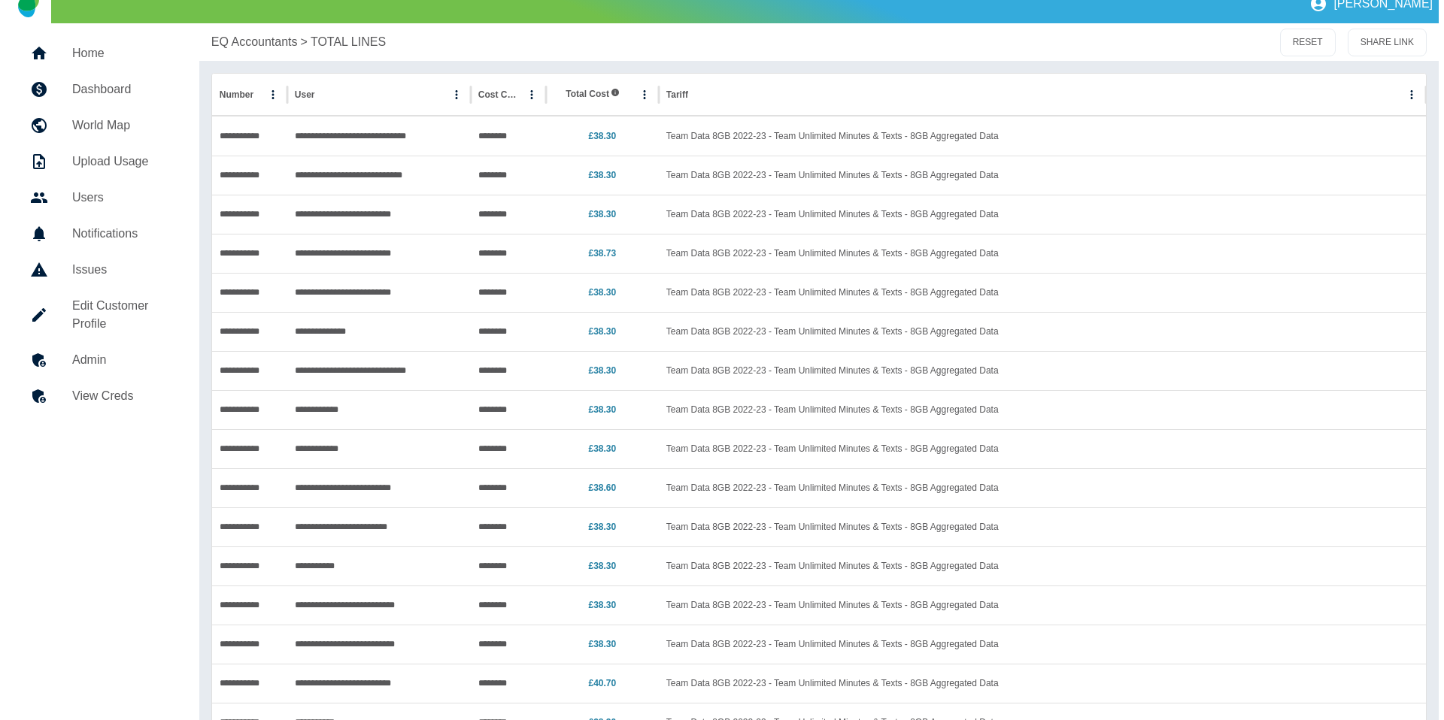
scroll to position [0, 0]
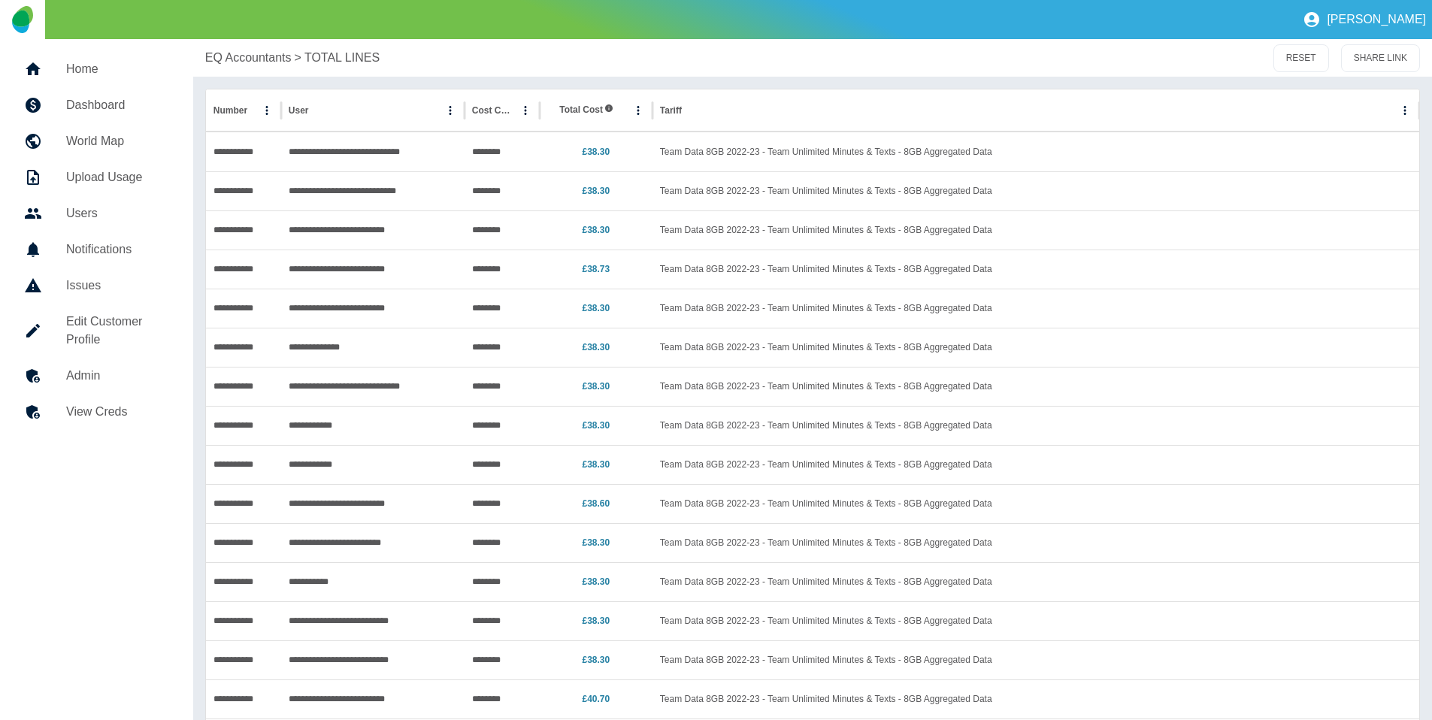
click at [253, 49] on p "EQ Accountants" at bounding box center [248, 58] width 86 height 18
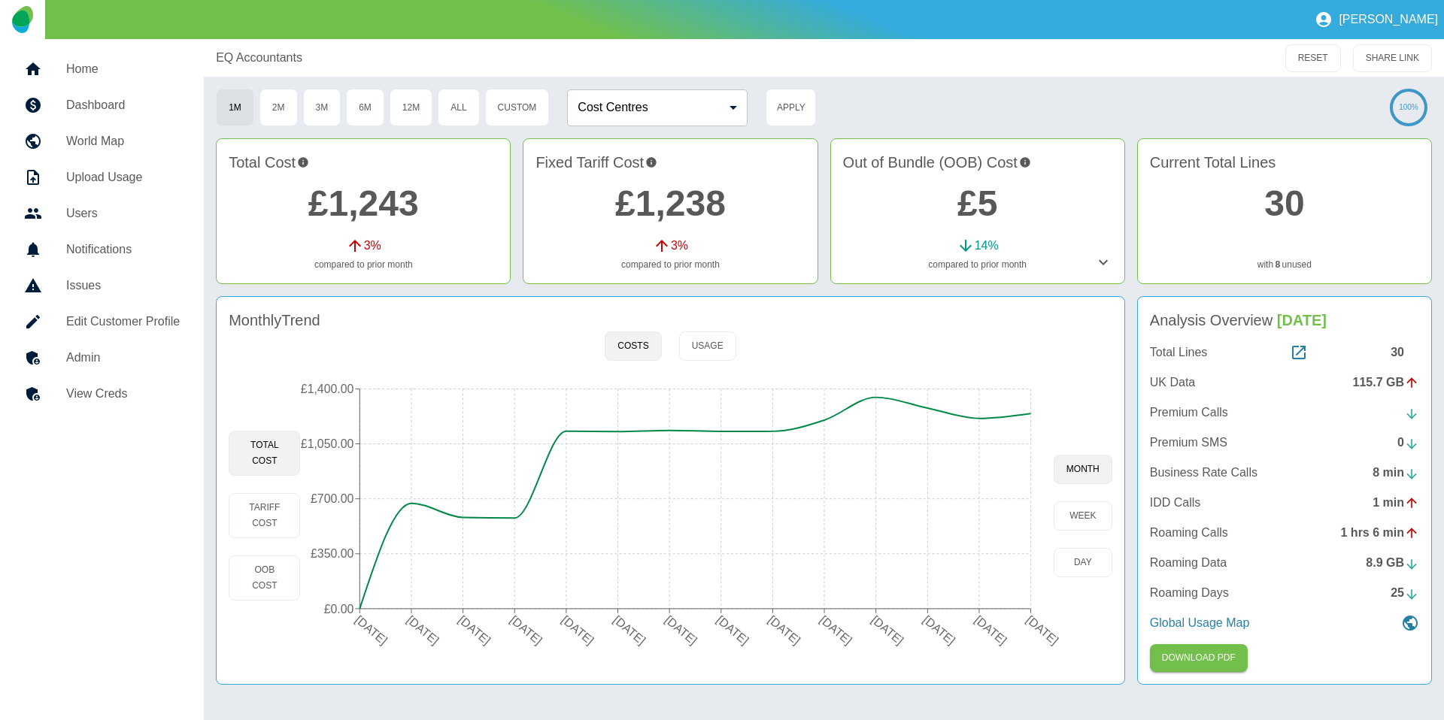
click at [98, 347] on link "Admin" at bounding box center [102, 358] width 180 height 36
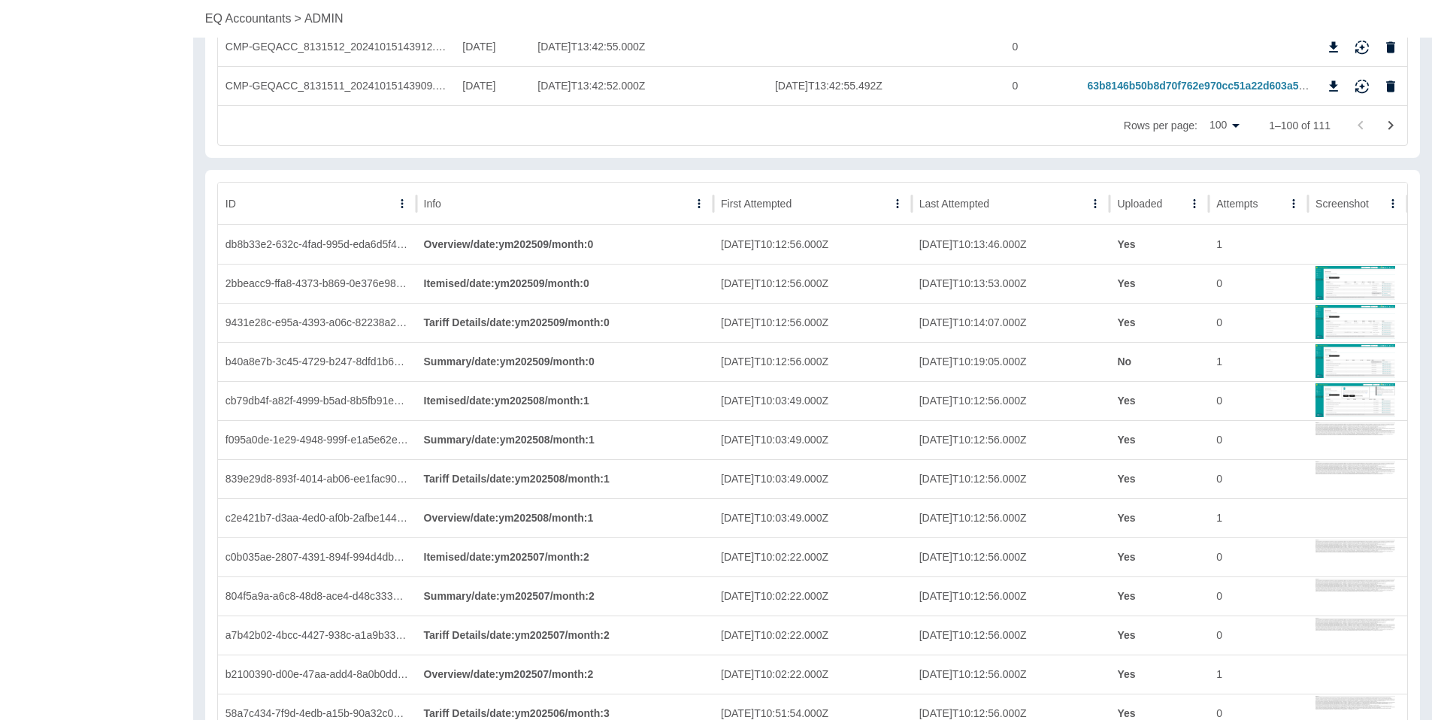
scroll to position [4046, 0]
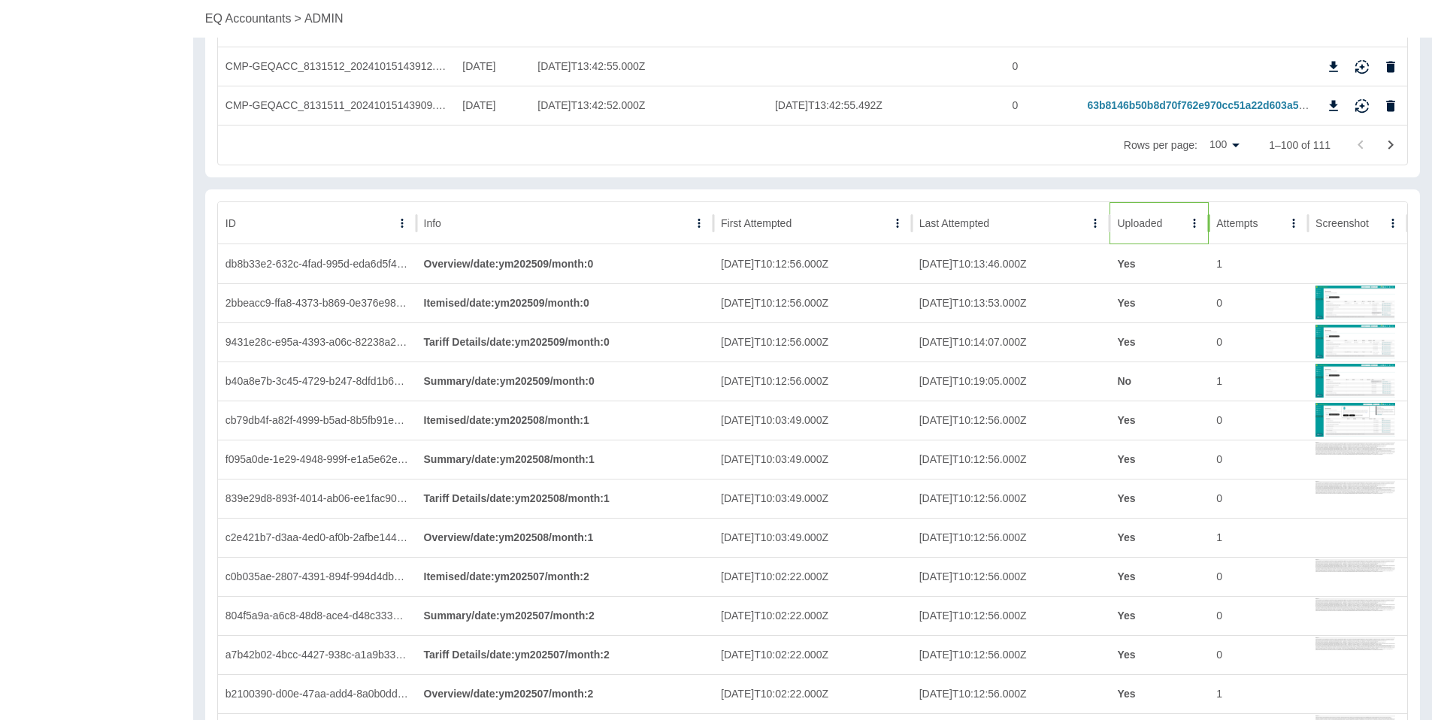
click at [1145, 230] on div "Uploaded" at bounding box center [1150, 222] width 67 height 41
click at [1368, 254] on img at bounding box center [1356, 263] width 80 height 36
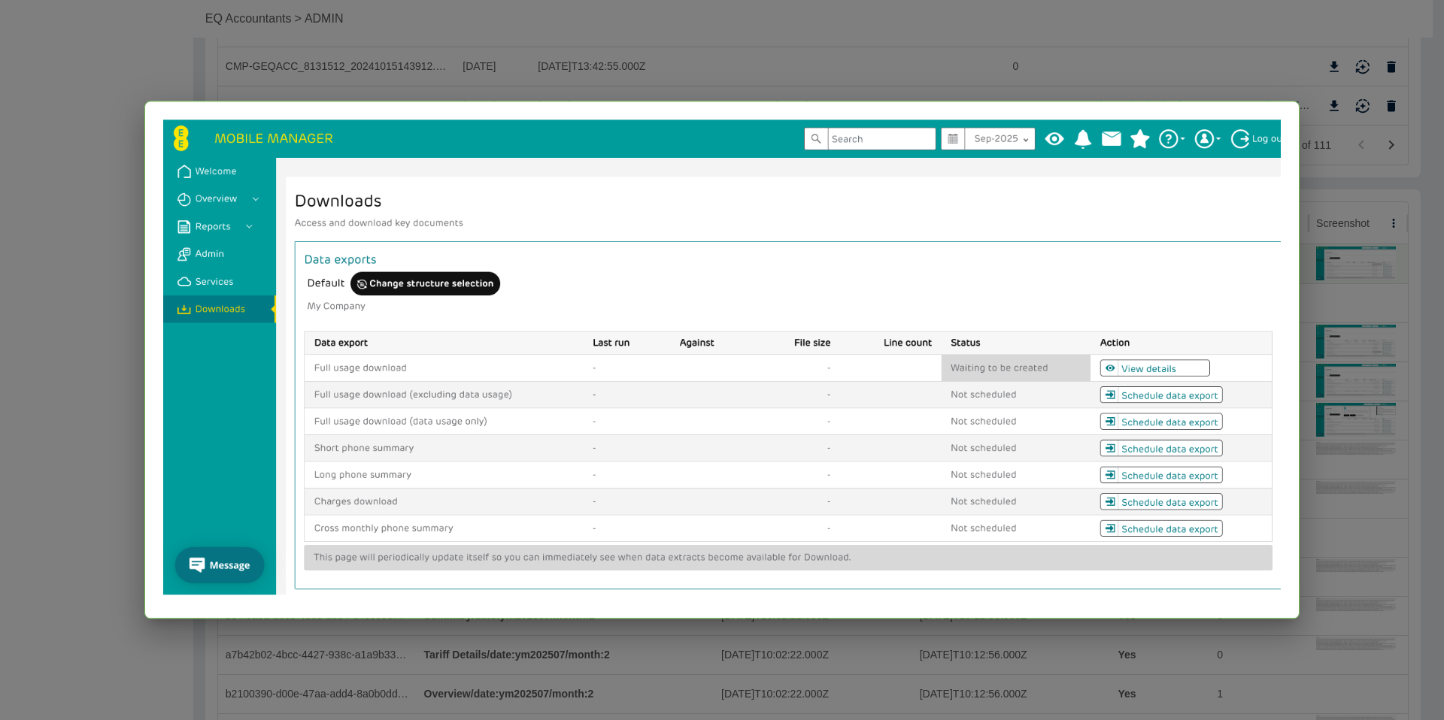
click at [1325, 273] on div at bounding box center [722, 360] width 1444 height 720
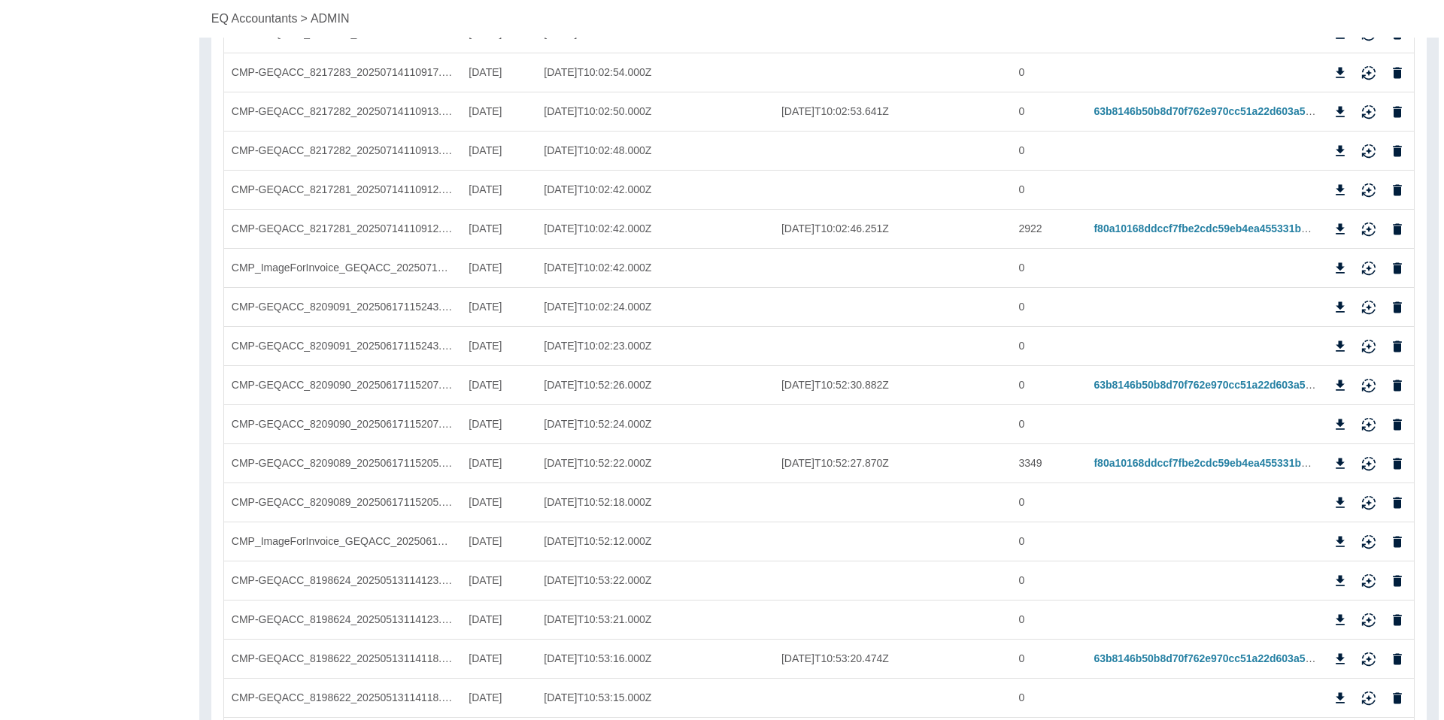
scroll to position [0, 0]
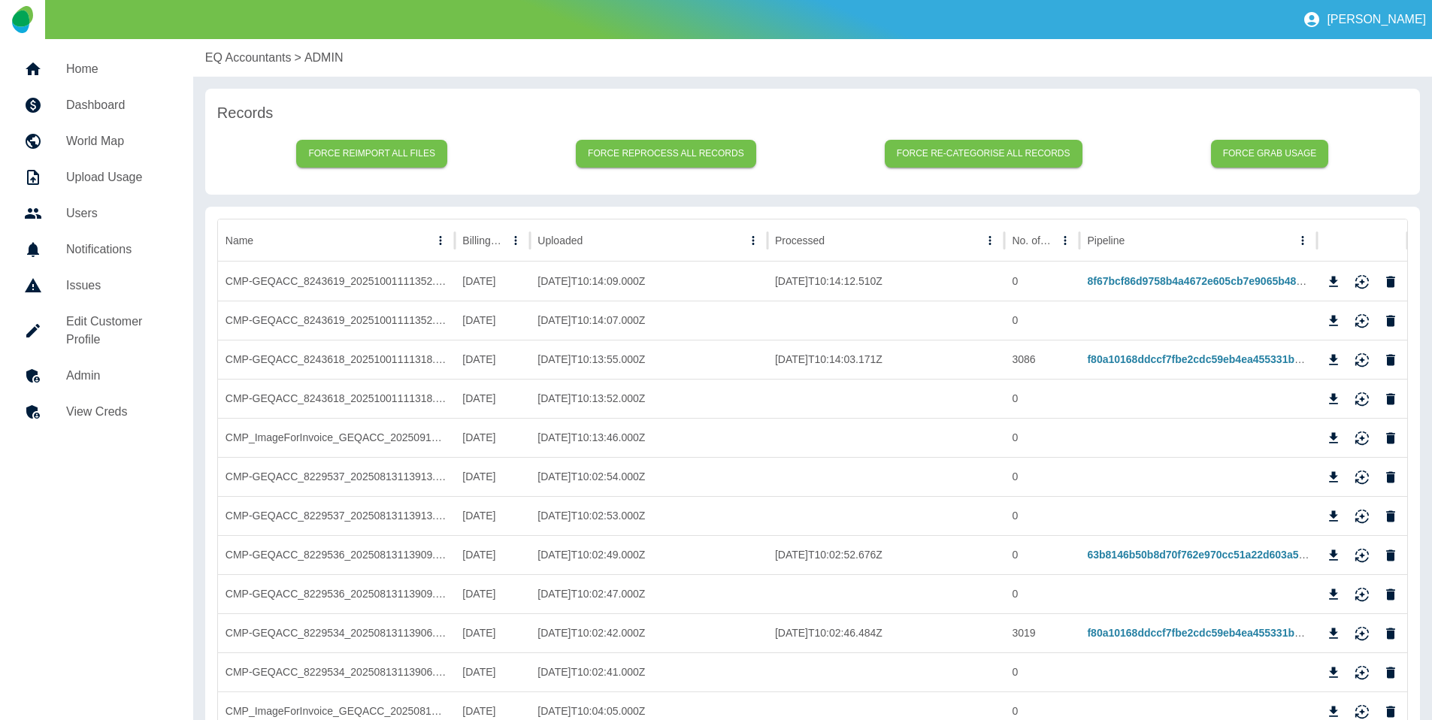
click at [245, 71] on div "EQ Accountants > ADMIN" at bounding box center [812, 58] width 1239 height 38
click at [245, 59] on p "EQ Accountants" at bounding box center [248, 58] width 86 height 18
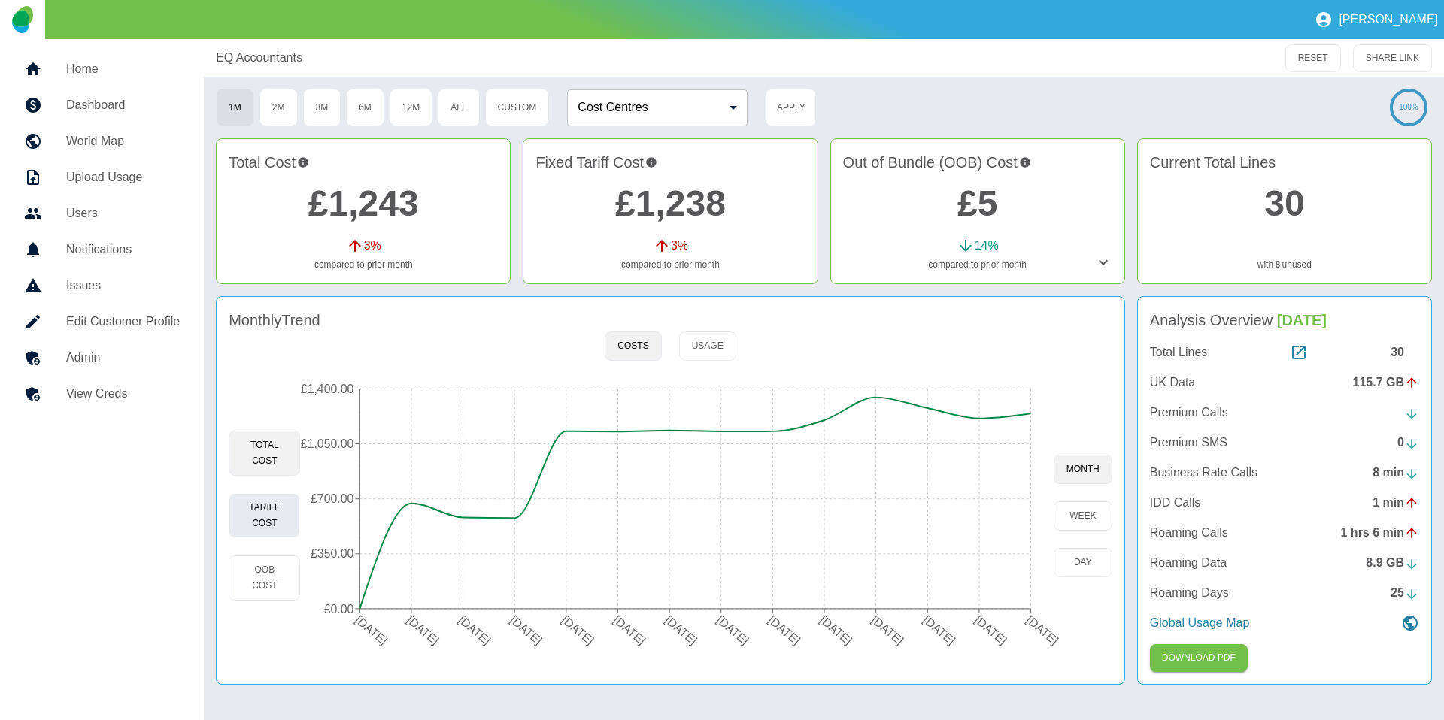
click at [288, 520] on button "Tariff Cost" at bounding box center [264, 515] width 71 height 45
click at [1096, 554] on button "day" at bounding box center [1082, 562] width 59 height 29
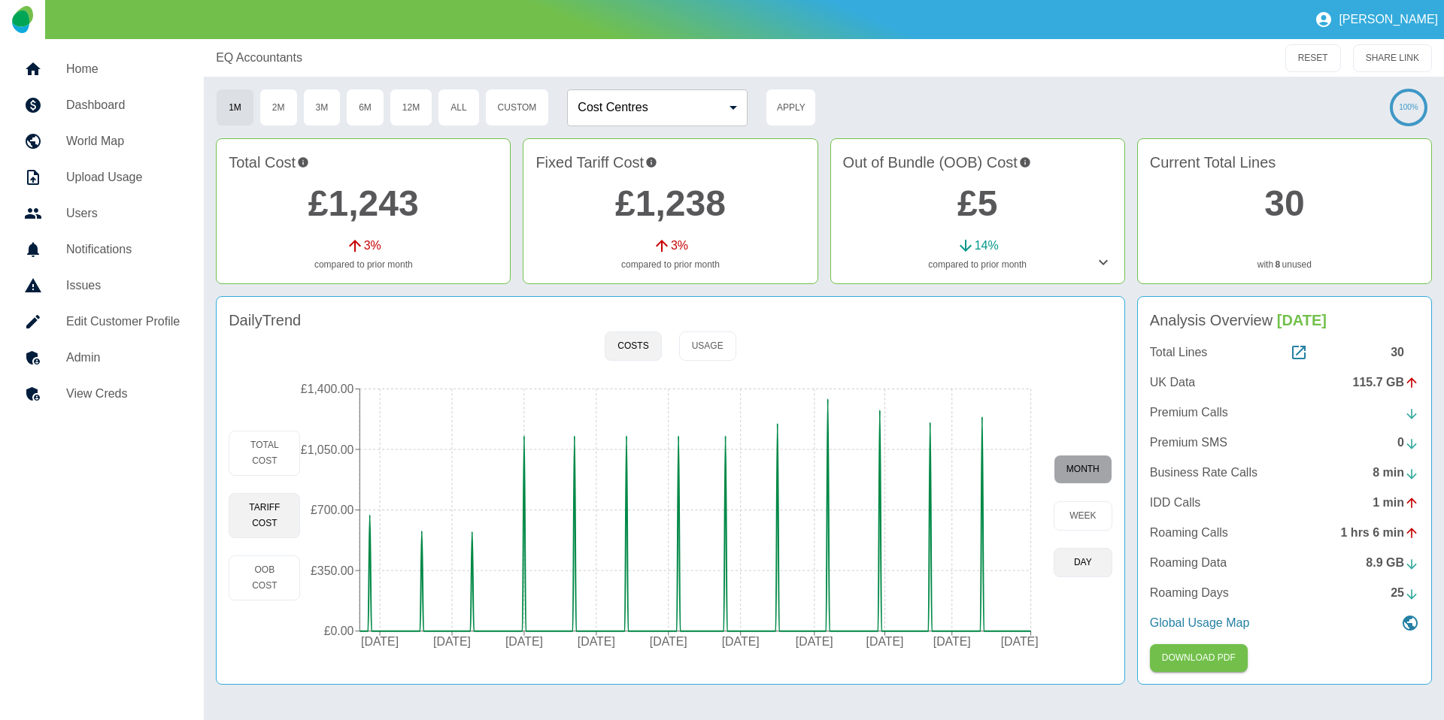
click at [1071, 468] on button "month" at bounding box center [1082, 469] width 59 height 29
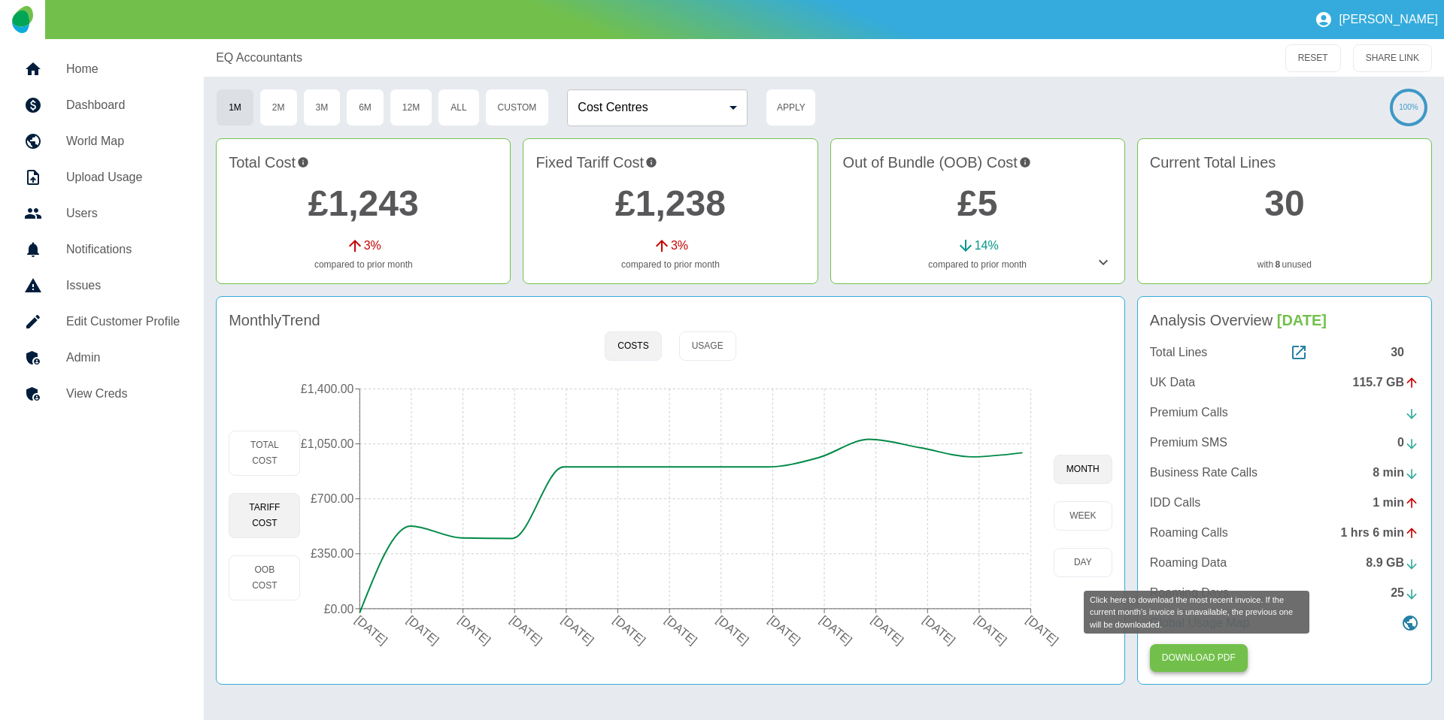
click at [1189, 651] on button "Download PDF" at bounding box center [1199, 658] width 98 height 28
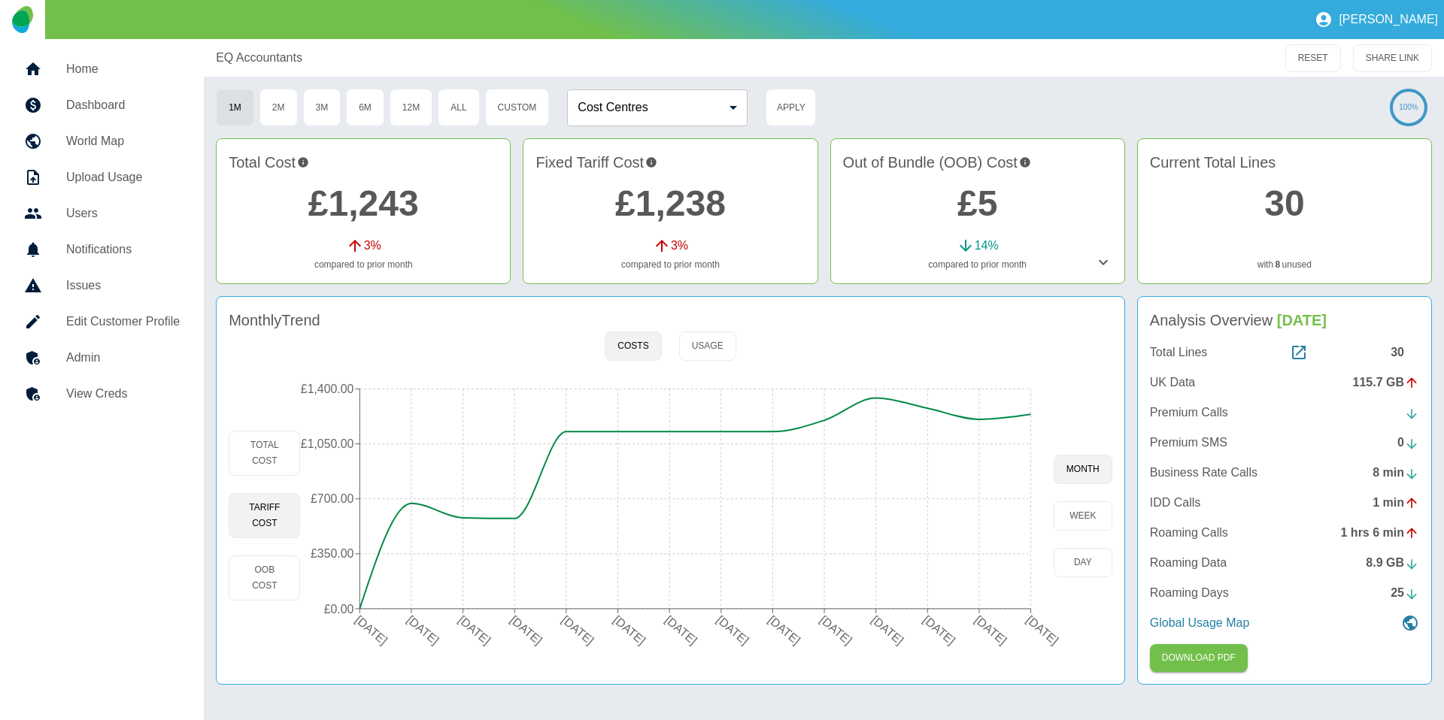
drag, startPoint x: 96, startPoint y: 352, endPoint x: 143, endPoint y: 347, distance: 46.9
click at [96, 352] on h5 "Admin" at bounding box center [123, 358] width 114 height 18
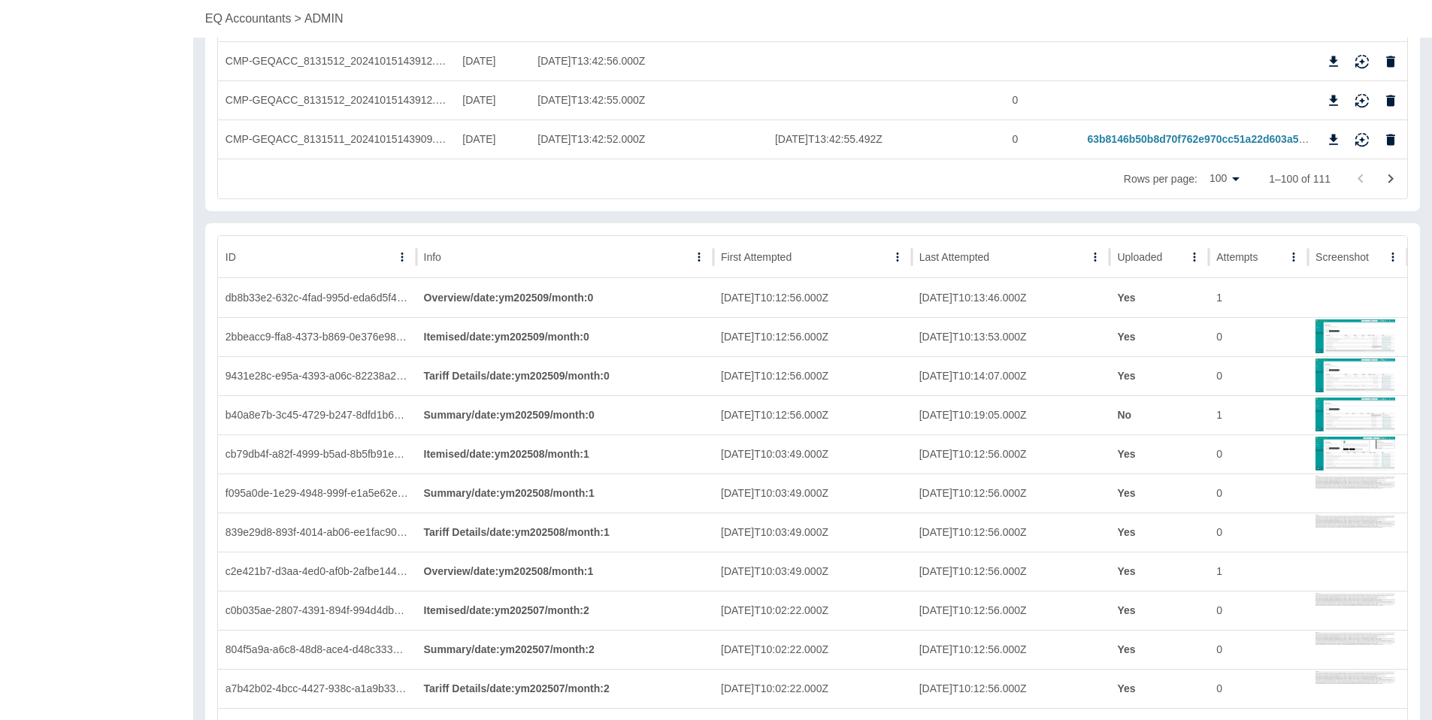
scroll to position [3911, 0]
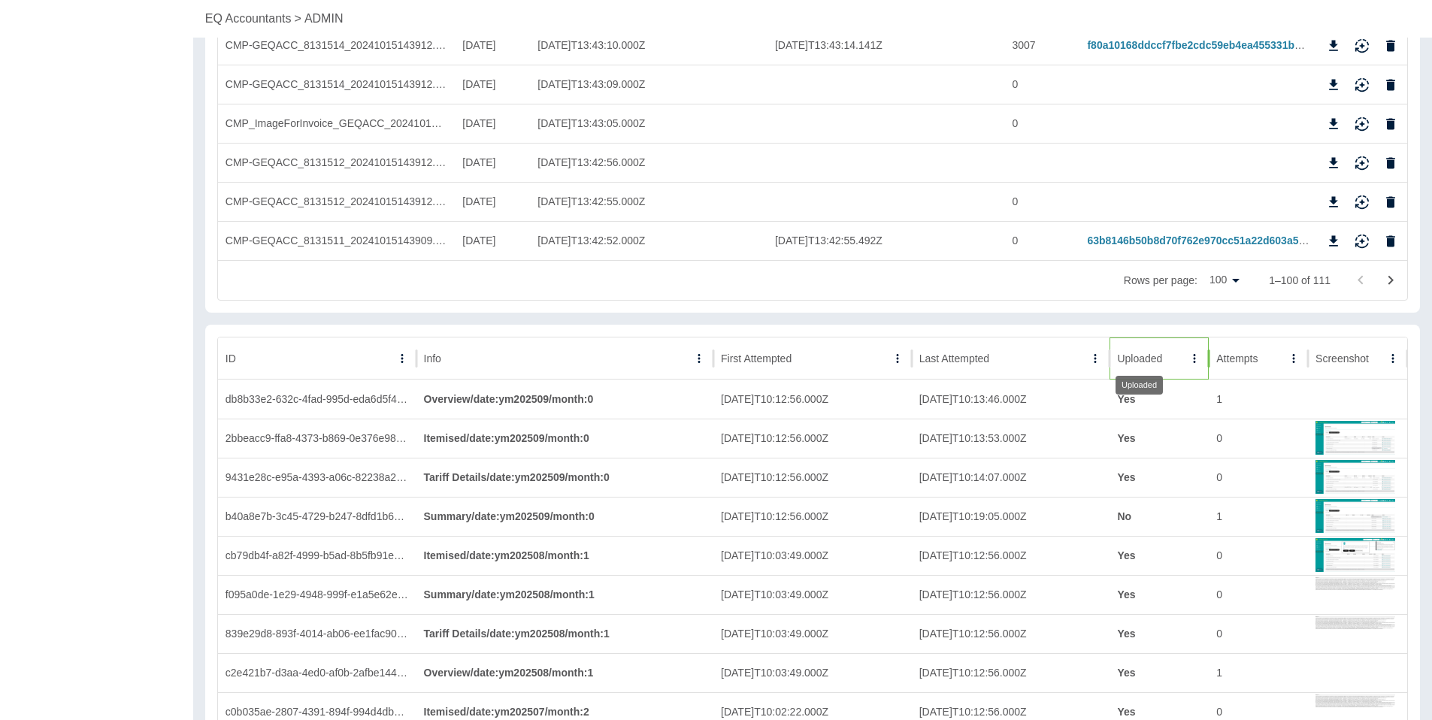
click at [1152, 362] on div "Uploaded" at bounding box center [1139, 359] width 45 height 12
click at [1335, 391] on img at bounding box center [1356, 398] width 80 height 36
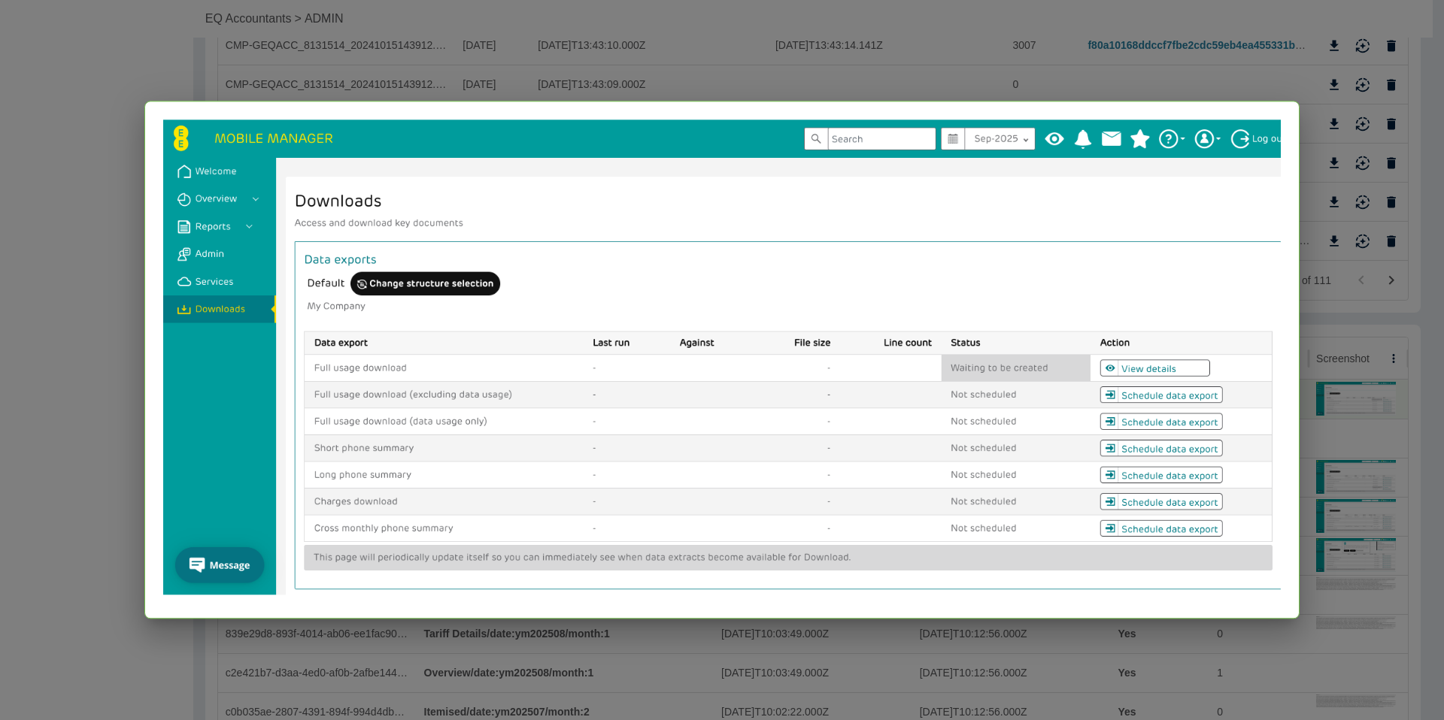
click at [1328, 410] on div at bounding box center [722, 360] width 1444 height 720
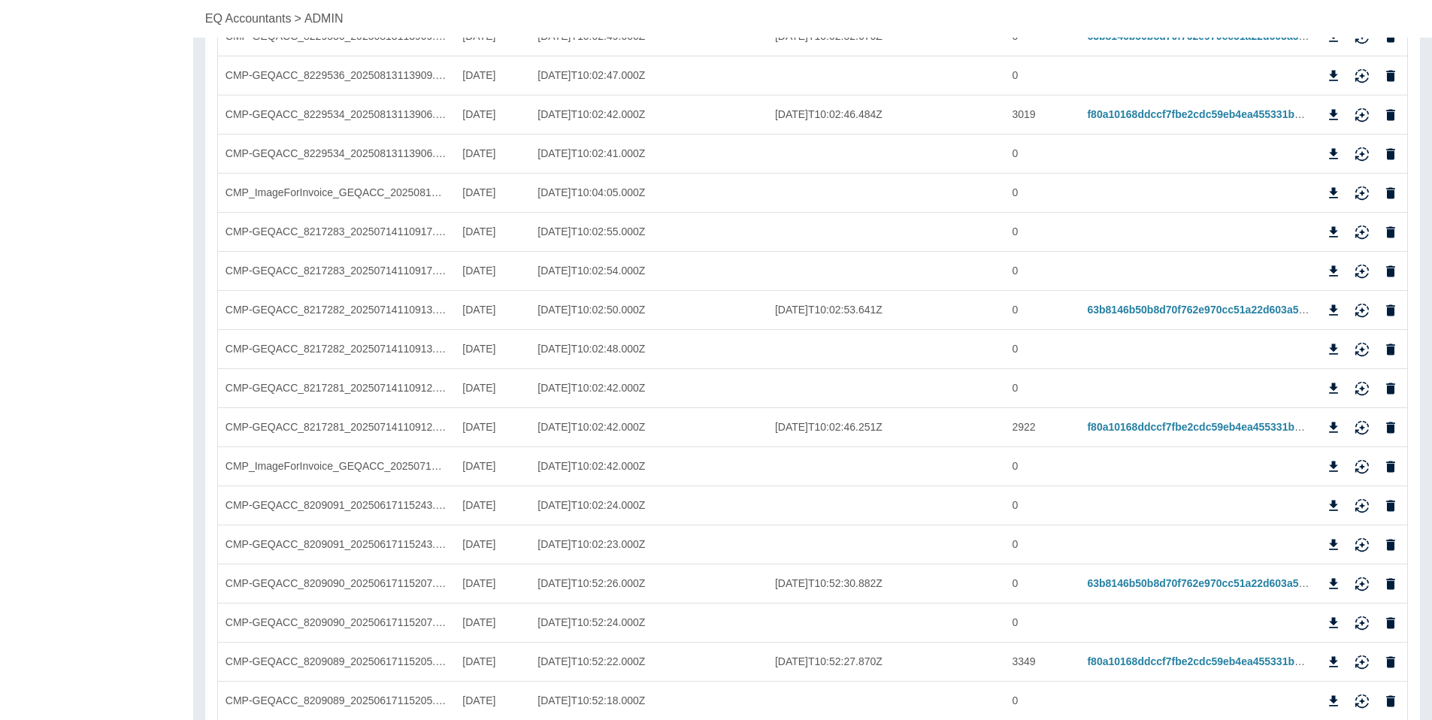
scroll to position [0, 0]
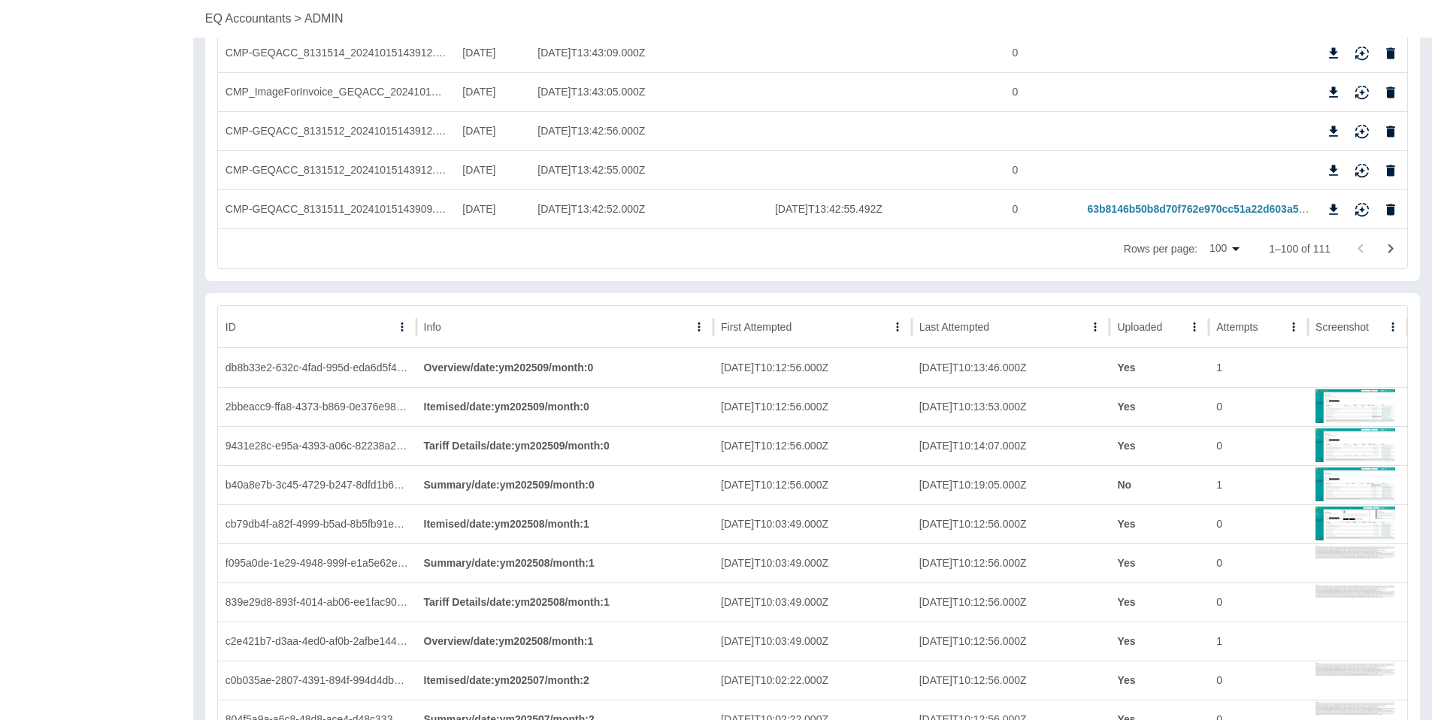
scroll to position [3942, 0]
click at [1135, 335] on div "Uploaded" at bounding box center [1150, 327] width 67 height 41
click at [1338, 378] on img at bounding box center [1356, 368] width 80 height 36
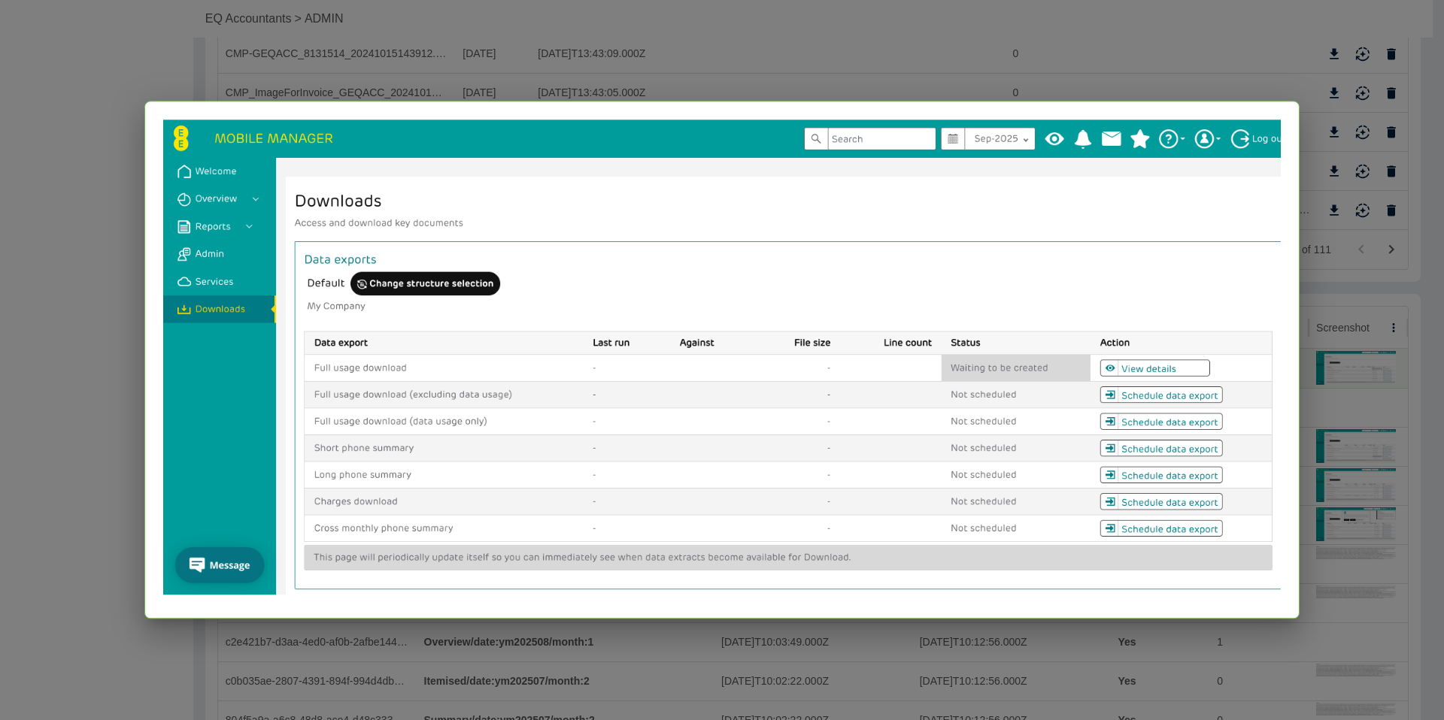
click at [1304, 374] on div at bounding box center [722, 360] width 1444 height 720
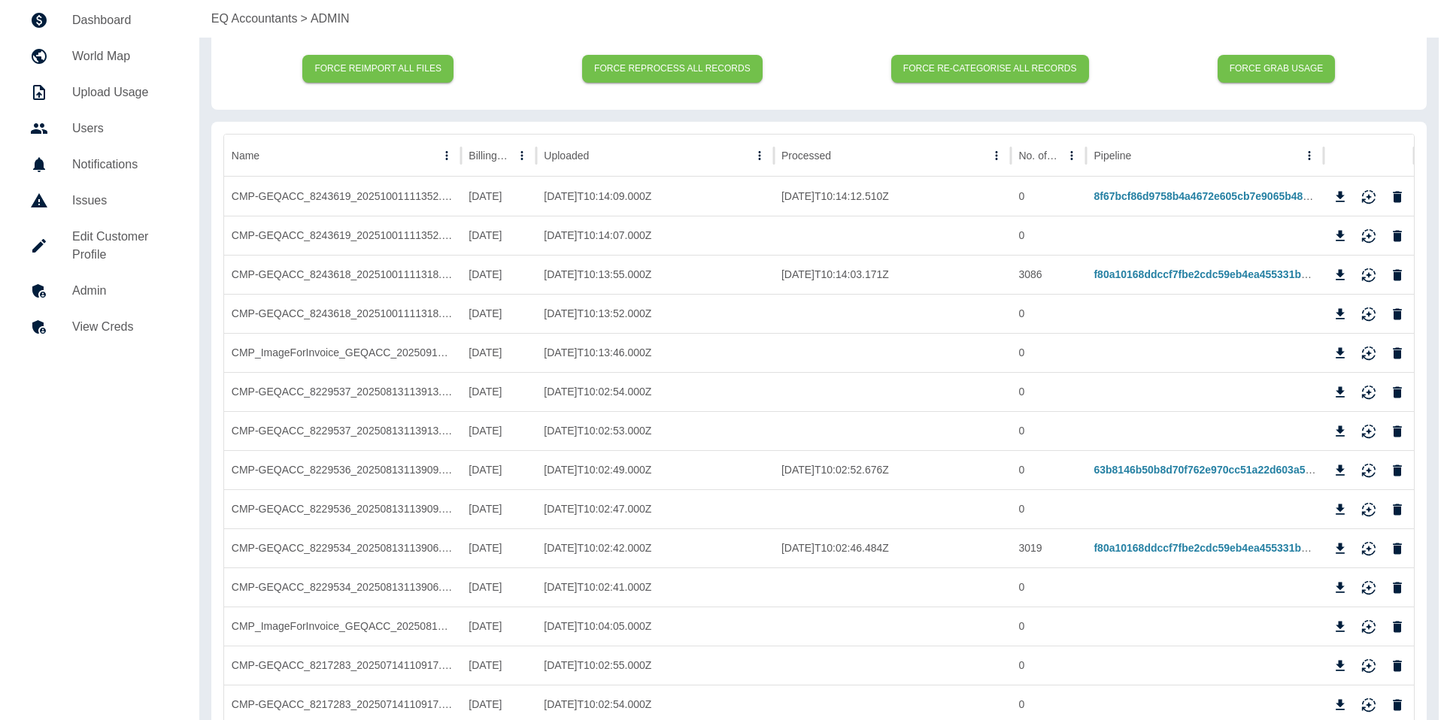
scroll to position [0, 0]
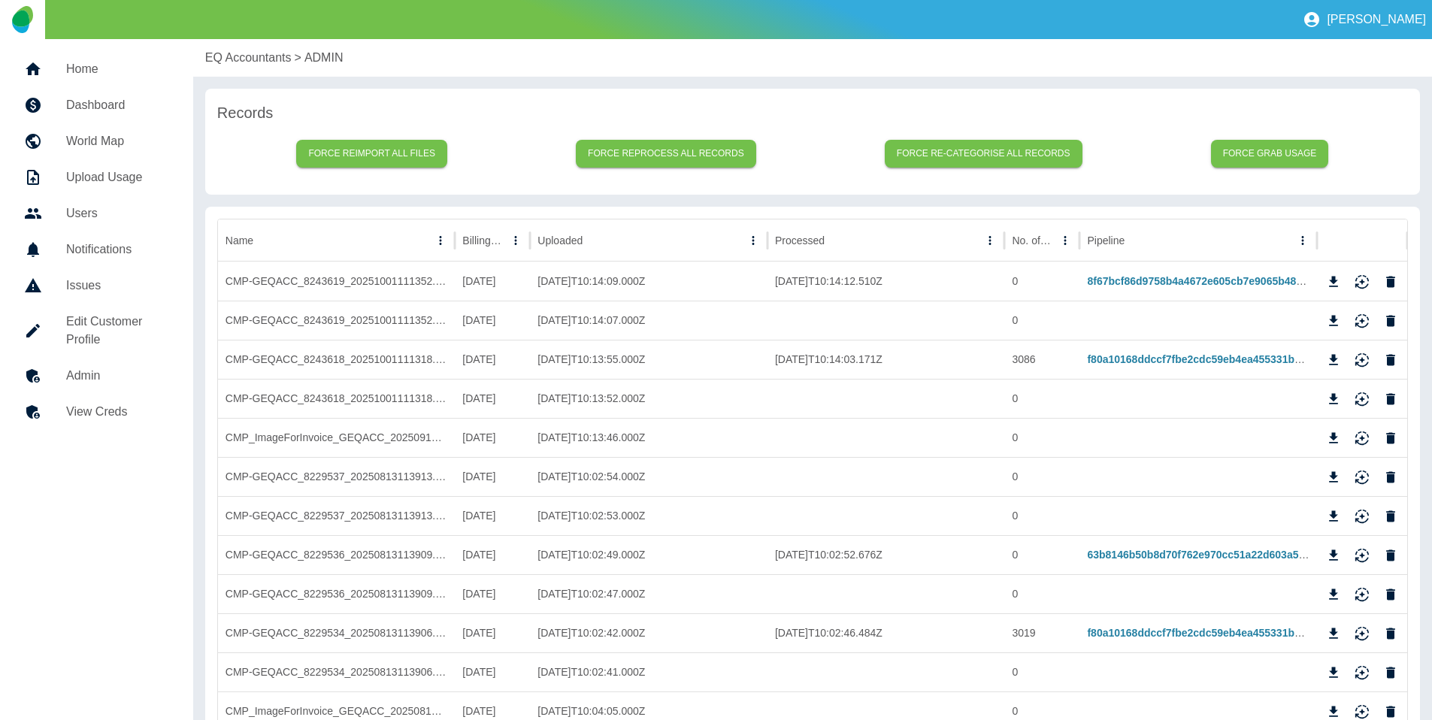
click at [67, 62] on h5 "Home" at bounding box center [117, 69] width 103 height 18
click at [1245, 162] on button "Force grab usage" at bounding box center [1270, 154] width 118 height 28
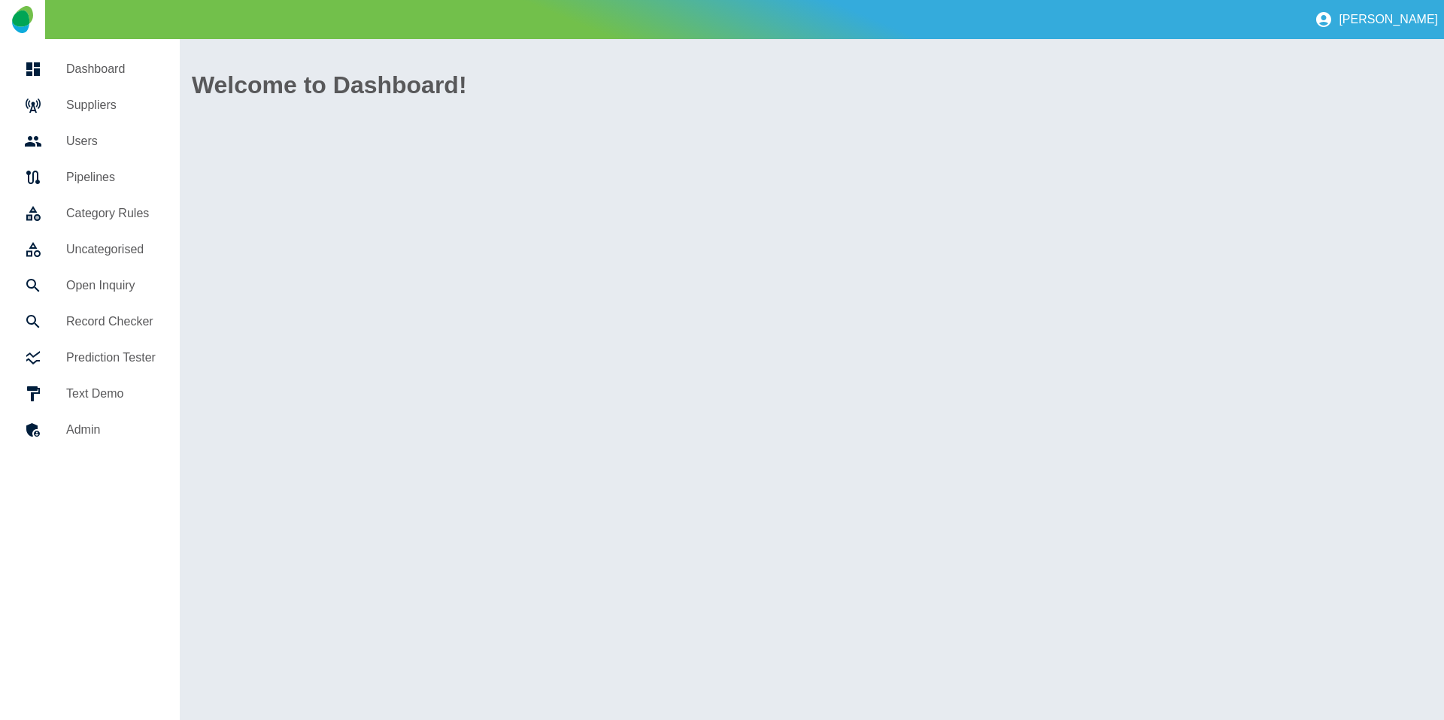
click at [97, 101] on h5 "Suppliers" at bounding box center [110, 105] width 89 height 18
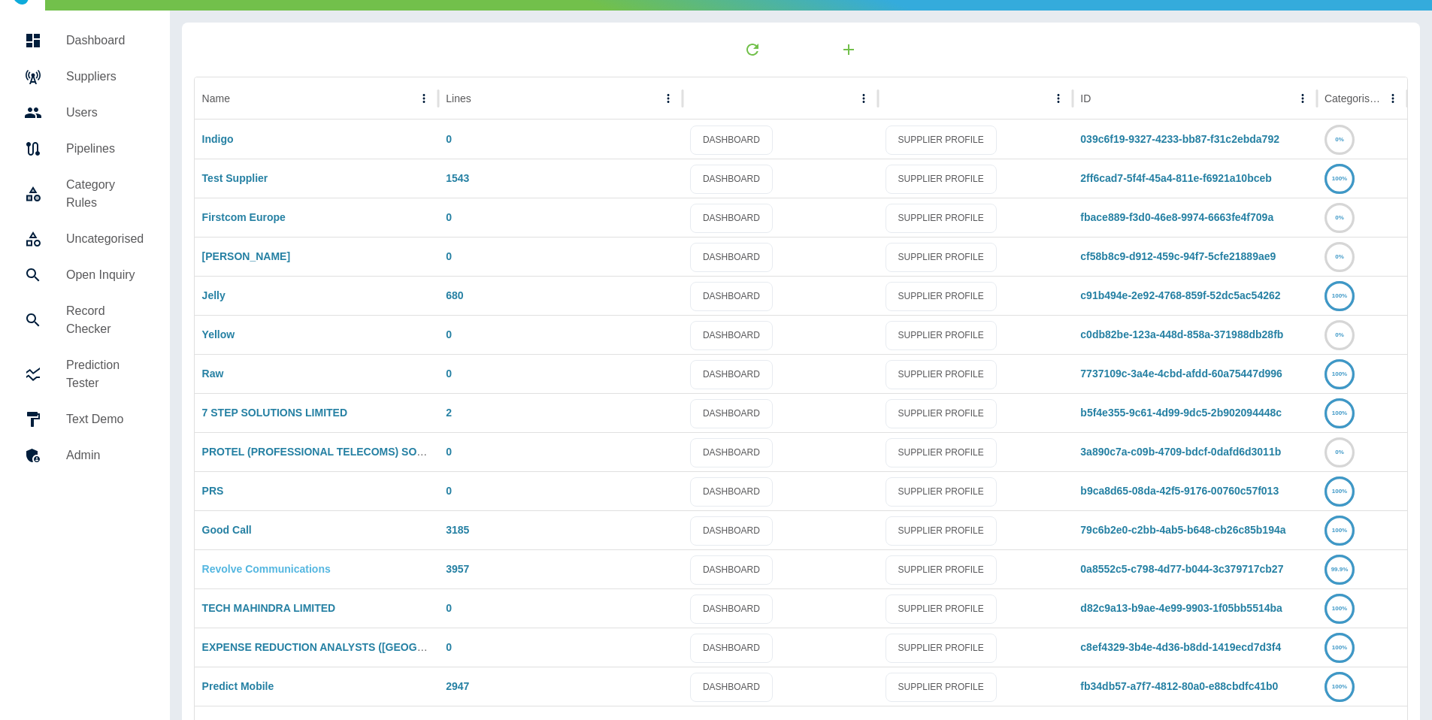
scroll to position [35, 0]
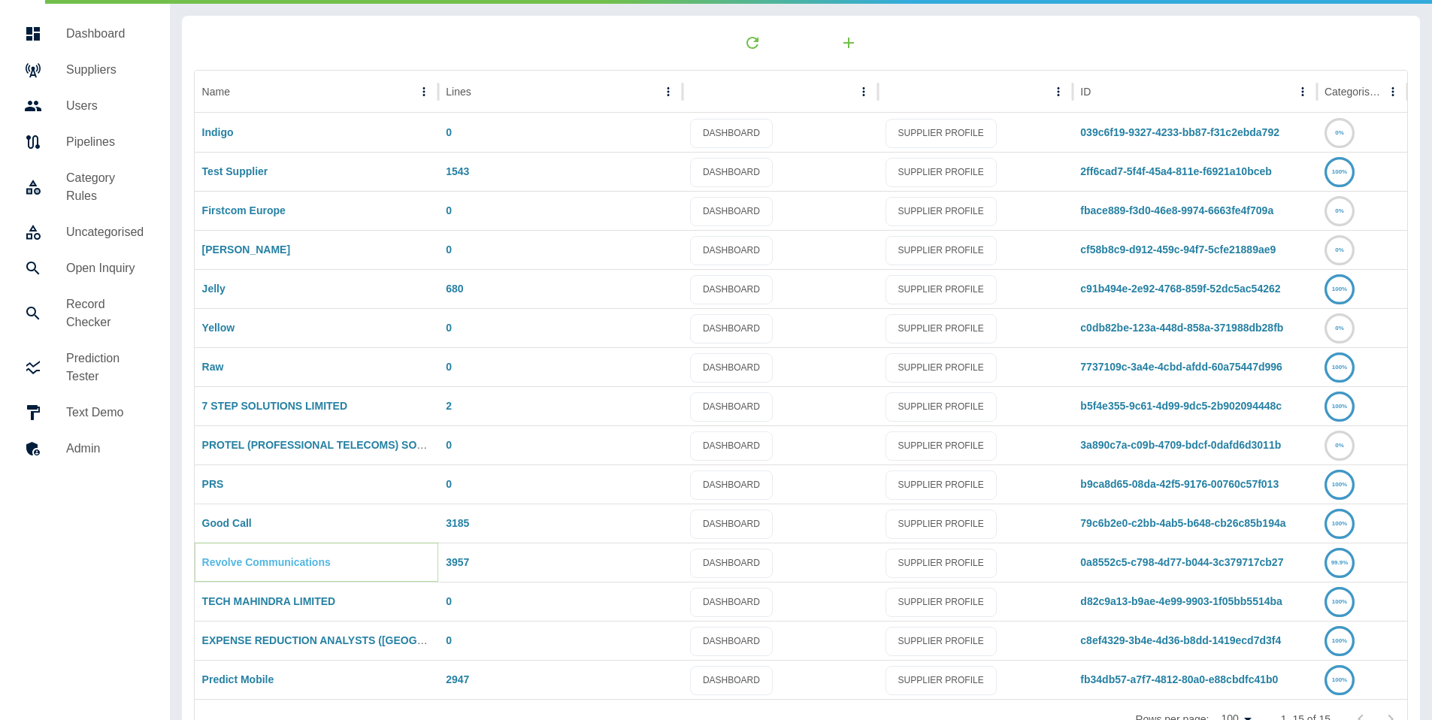
click at [255, 562] on link "Revolve Communications" at bounding box center [266, 562] width 129 height 12
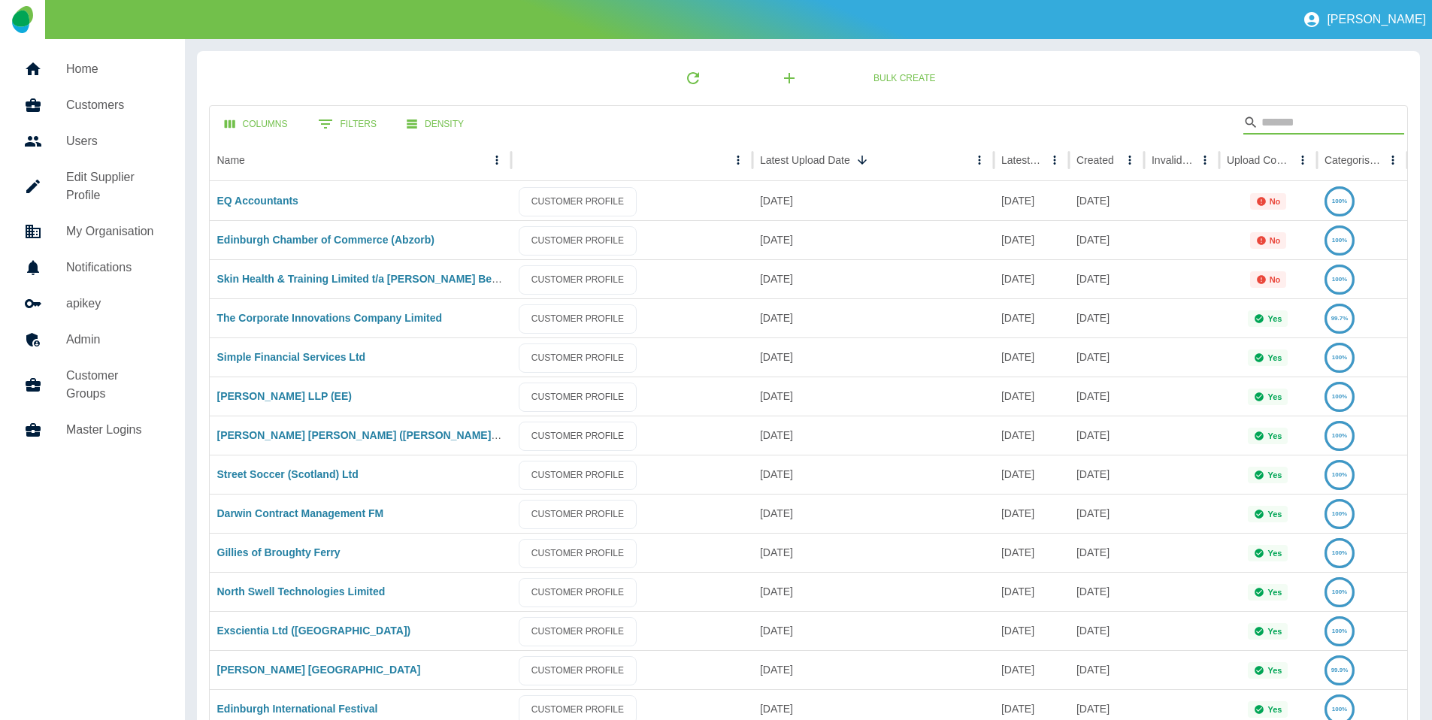
click at [1309, 125] on input "Search" at bounding box center [1322, 123] width 120 height 24
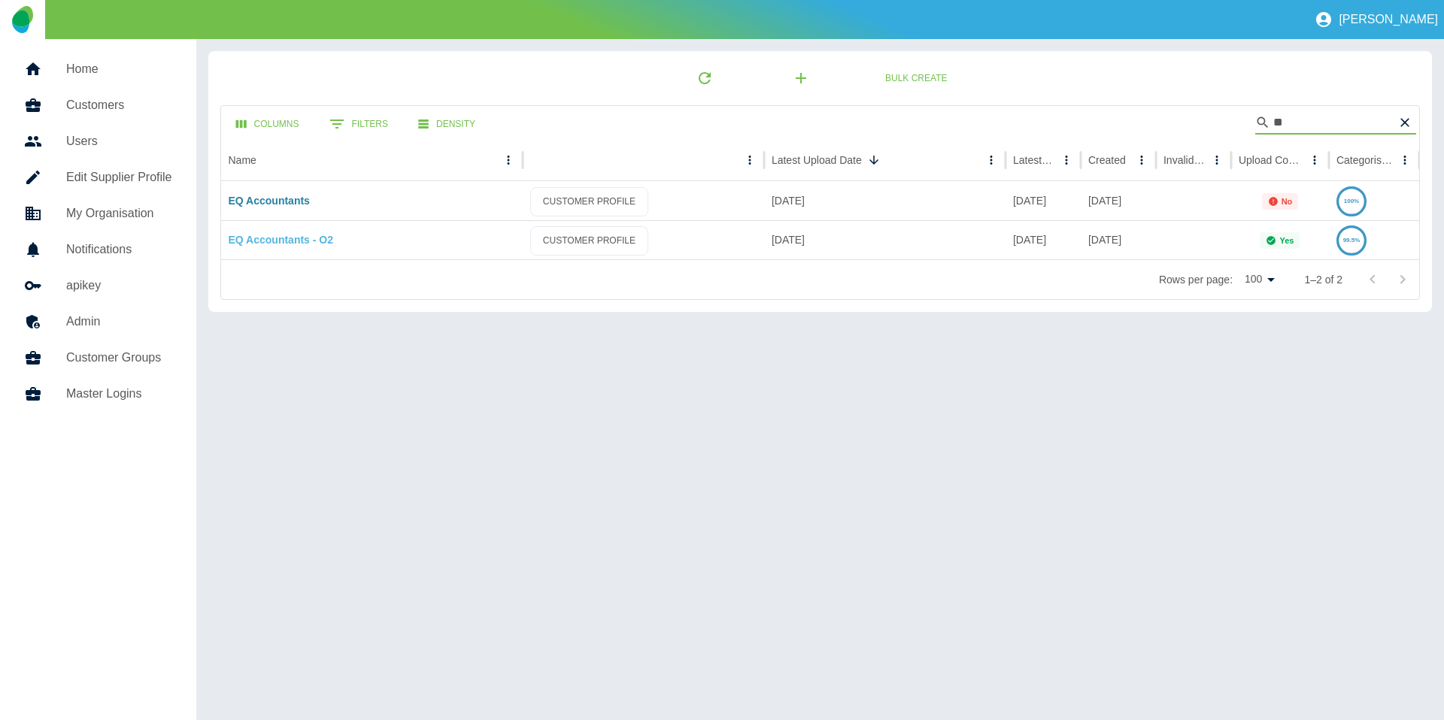
type input "**"
click at [275, 234] on link "EQ Accountants - O2" at bounding box center [281, 240] width 105 height 12
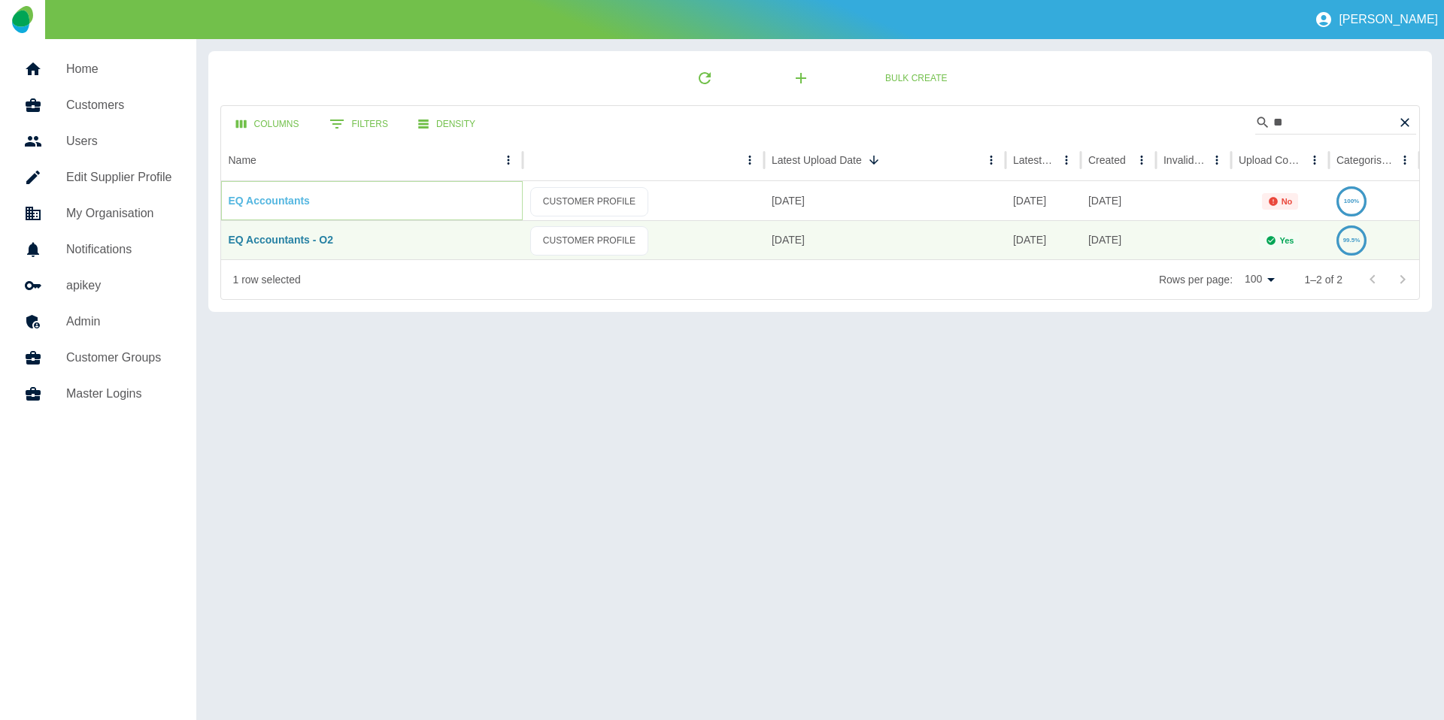
click at [287, 204] on link "EQ Accountants" at bounding box center [269, 201] width 81 height 12
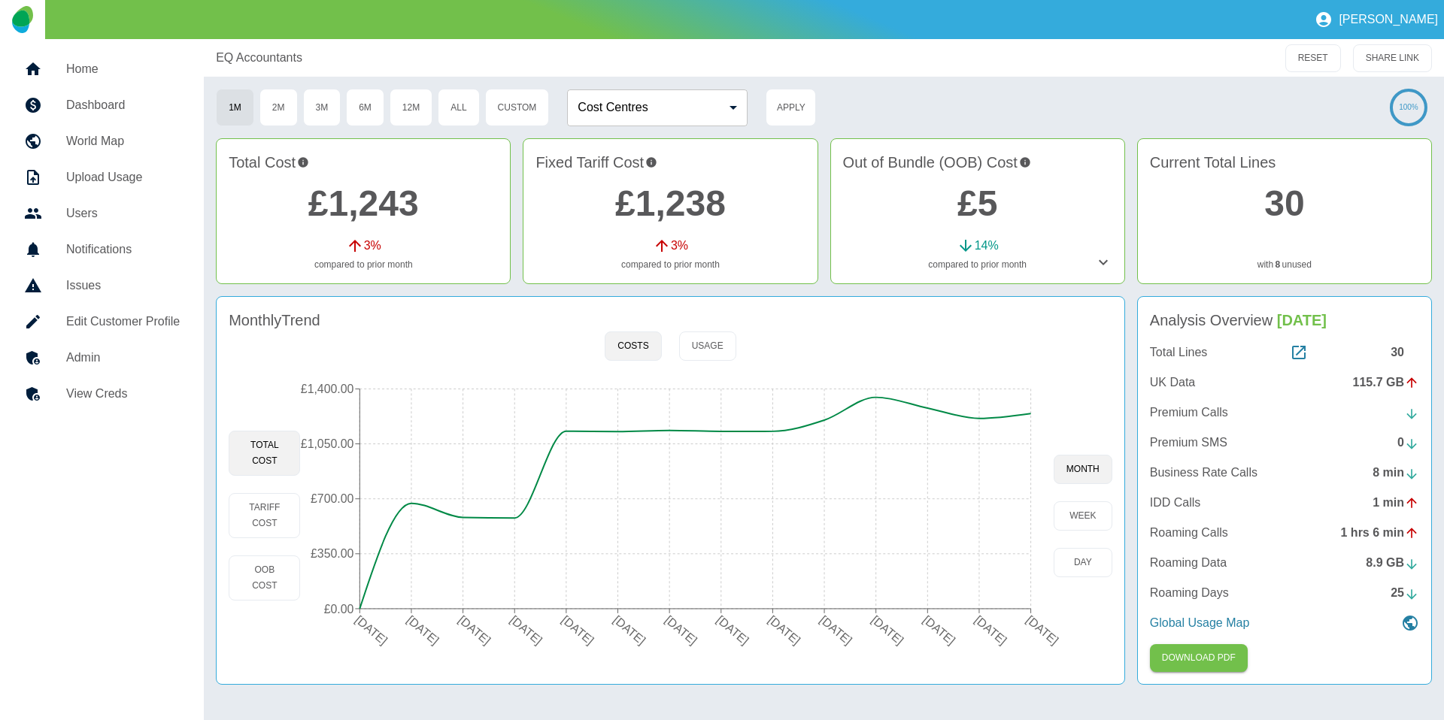
click at [132, 360] on h5 "Admin" at bounding box center [123, 358] width 114 height 18
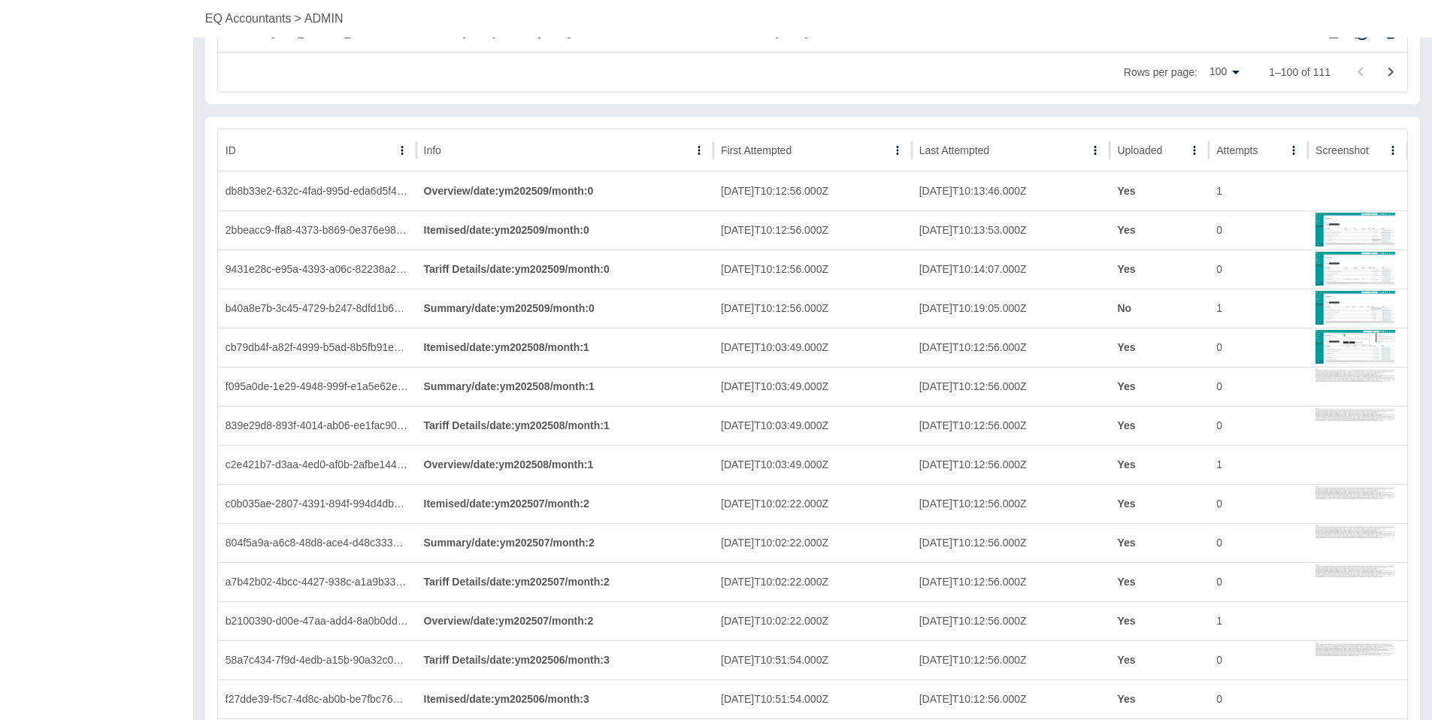
scroll to position [4118, 0]
click at [1141, 147] on div "Uploaded" at bounding box center [1139, 152] width 45 height 12
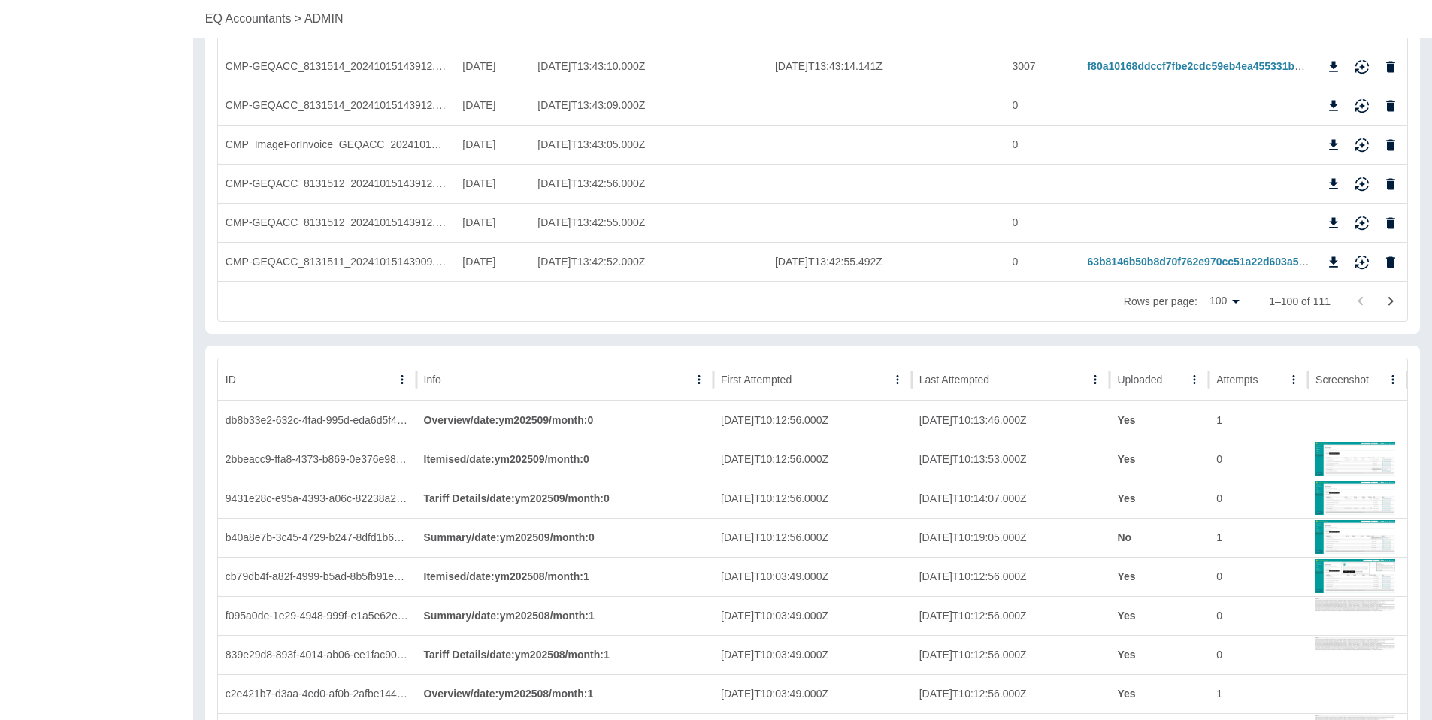
scroll to position [3929, 0]
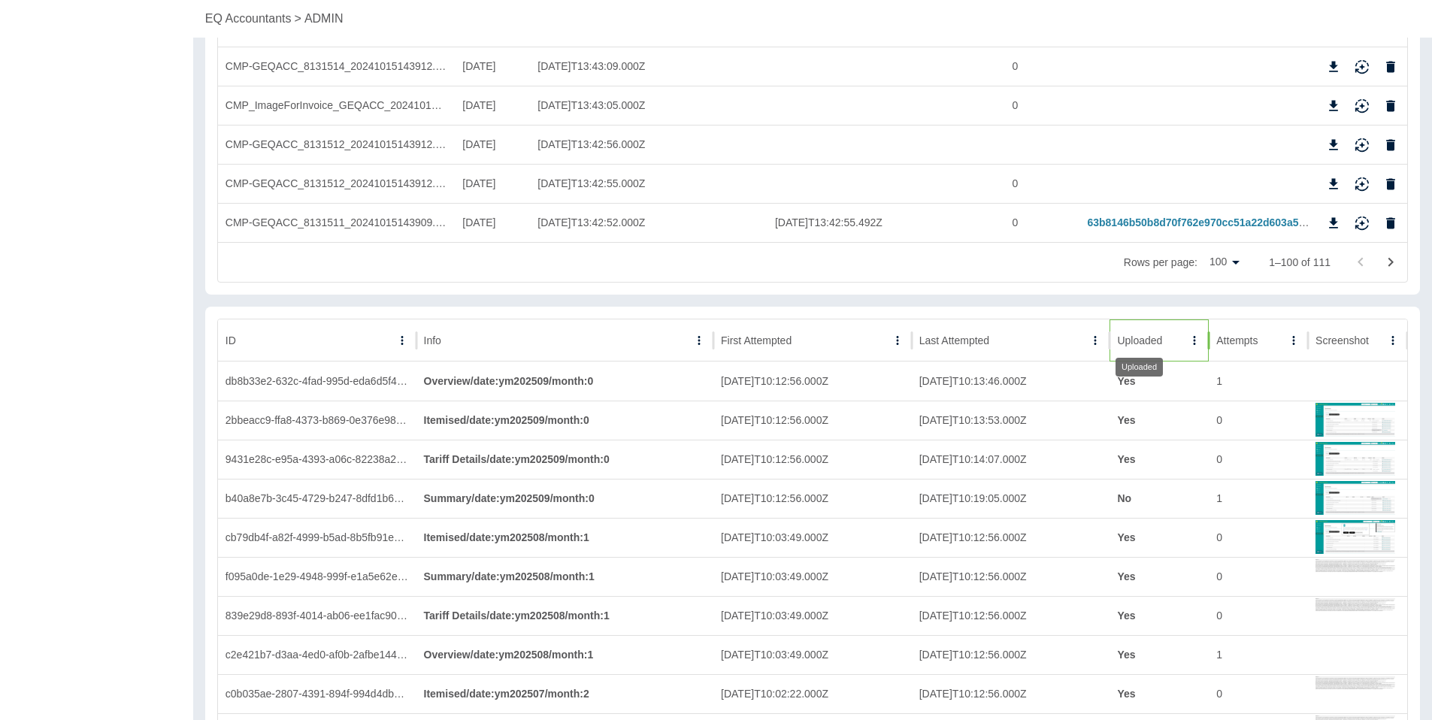
click at [1149, 337] on div "Uploaded" at bounding box center [1139, 341] width 45 height 12
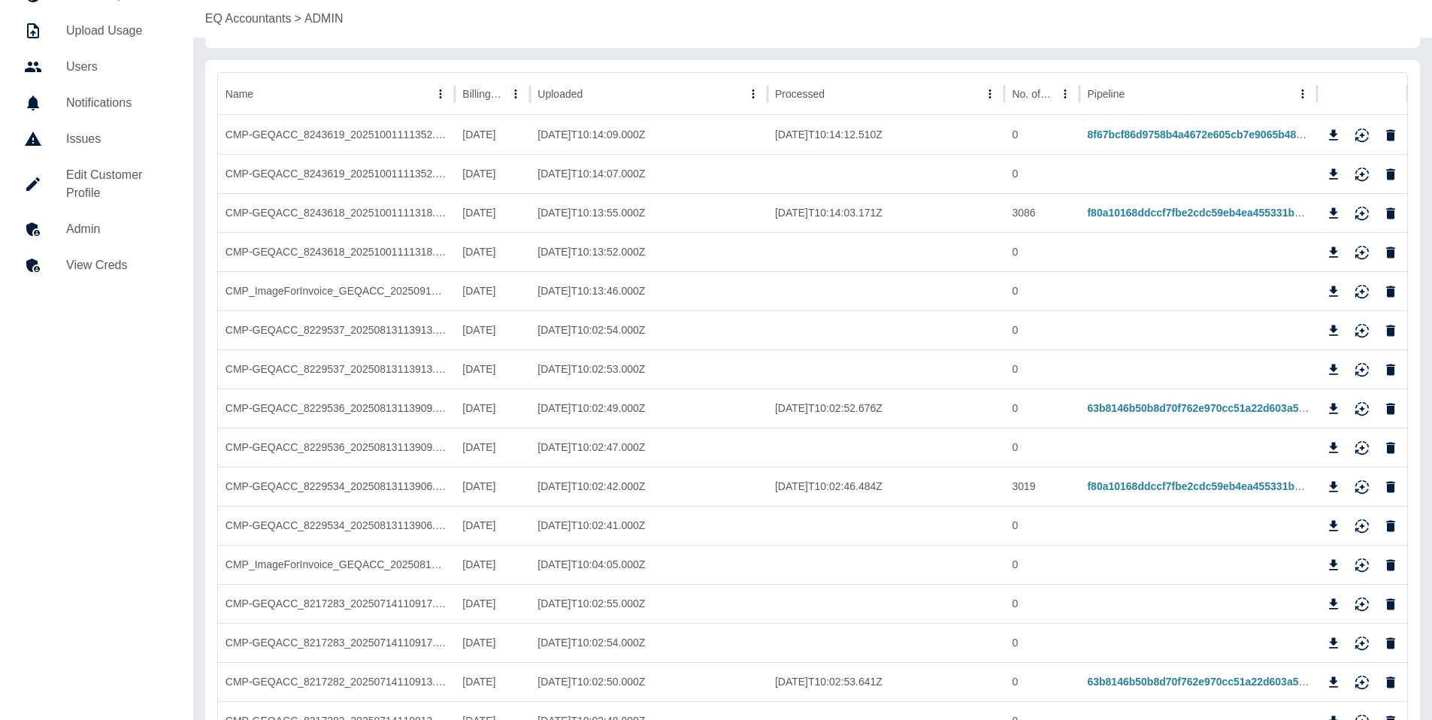
scroll to position [156, 0]
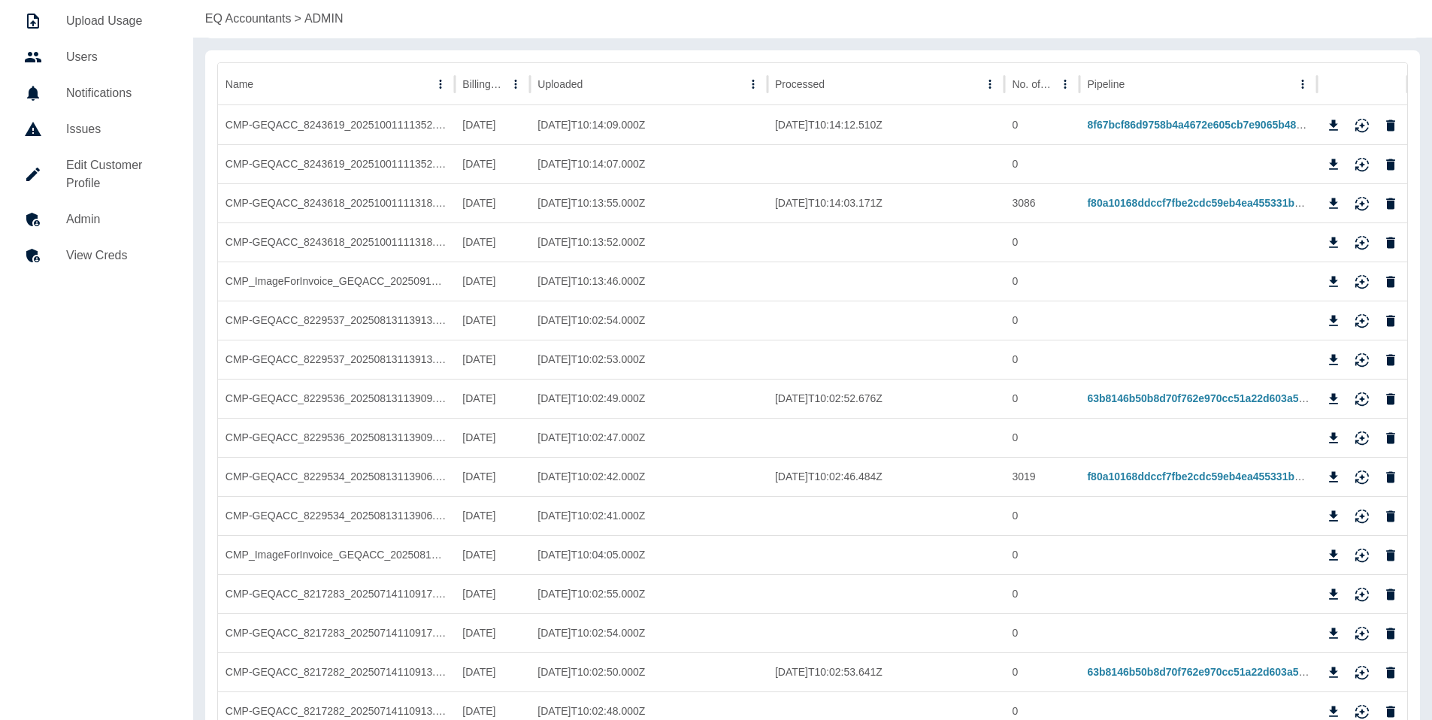
click at [126, 271] on link "View Creds" at bounding box center [96, 256] width 169 height 36
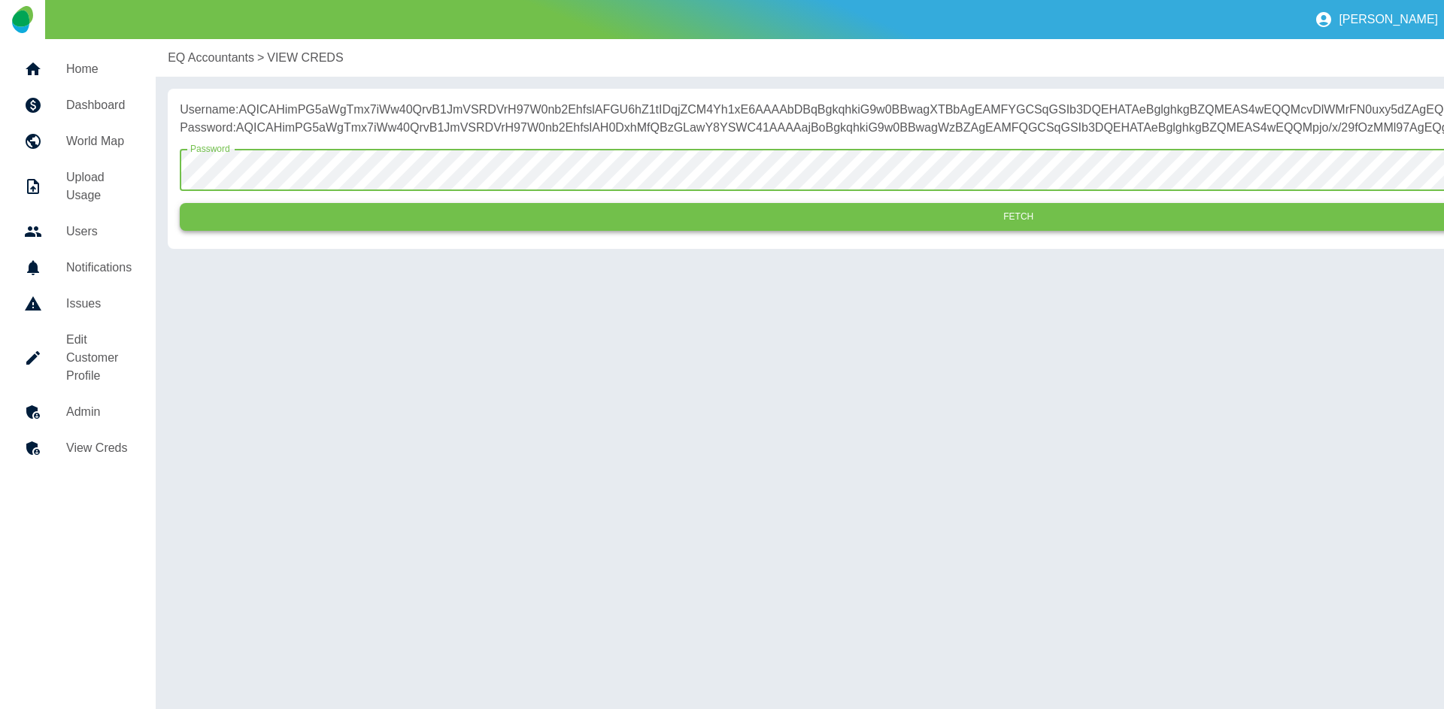
click at [532, 231] on button "Fetch" at bounding box center [1018, 217] width 1677 height 28
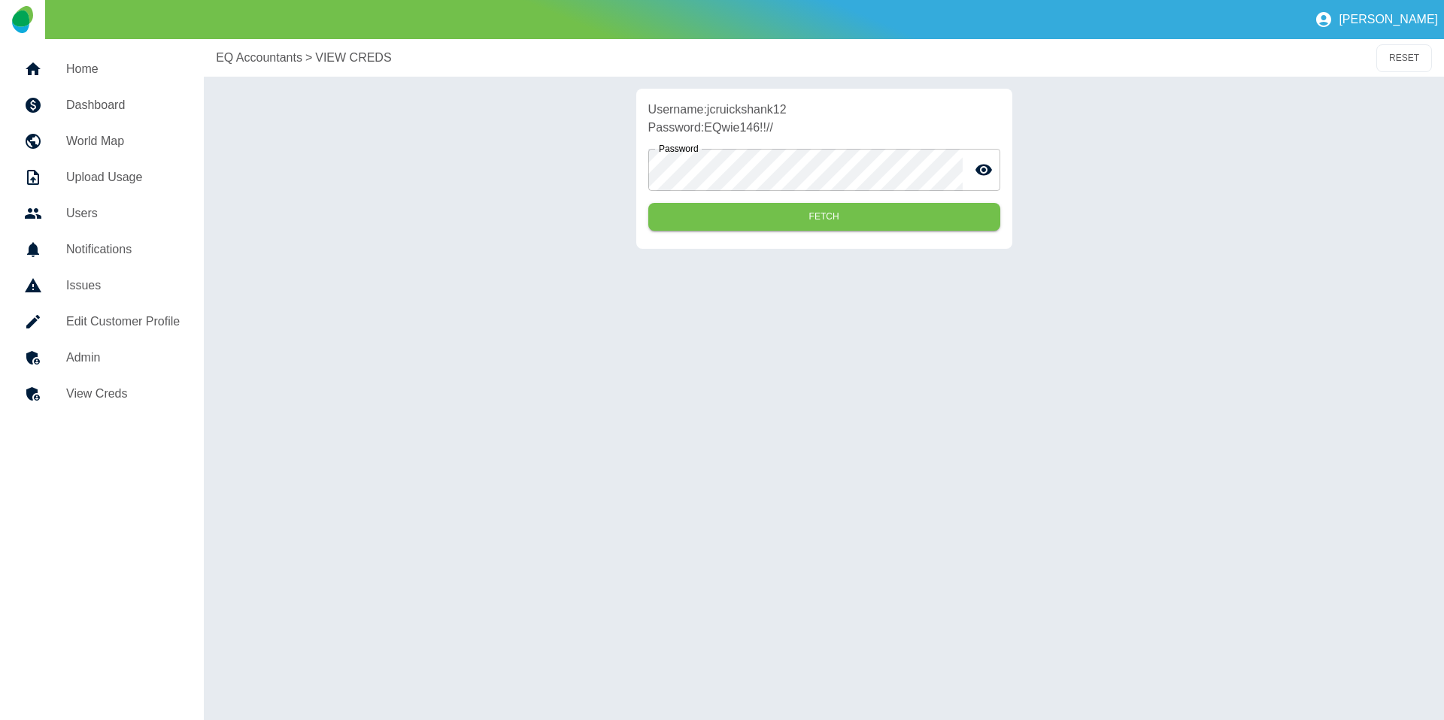
click at [766, 112] on p "Username: jcruickshank12" at bounding box center [824, 110] width 352 height 18
copy p "jcruickshank12"
drag, startPoint x: 833, startPoint y: 126, endPoint x: 709, endPoint y: 129, distance: 124.1
click at [709, 129] on p "Password: EQwie146!!//" at bounding box center [824, 128] width 352 height 18
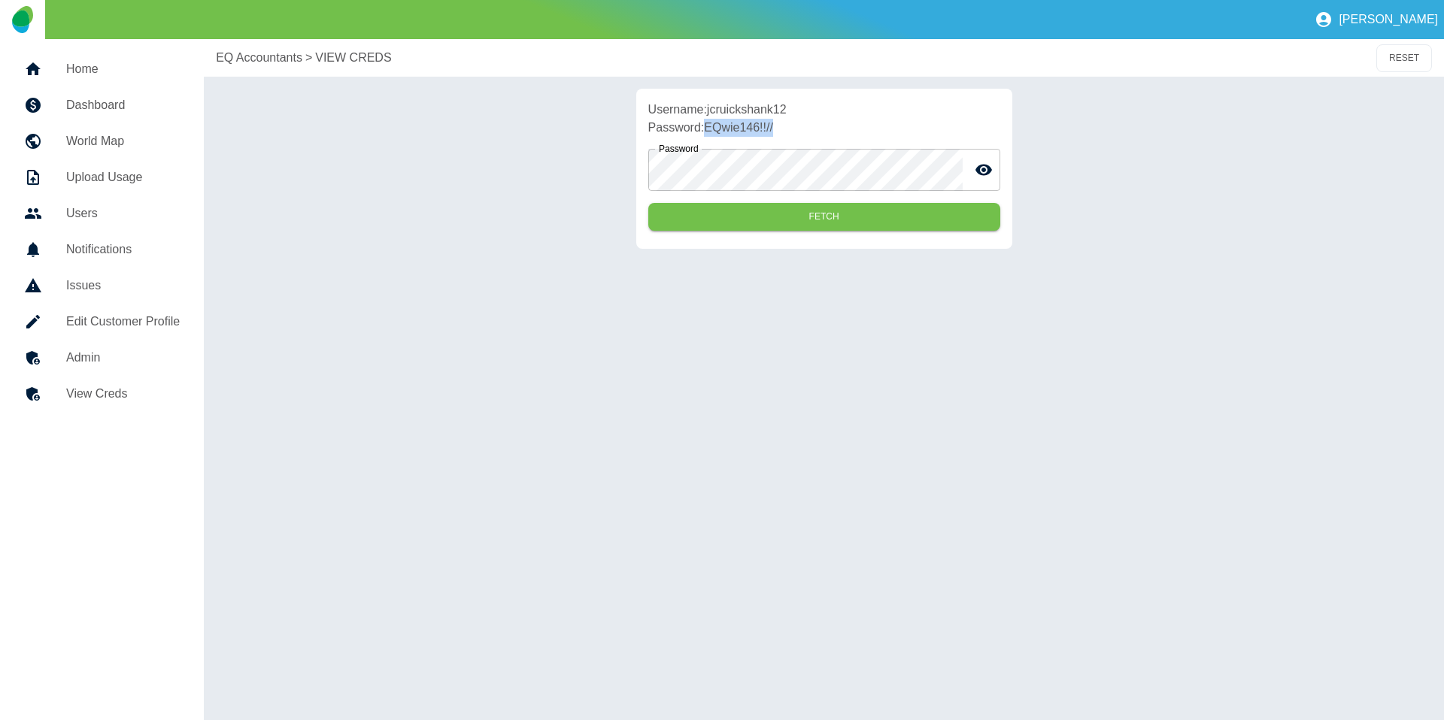
copy p "EQwie146!!//"
click at [68, 347] on link "Admin" at bounding box center [102, 358] width 180 height 36
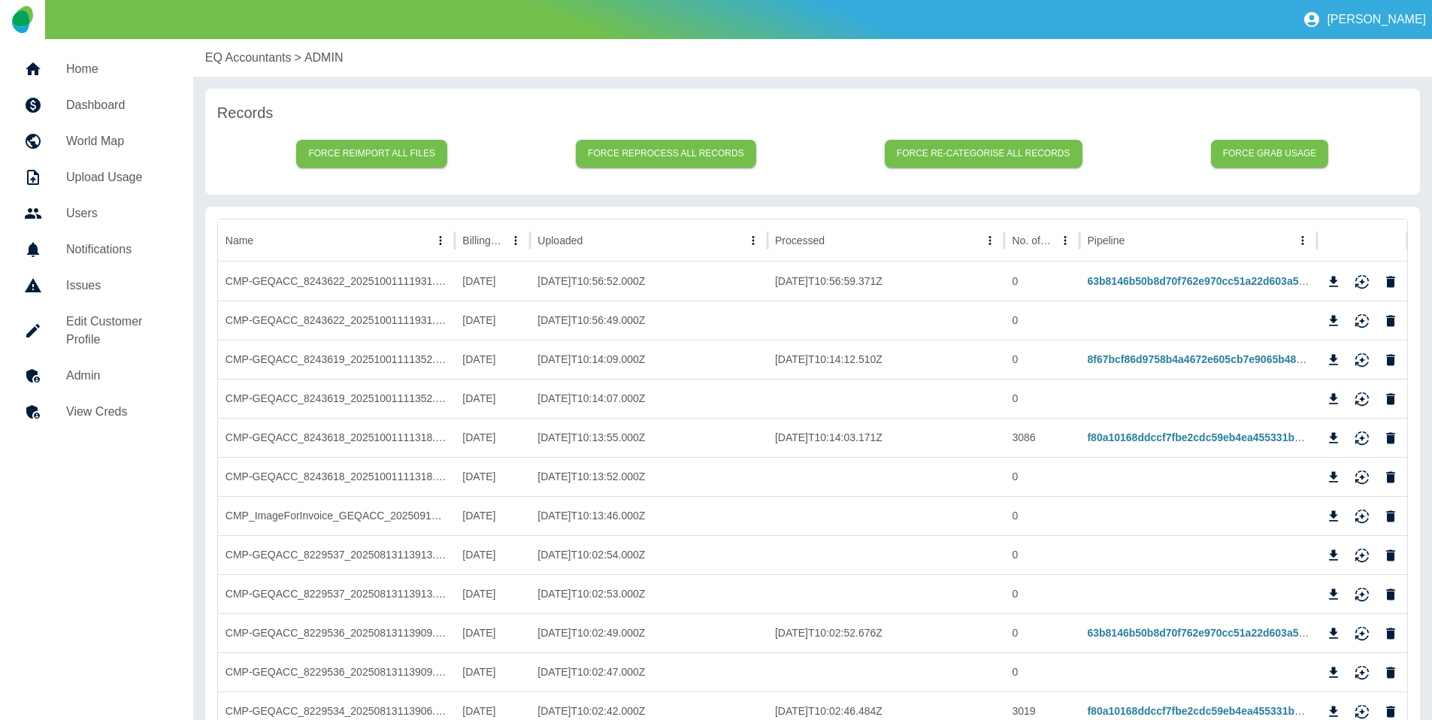
click at [198, 54] on div "EQ Accountants > ADMIN" at bounding box center [812, 58] width 1239 height 38
click at [215, 53] on p "EQ Accountants" at bounding box center [248, 58] width 86 height 18
